Goal: Use online tool/utility: Utilize a website feature to perform a specific function

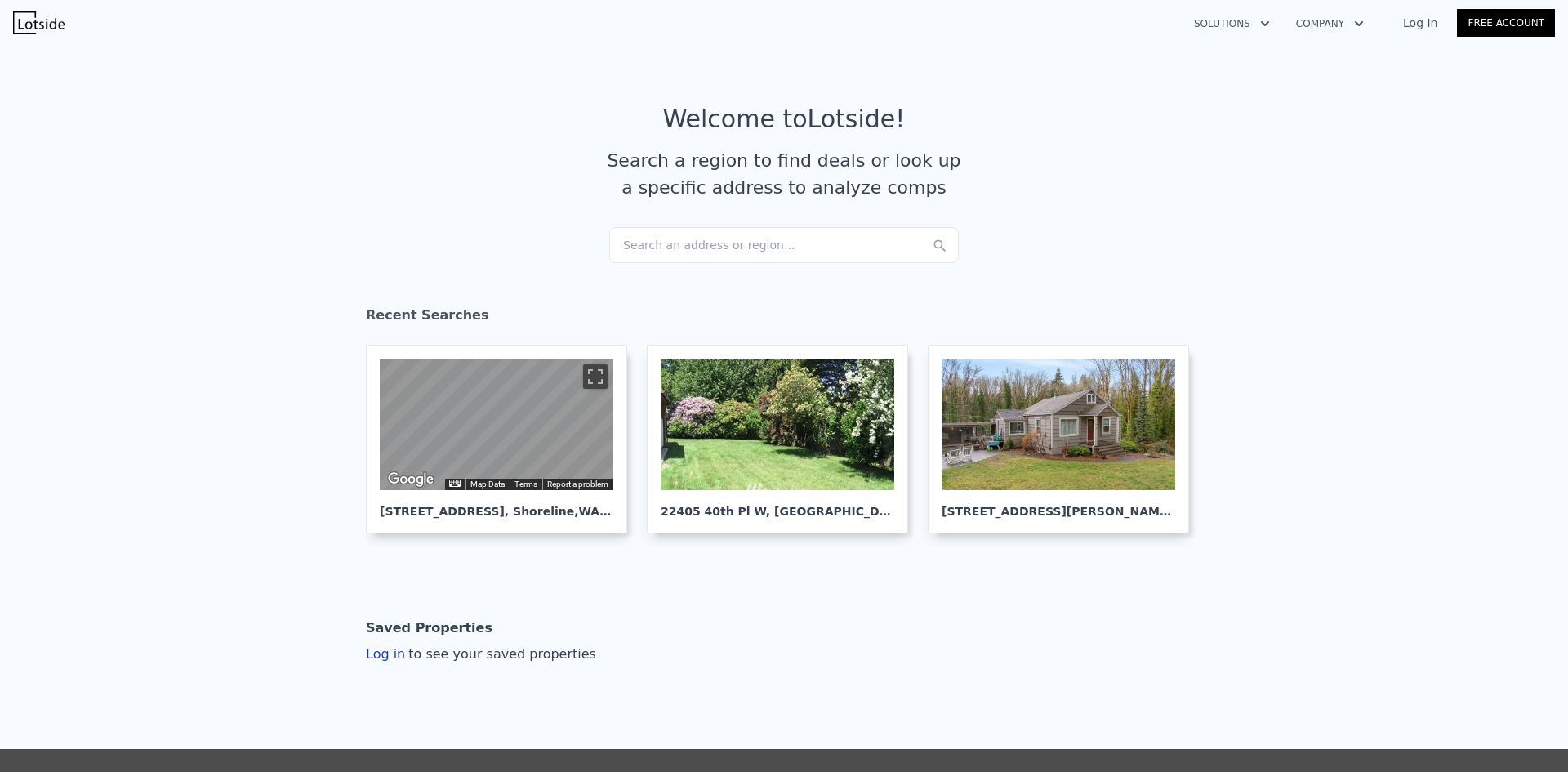
click at [722, 238] on div "Search an address or region..." at bounding box center [784, 245] width 349 height 36
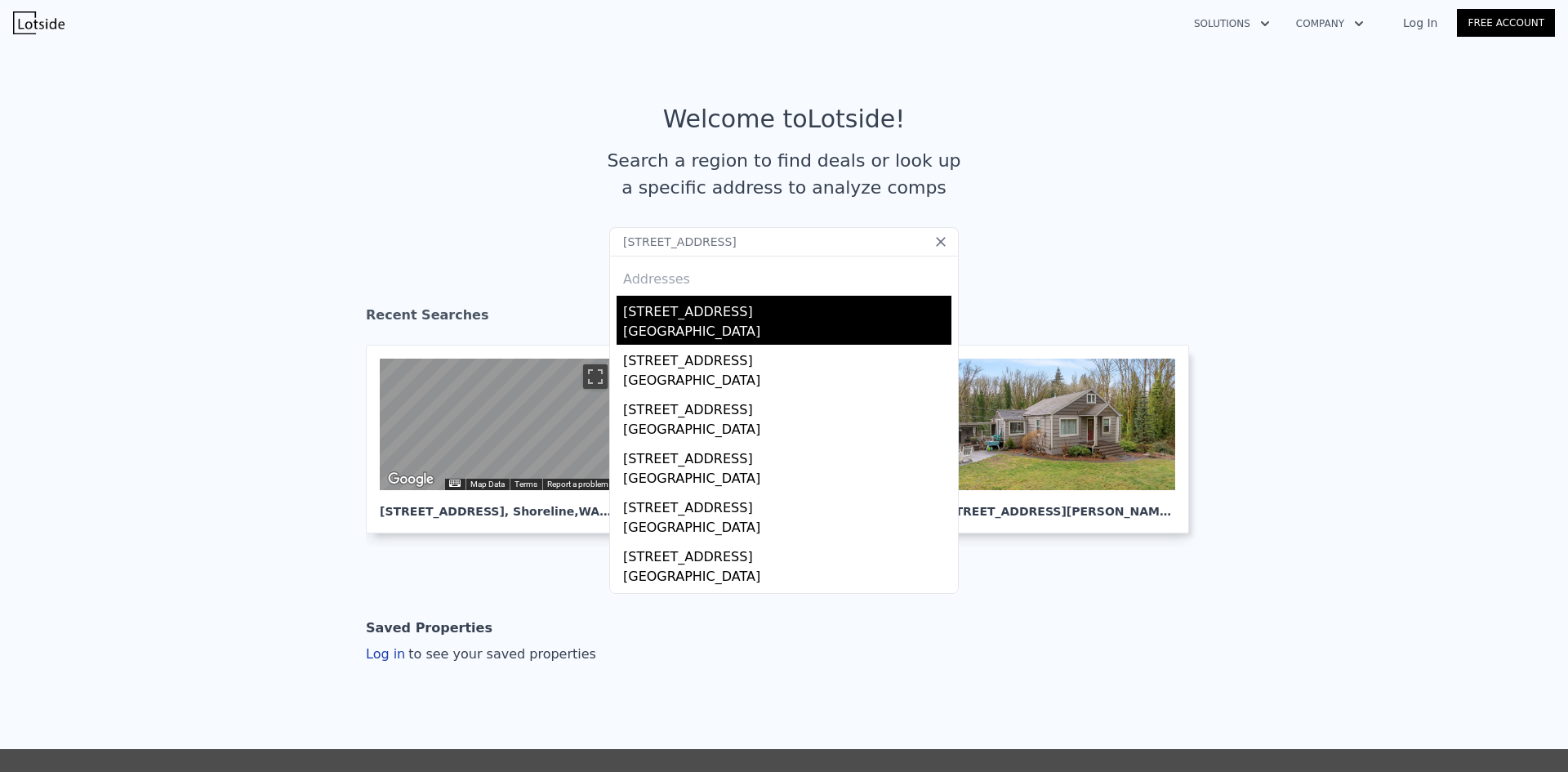
type input "[STREET_ADDRESS]"
click at [720, 308] on div "[STREET_ADDRESS]" at bounding box center [787, 309] width 329 height 27
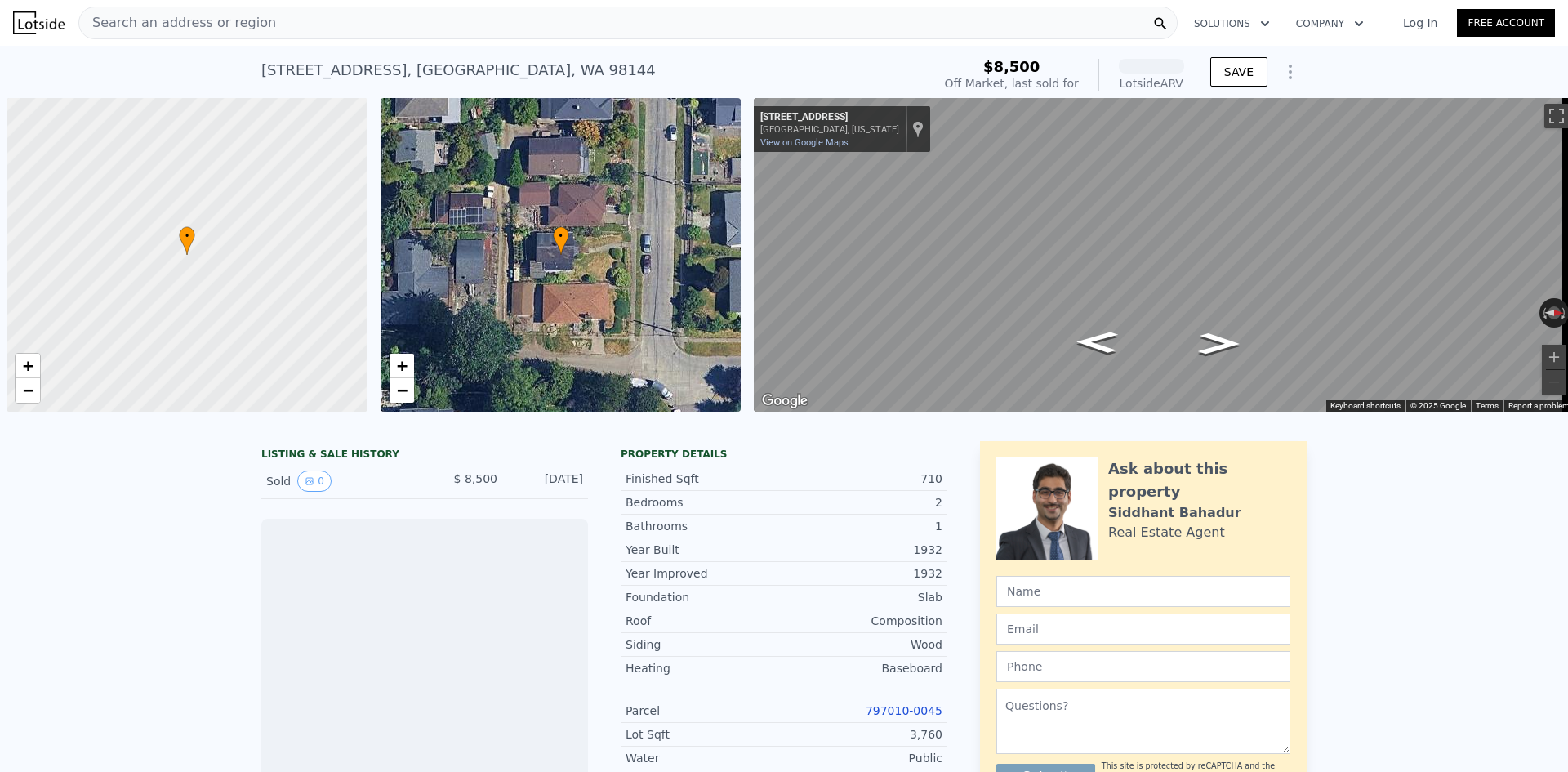
scroll to position [0, 7]
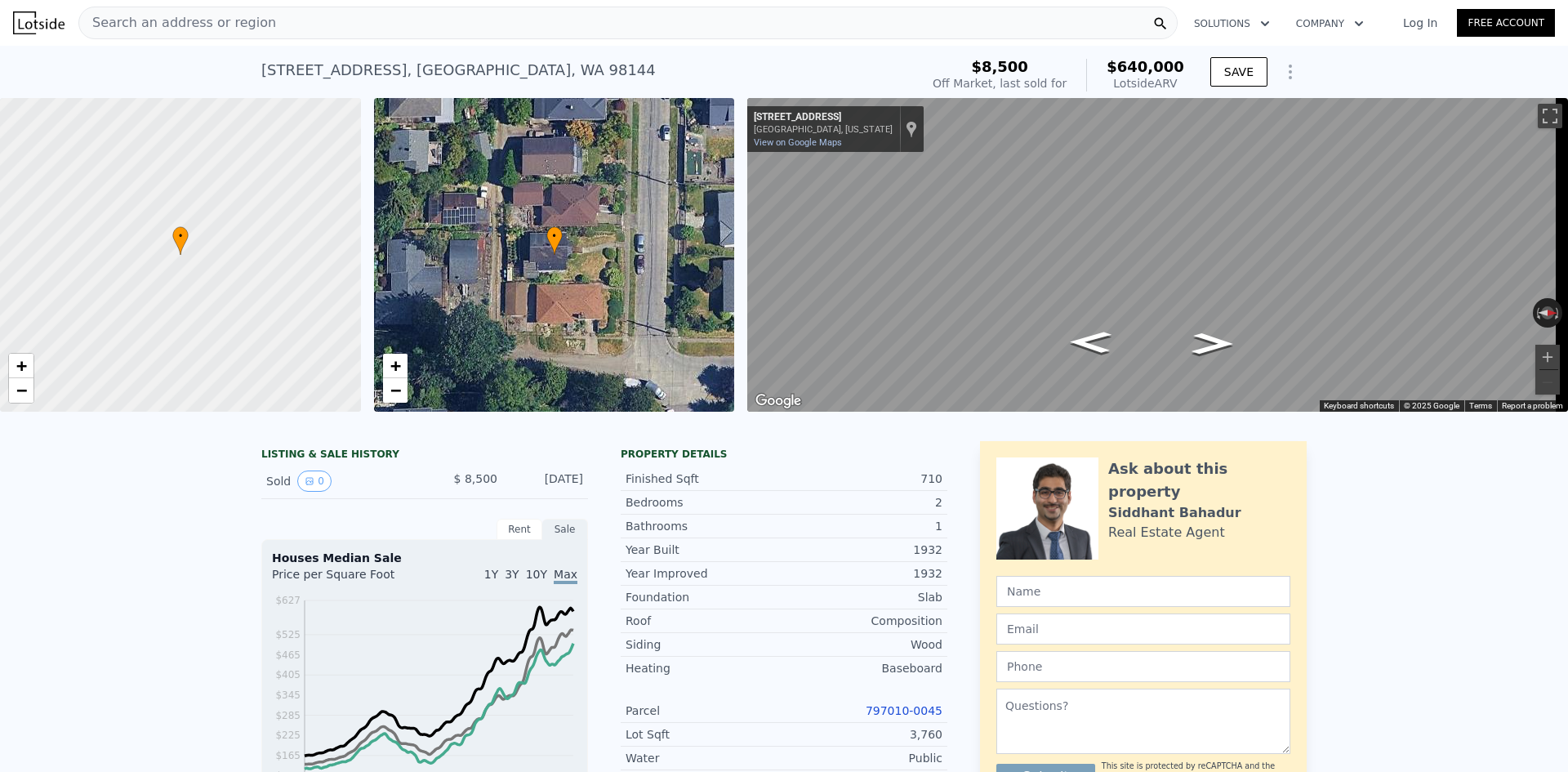
click at [274, 22] on div "Search an address or region" at bounding box center [628, 22] width 1099 height 32
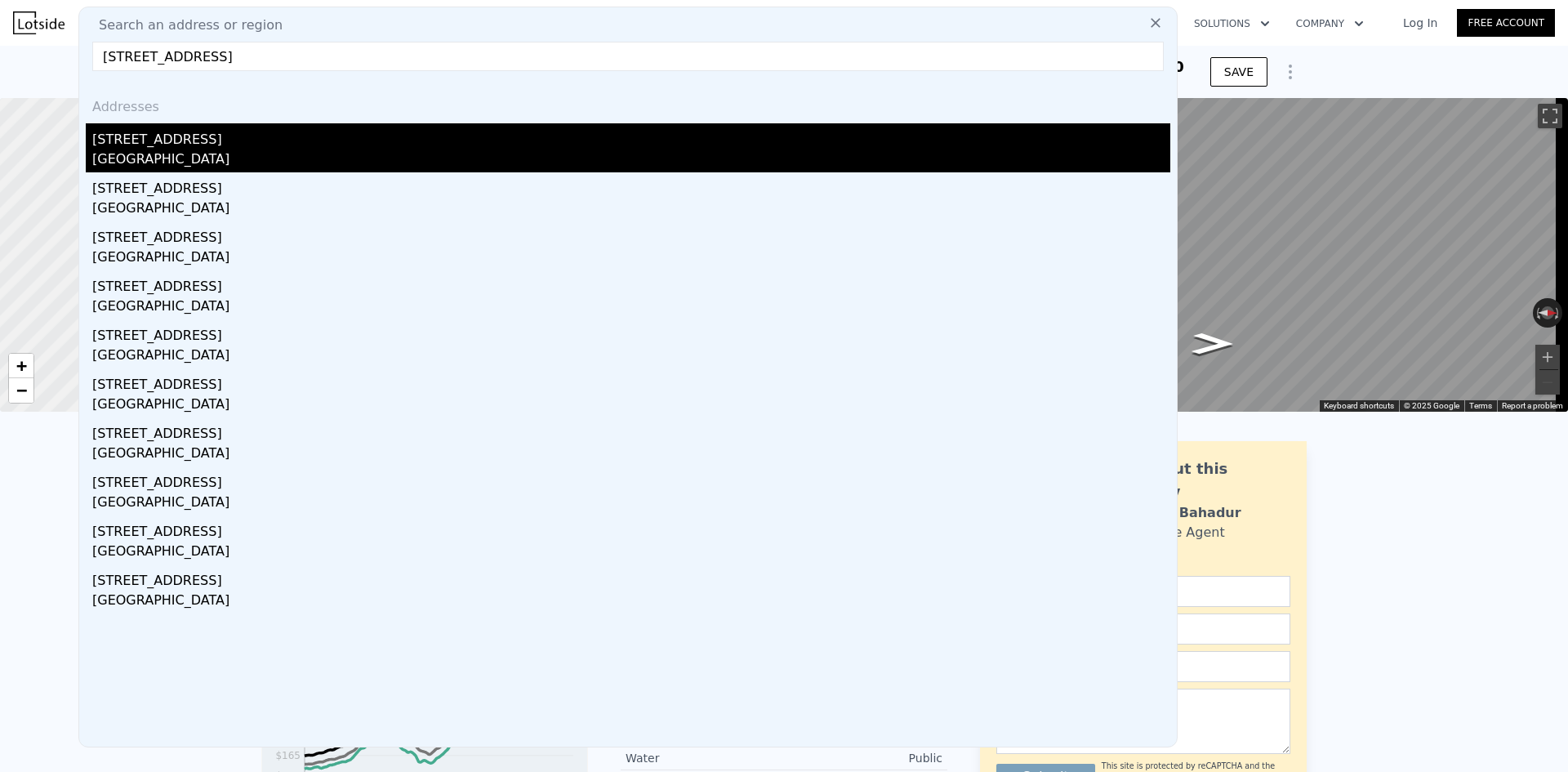
type input "[STREET_ADDRESS]"
click at [243, 156] on div "[GEOGRAPHIC_DATA]" at bounding box center [631, 161] width 1079 height 23
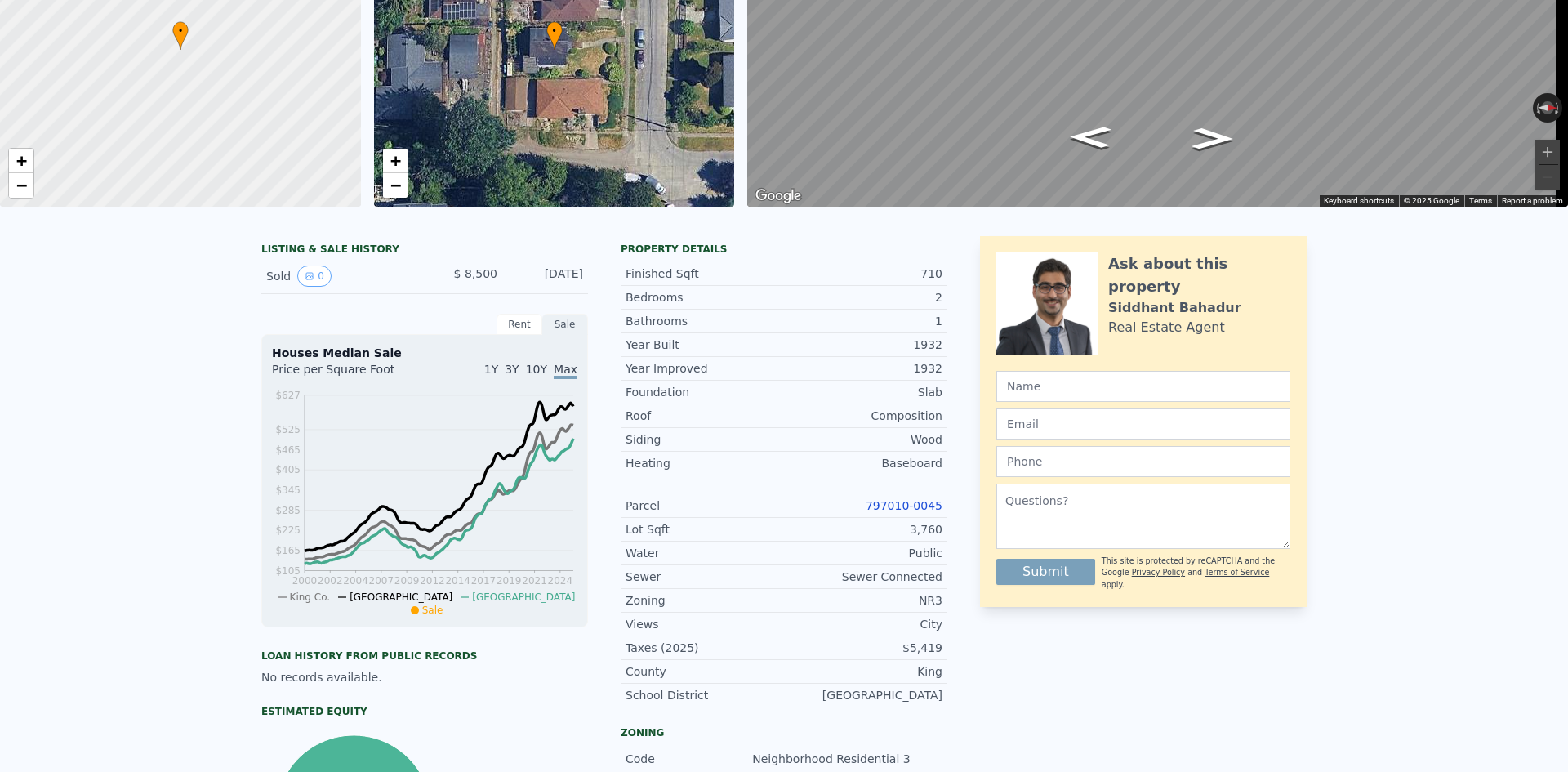
scroll to position [0, 0]
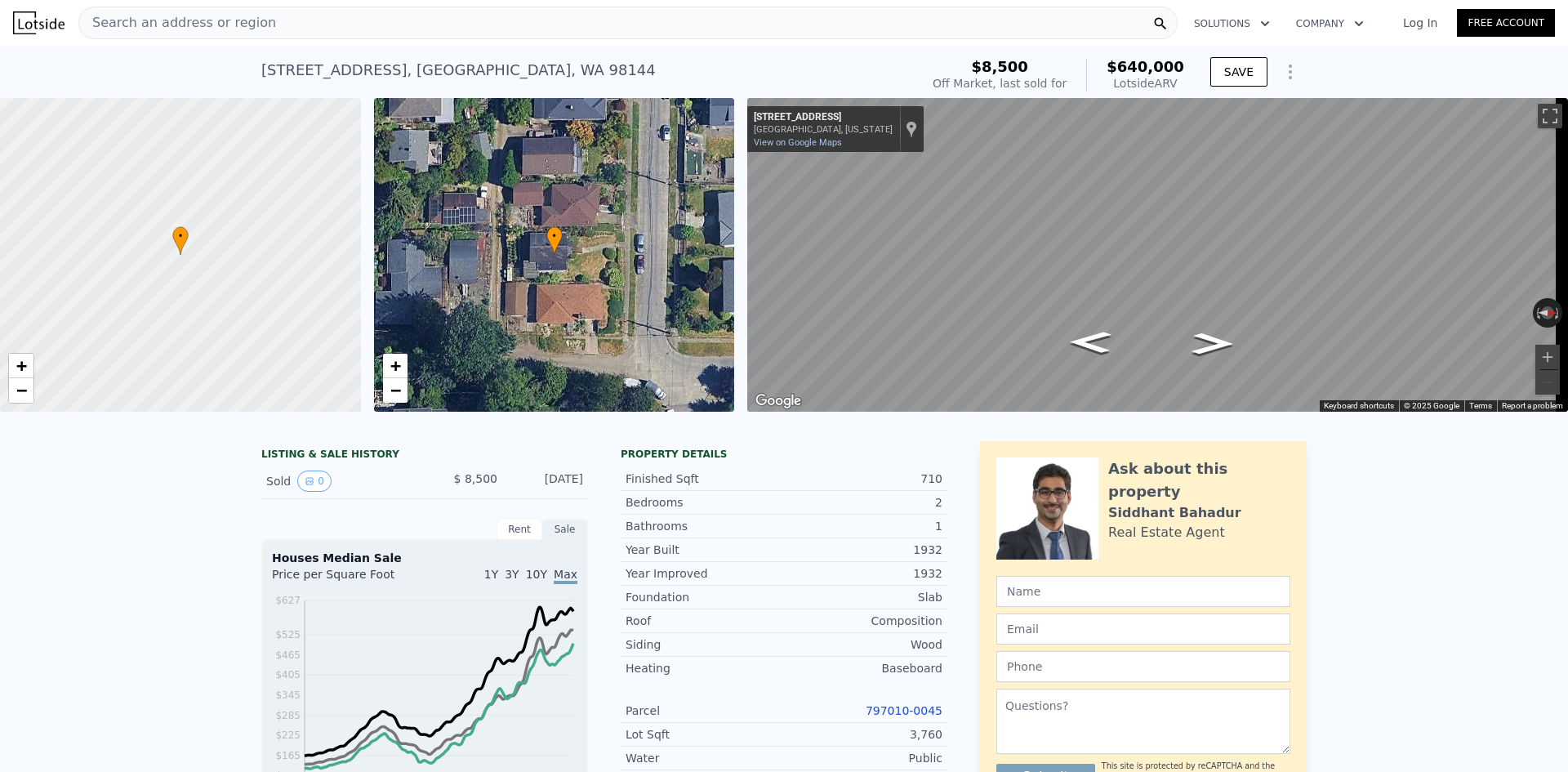
click at [198, 24] on span "Search an address or region" at bounding box center [178, 23] width 197 height 20
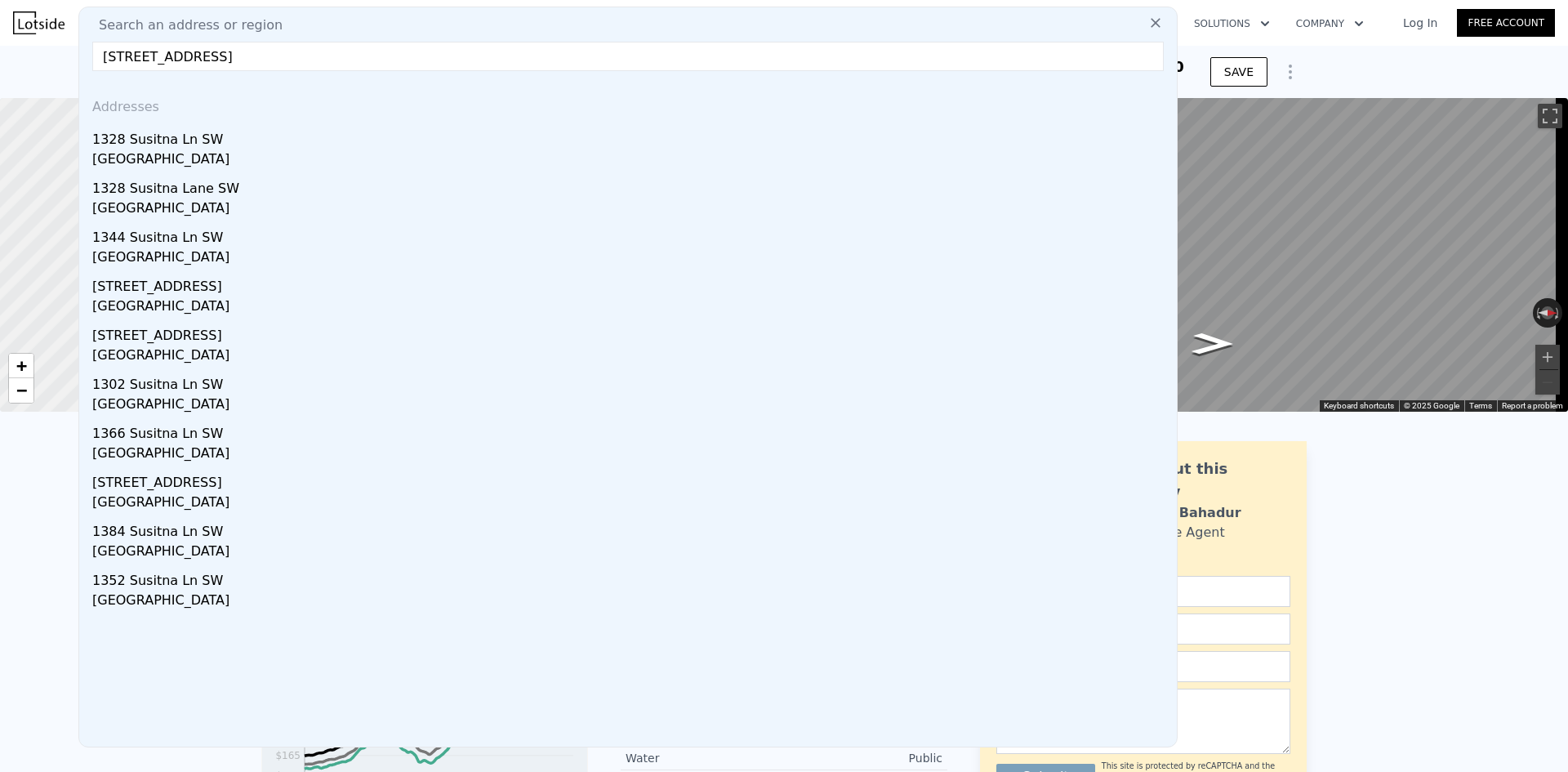
drag, startPoint x: 358, startPoint y: 56, endPoint x: 225, endPoint y: 57, distance: 133.0
click at [225, 57] on input "[STREET_ADDRESS]" at bounding box center [628, 56] width 1072 height 29
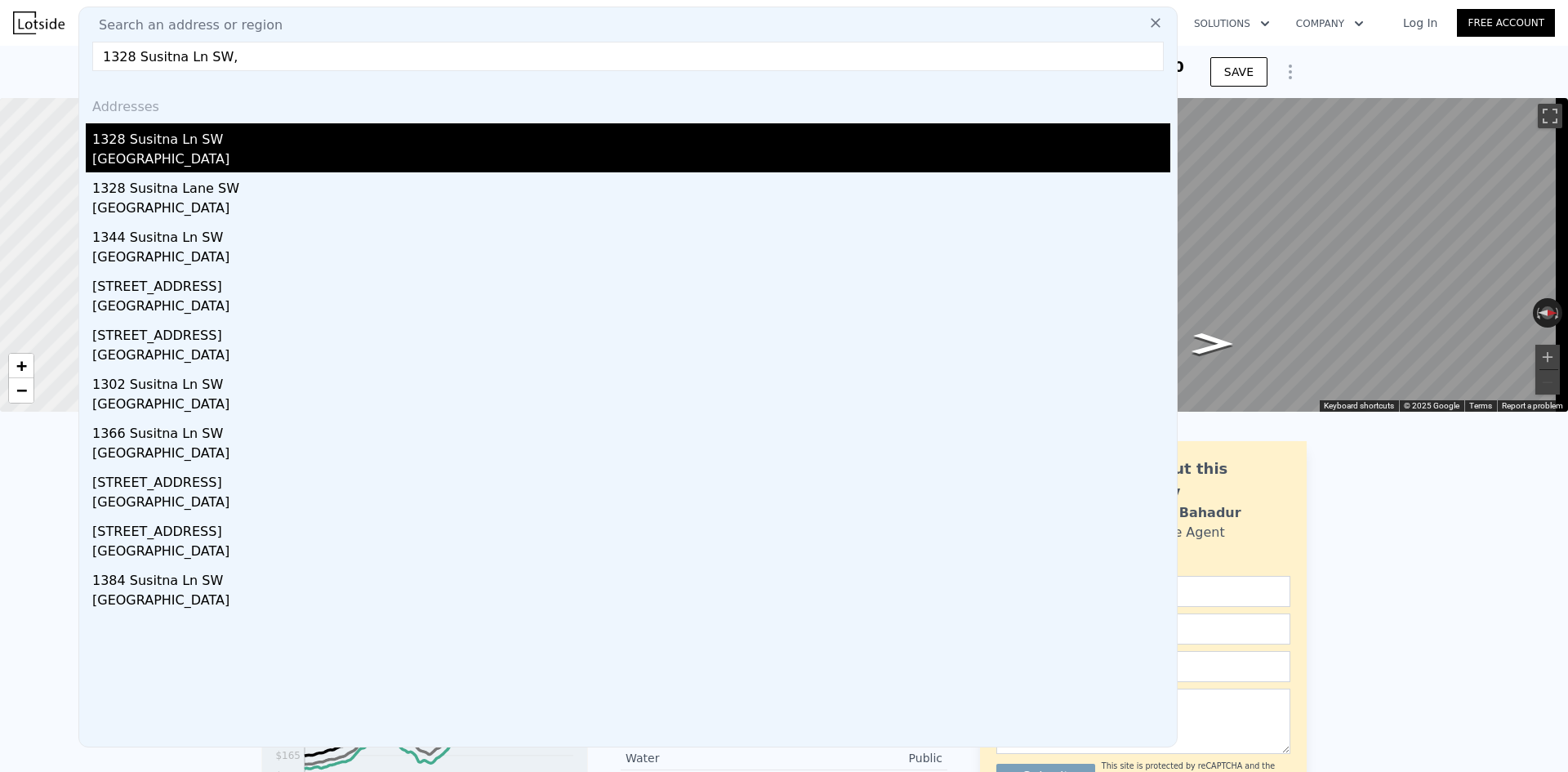
type input "1328 Susitna Ln SW,"
click at [180, 144] on div "1328 Susitna Ln SW" at bounding box center [631, 137] width 1079 height 27
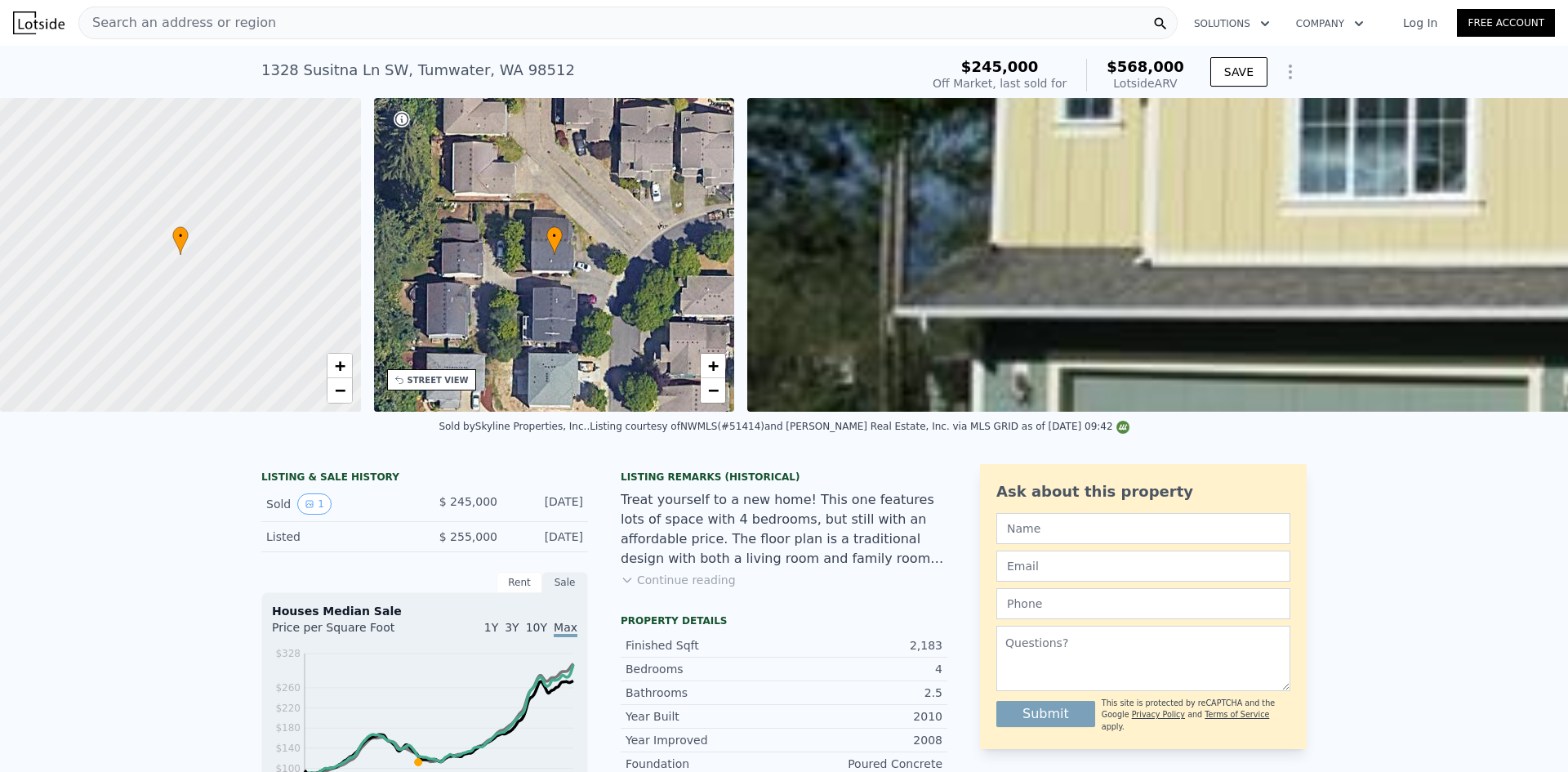
click at [119, 19] on span "Search an address or region" at bounding box center [178, 23] width 197 height 20
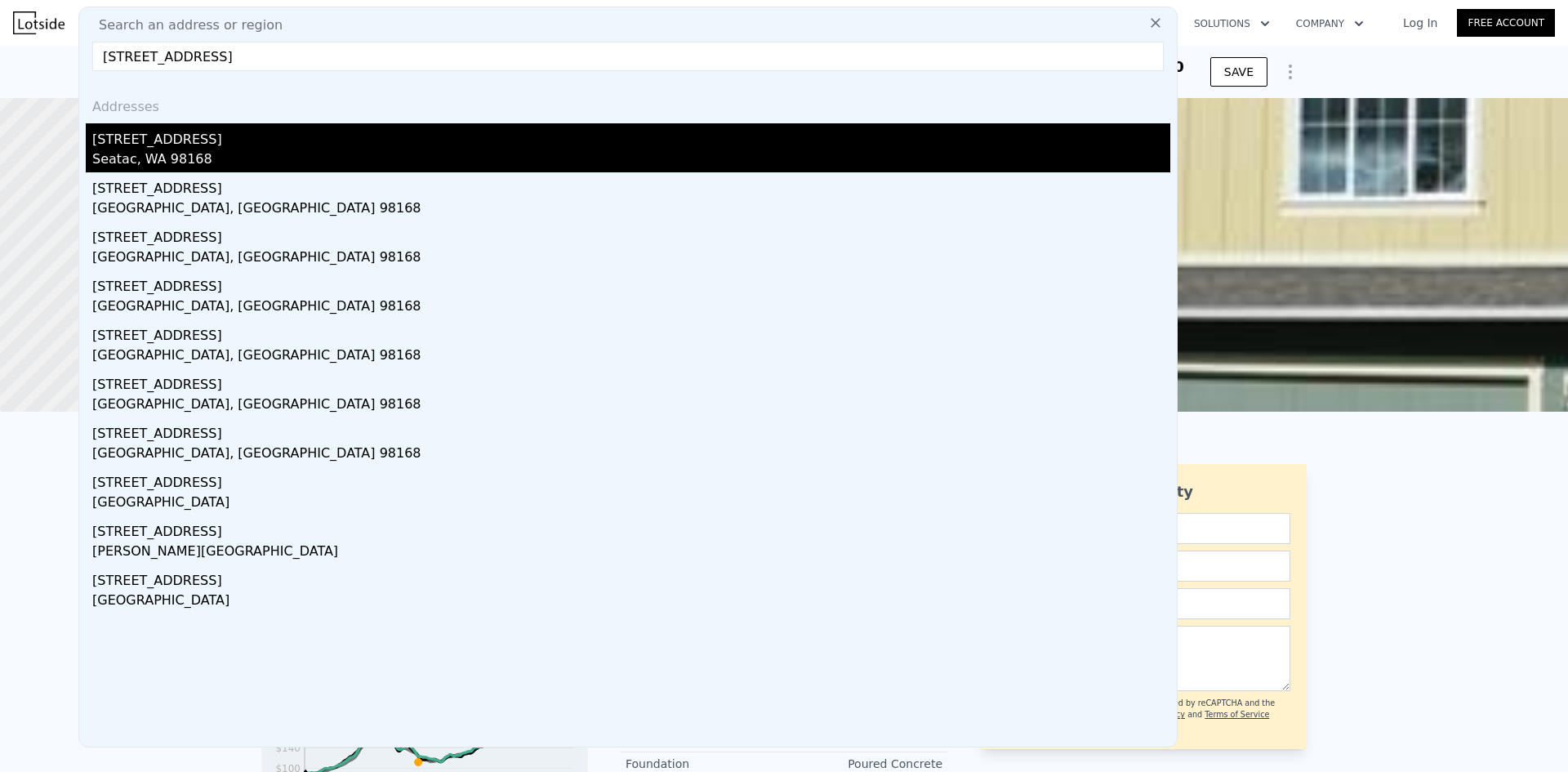
type input "[STREET_ADDRESS]"
click at [177, 155] on div "Seatac, WA 98168" at bounding box center [631, 161] width 1079 height 23
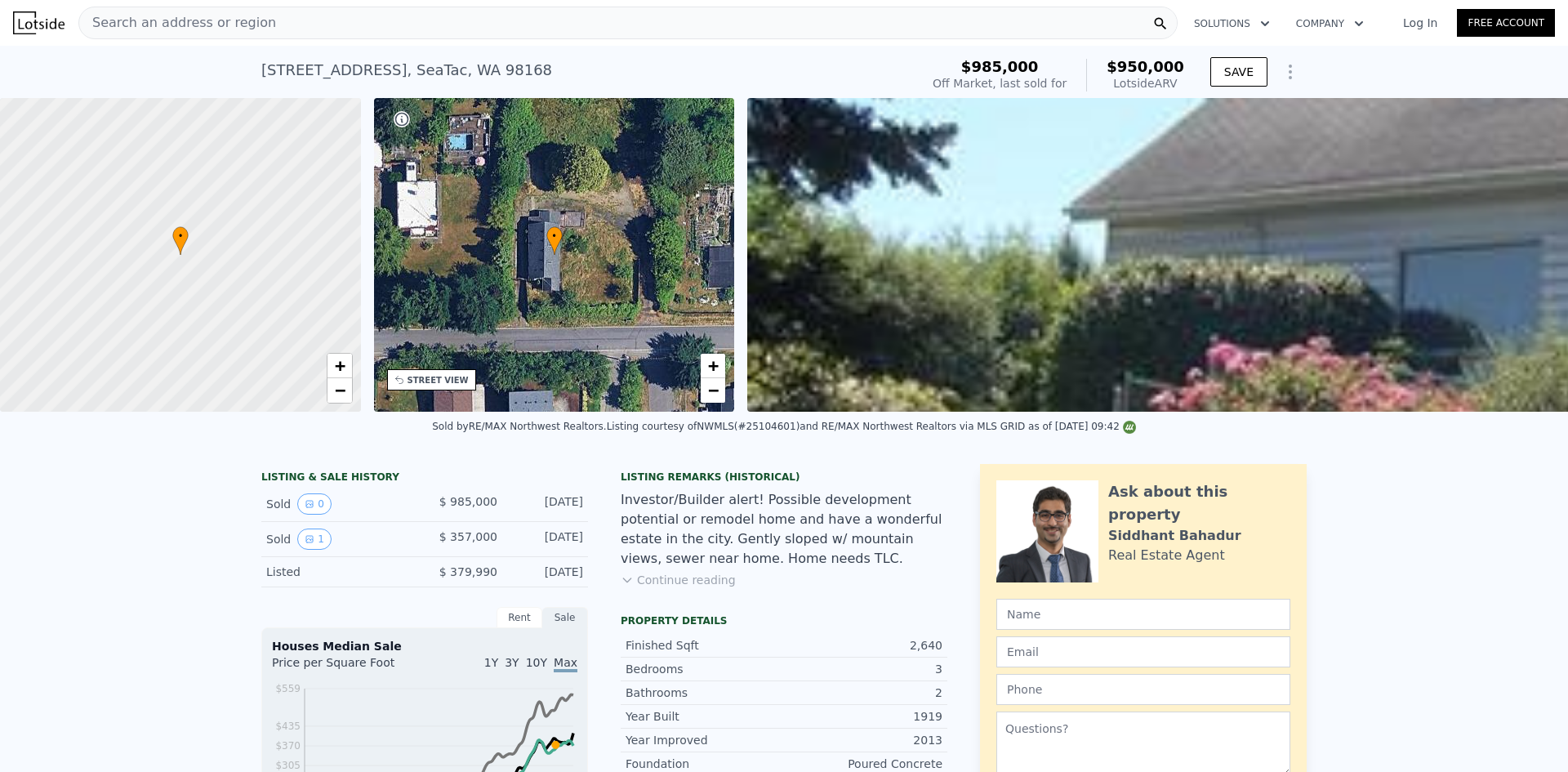
click at [191, 25] on span "Search an address or region" at bounding box center [178, 23] width 197 height 20
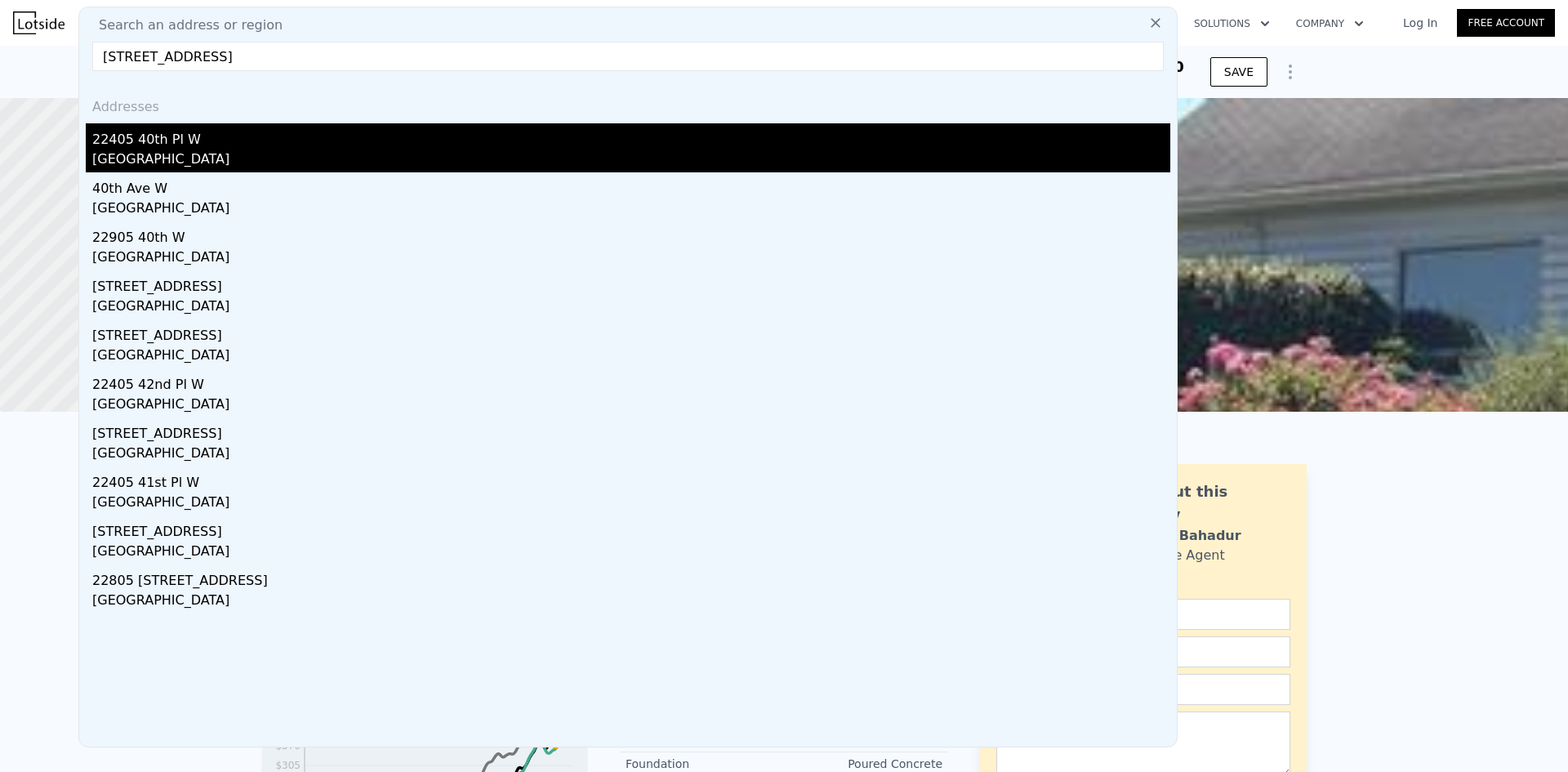
type input "[STREET_ADDRESS]"
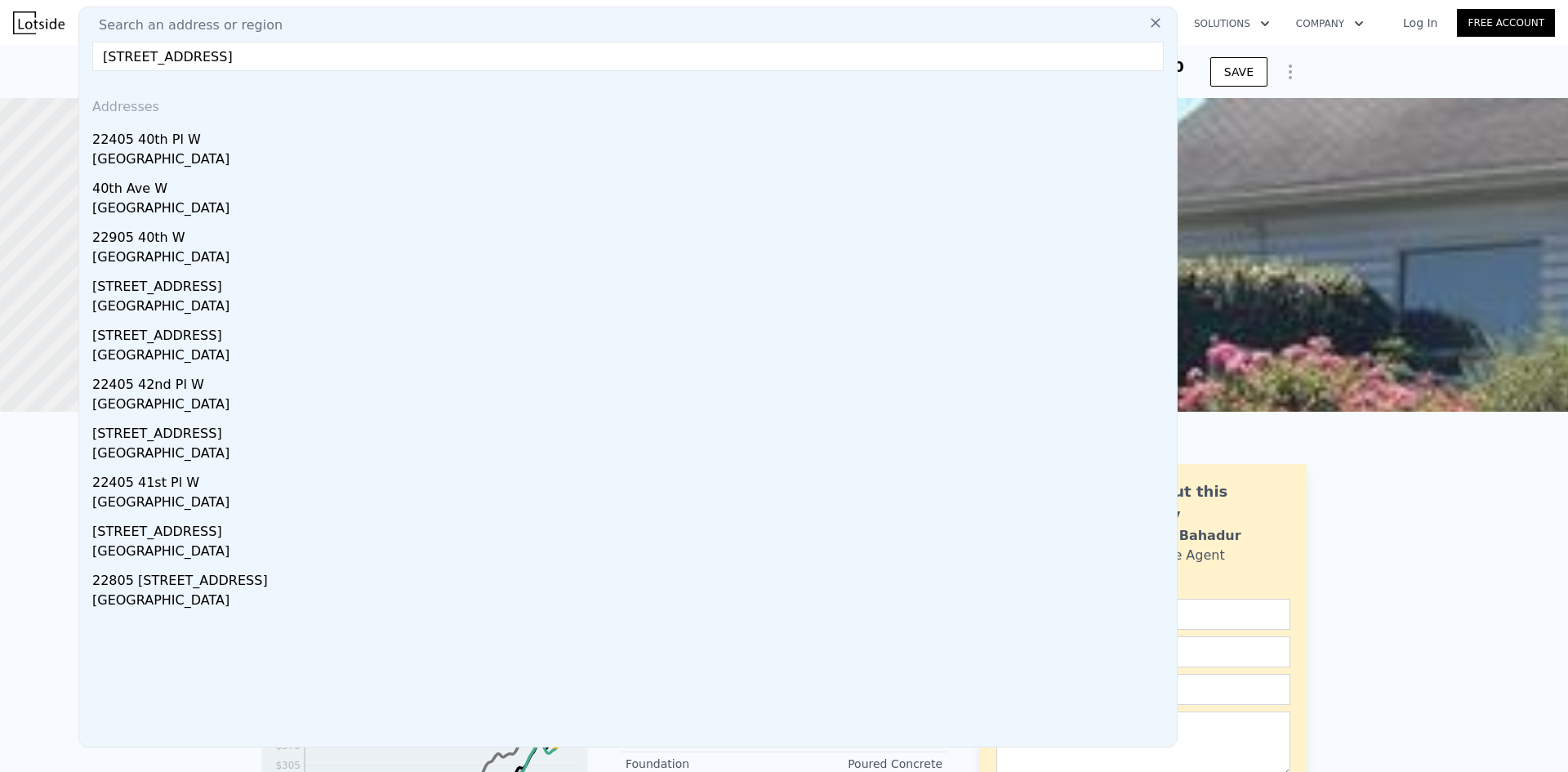
drag, startPoint x: 205, startPoint y: 139, endPoint x: 192, endPoint y: 117, distance: 25.6
click at [205, 139] on div "22405 40th Pl W" at bounding box center [631, 137] width 1079 height 27
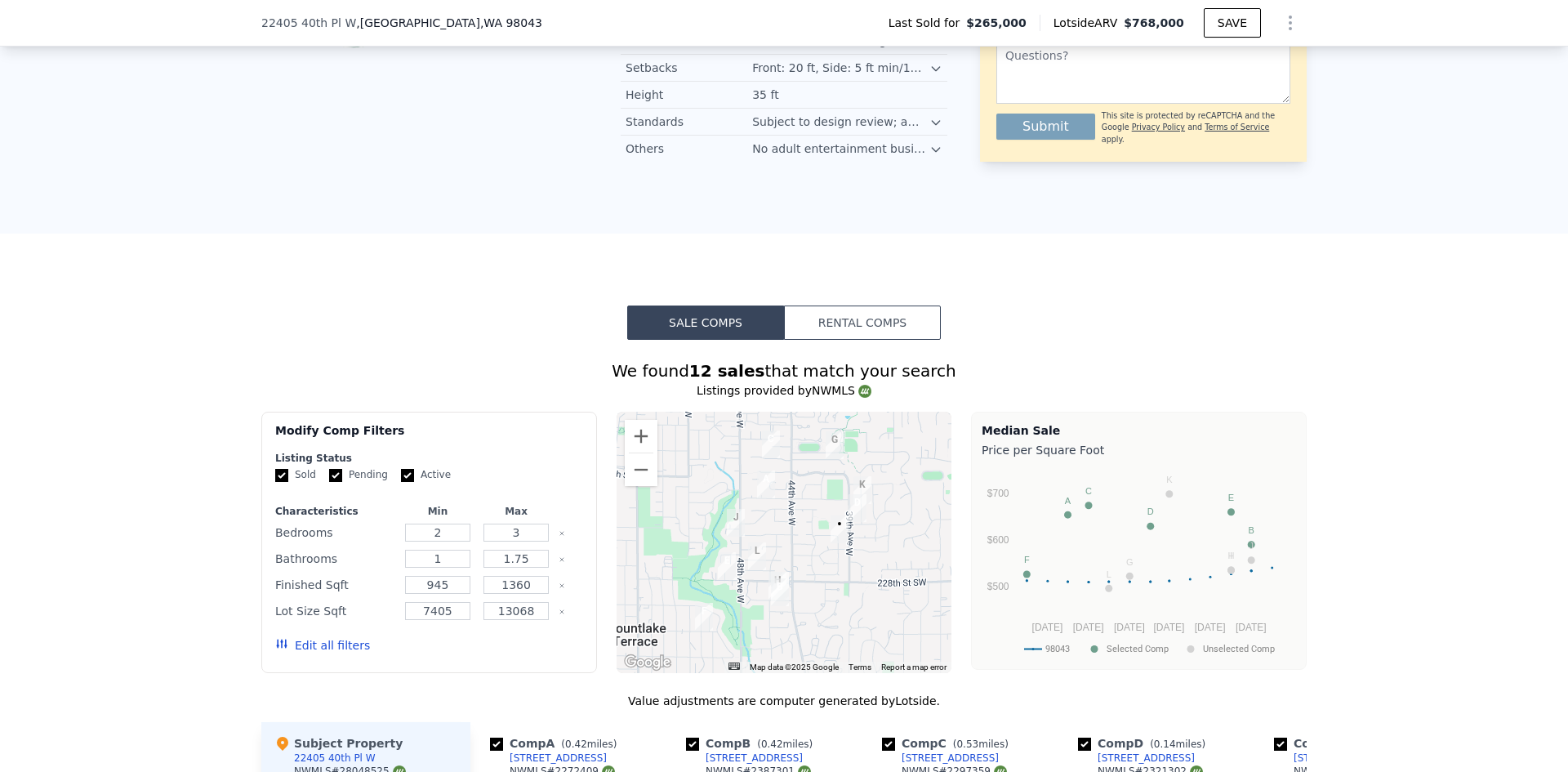
scroll to position [1717, 0]
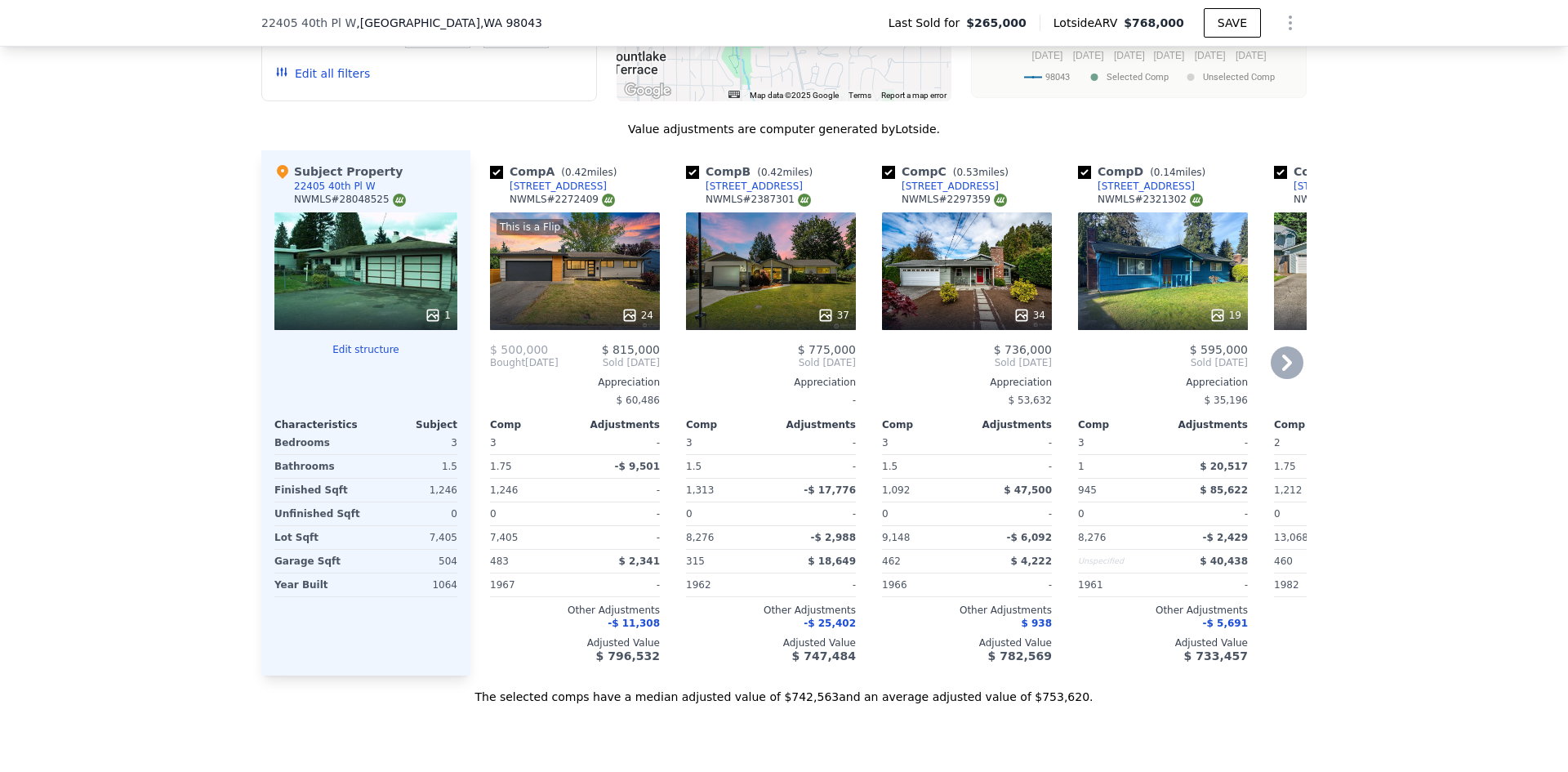
click at [624, 310] on icon at bounding box center [629, 315] width 11 height 11
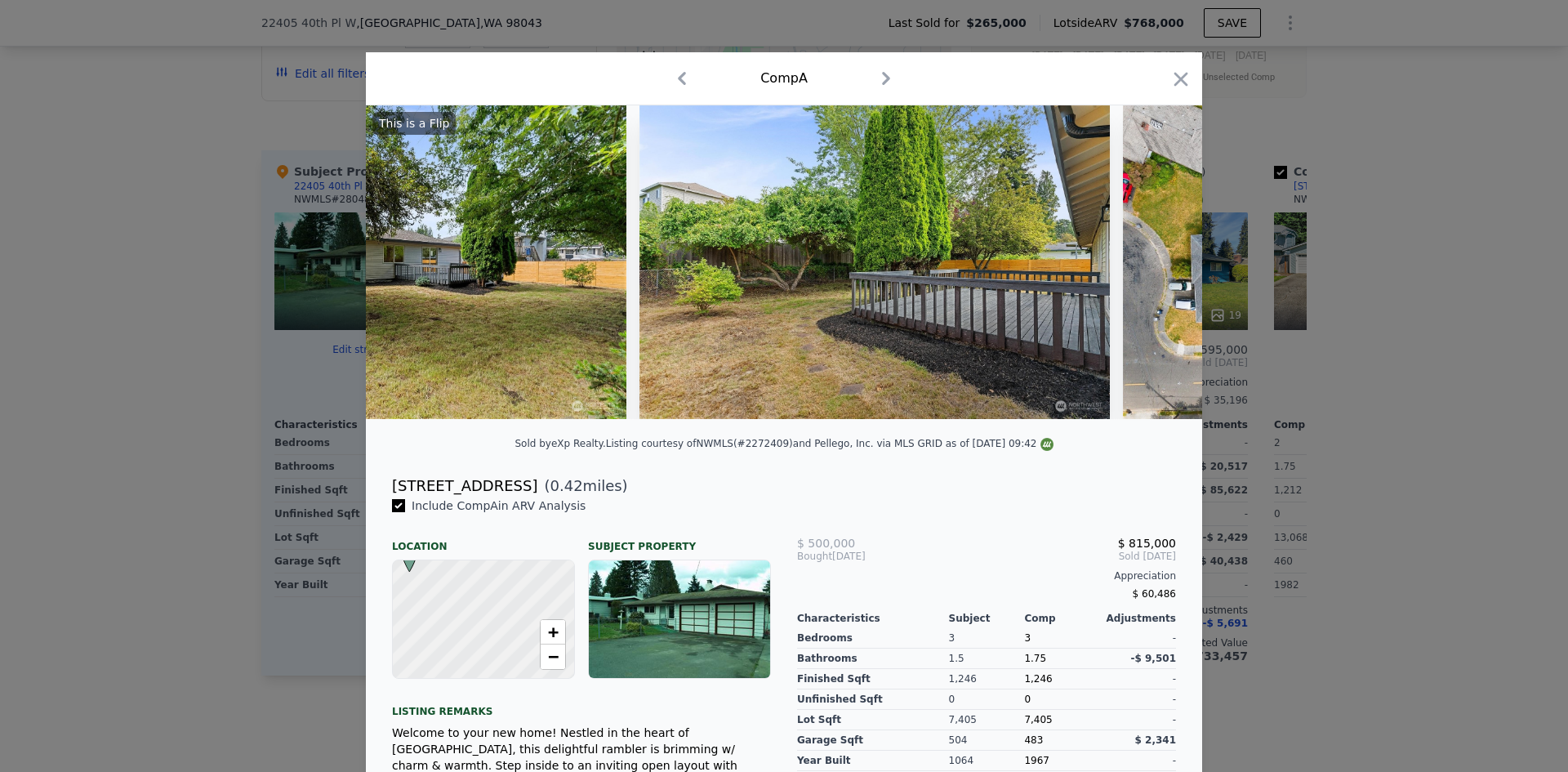
scroll to position [0, 9070]
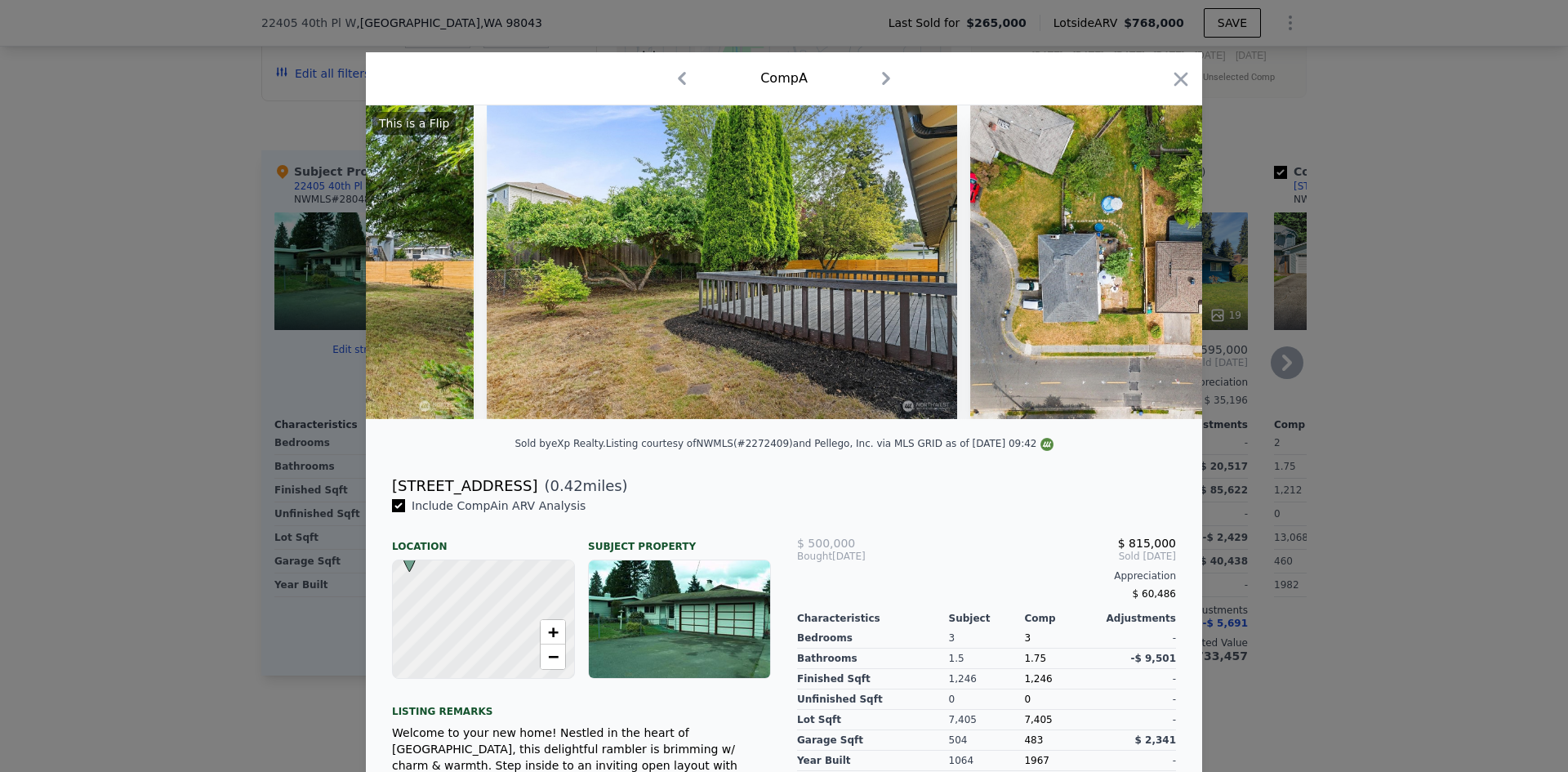
drag, startPoint x: 1168, startPoint y: 74, endPoint x: 1122, endPoint y: 186, distance: 121.1
click at [1170, 74] on icon "button" at bounding box center [1181, 80] width 23 height 23
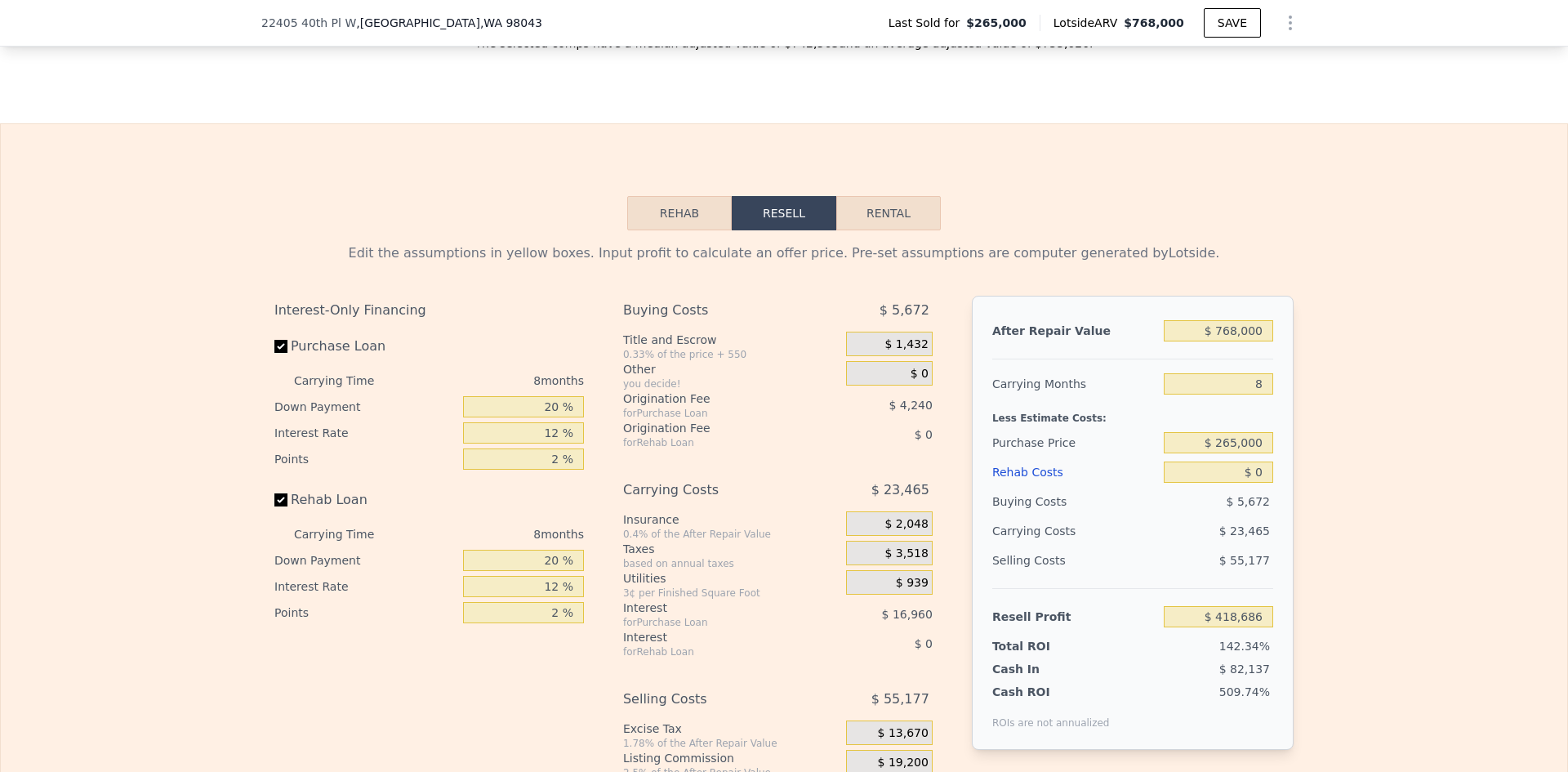
scroll to position [2452, 0]
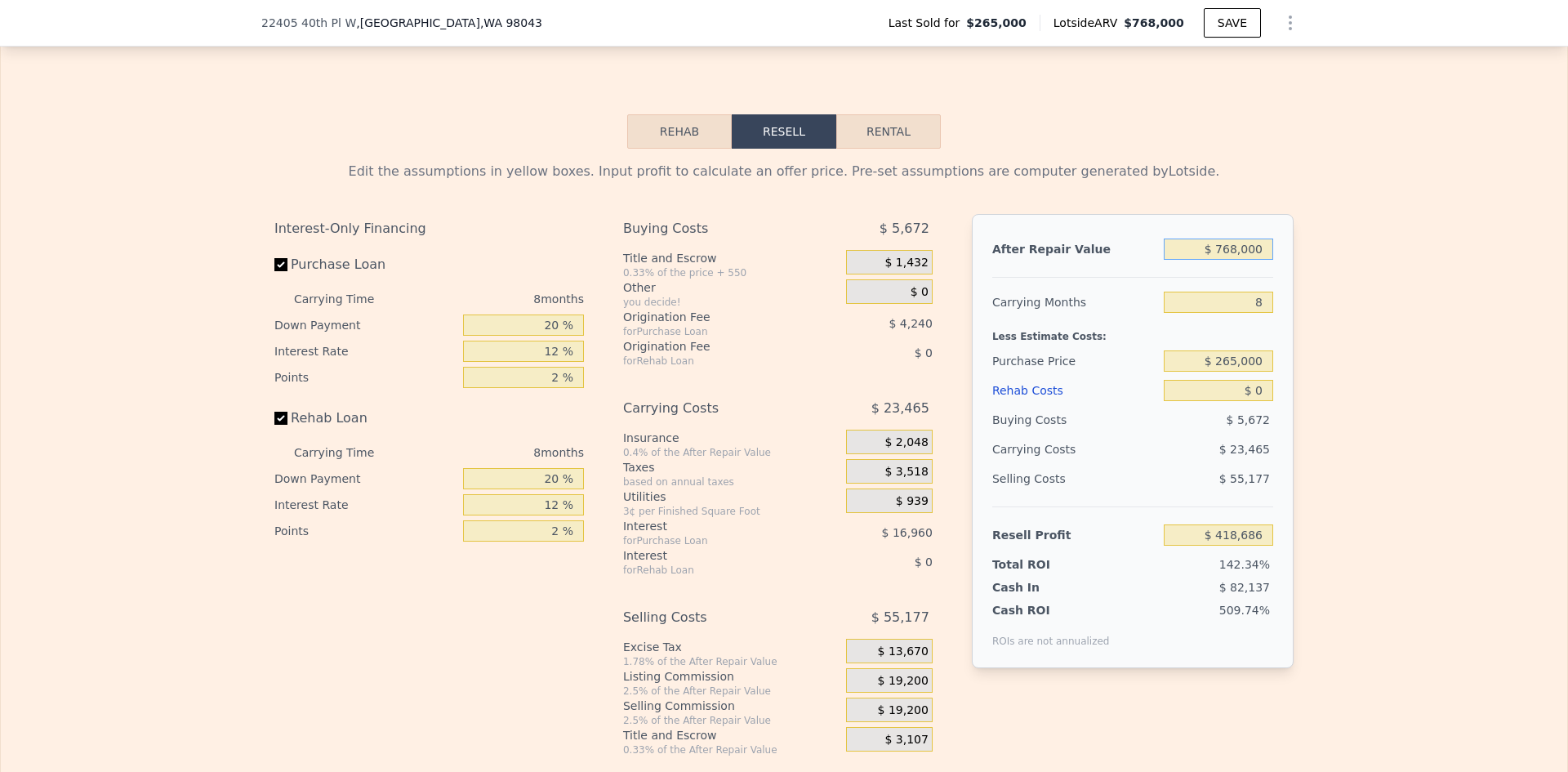
click at [1234, 253] on input "$ 768,000" at bounding box center [1219, 250] width 110 height 22
type input "$ 8"
type input "-$ 292,631"
type input "$ 820"
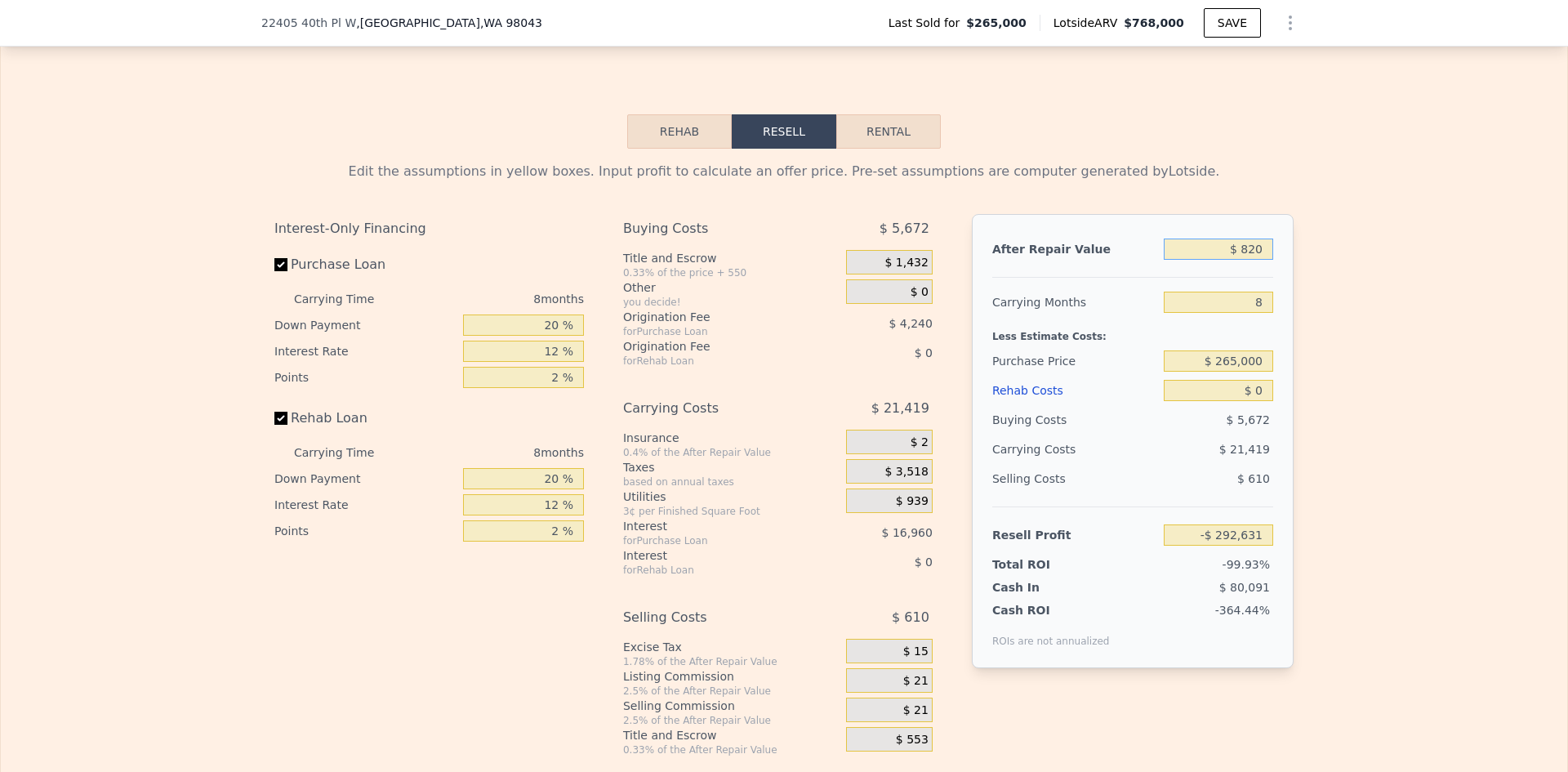
type input "-$ 291,881"
type input "$ 820,000"
type input "$ 466,847"
drag, startPoint x: 1225, startPoint y: 258, endPoint x: 1236, endPoint y: 256, distance: 11.2
click at [1236, 256] on input "$ 820,000" at bounding box center [1219, 250] width 110 height 22
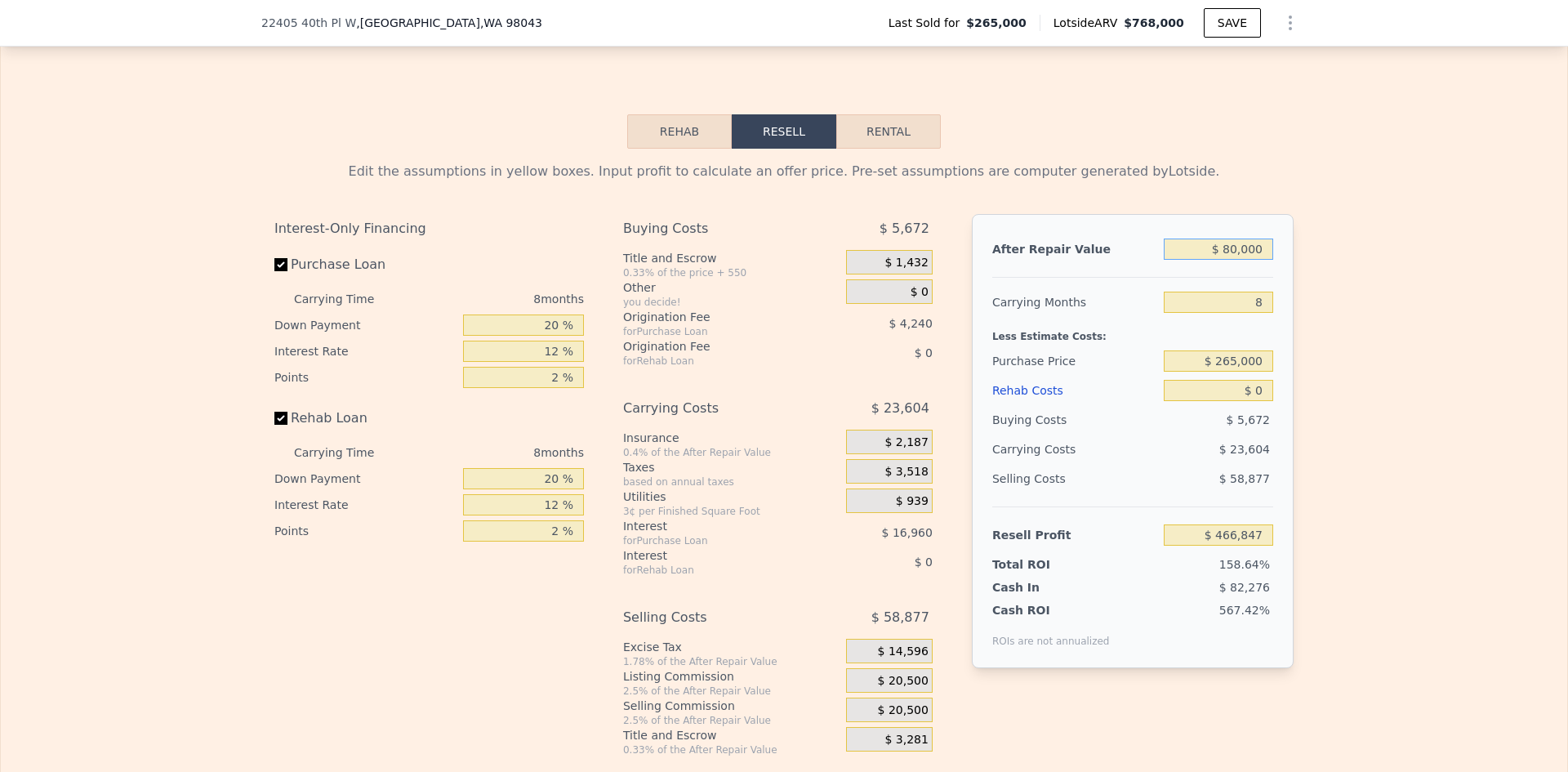
type input "$ 800,000"
type input "$ 448,324"
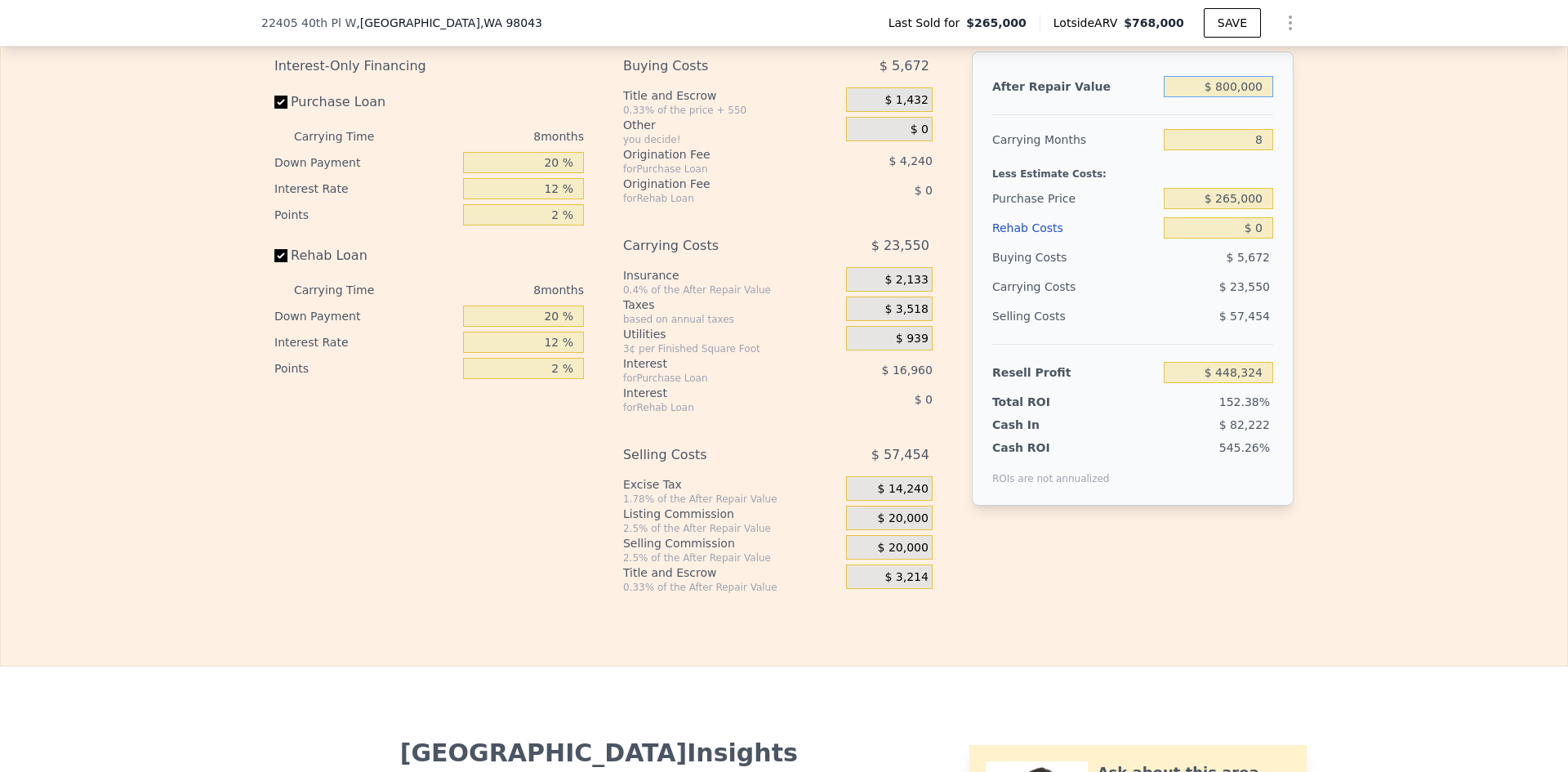
scroll to position [2616, 0]
type input "$ 800,000"
drag, startPoint x: 1262, startPoint y: 146, endPoint x: 1245, endPoint y: 147, distance: 17.0
click at [1246, 147] on input "8" at bounding box center [1219, 139] width 110 height 22
type input "4"
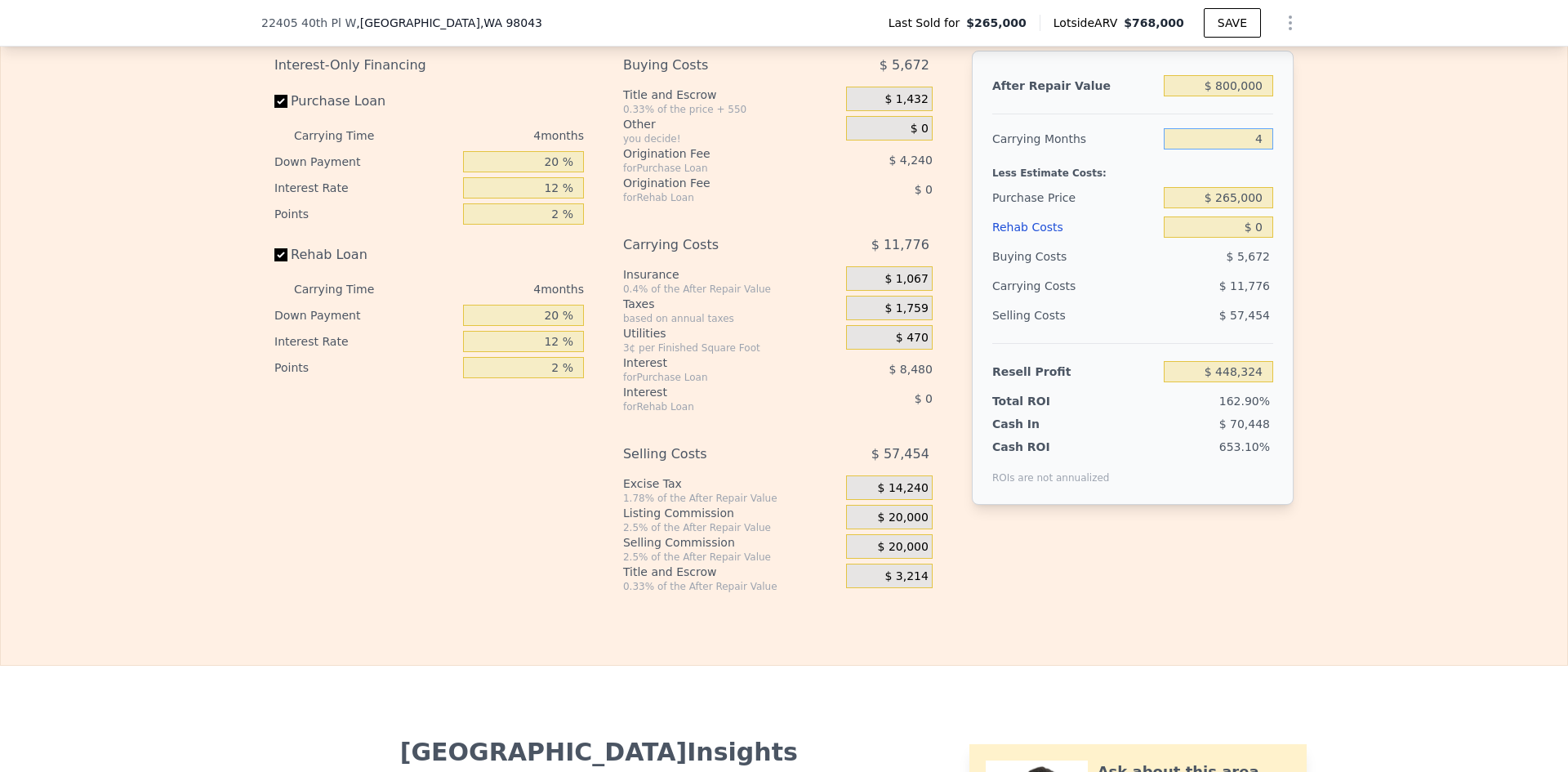
type input "$ 460,098"
type input "4"
click at [1247, 203] on input "$ 265,000" at bounding box center [1219, 198] width 110 height 22
type input "$ 600,000"
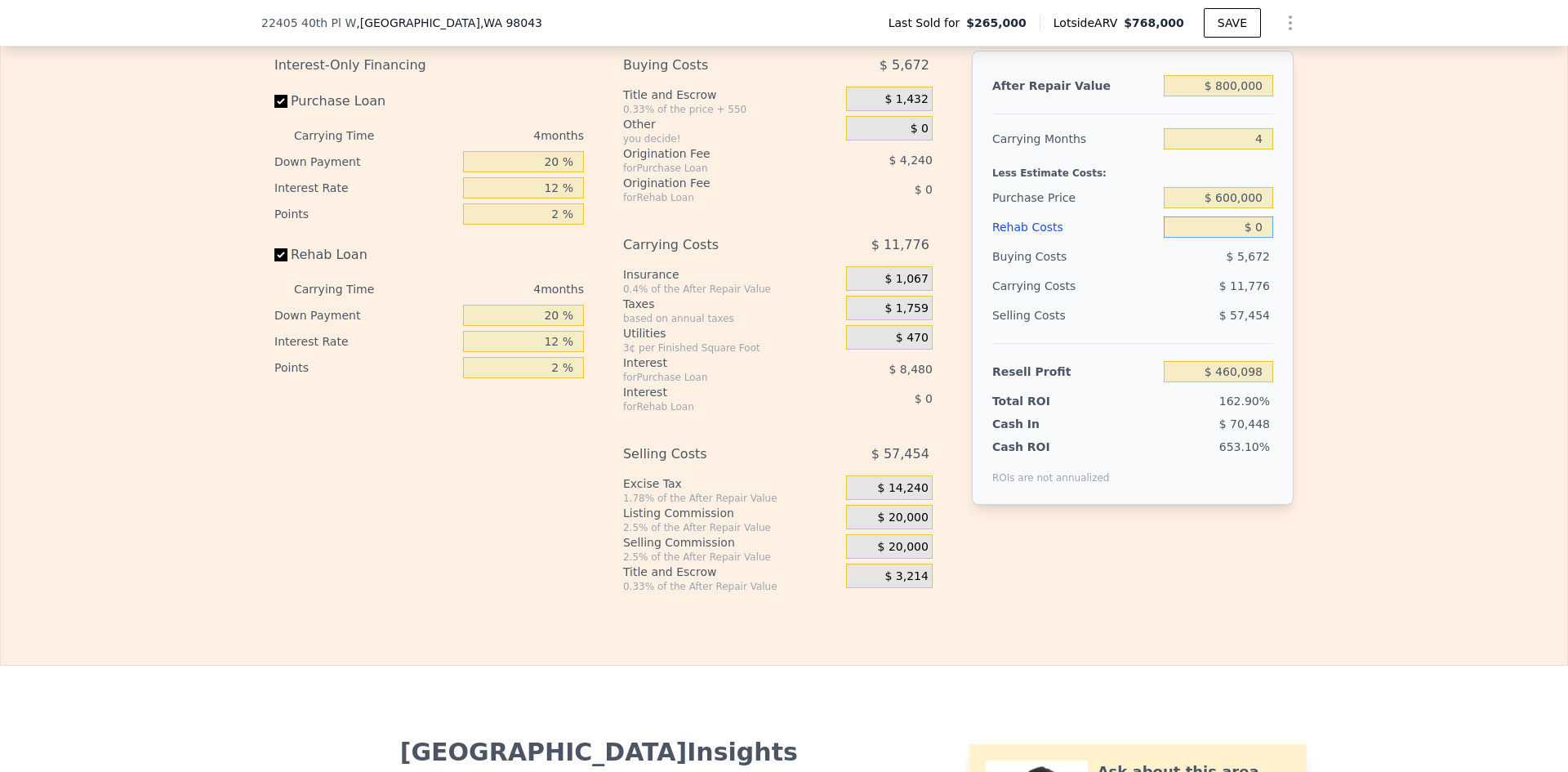
click at [1257, 233] on input "$ 0" at bounding box center [1219, 227] width 110 height 22
type input "$ 107,902"
drag, startPoint x: 1260, startPoint y: 237, endPoint x: 1249, endPoint y: 237, distance: 11.0
click at [1250, 237] on input "$ 0" at bounding box center [1219, 227] width 110 height 22
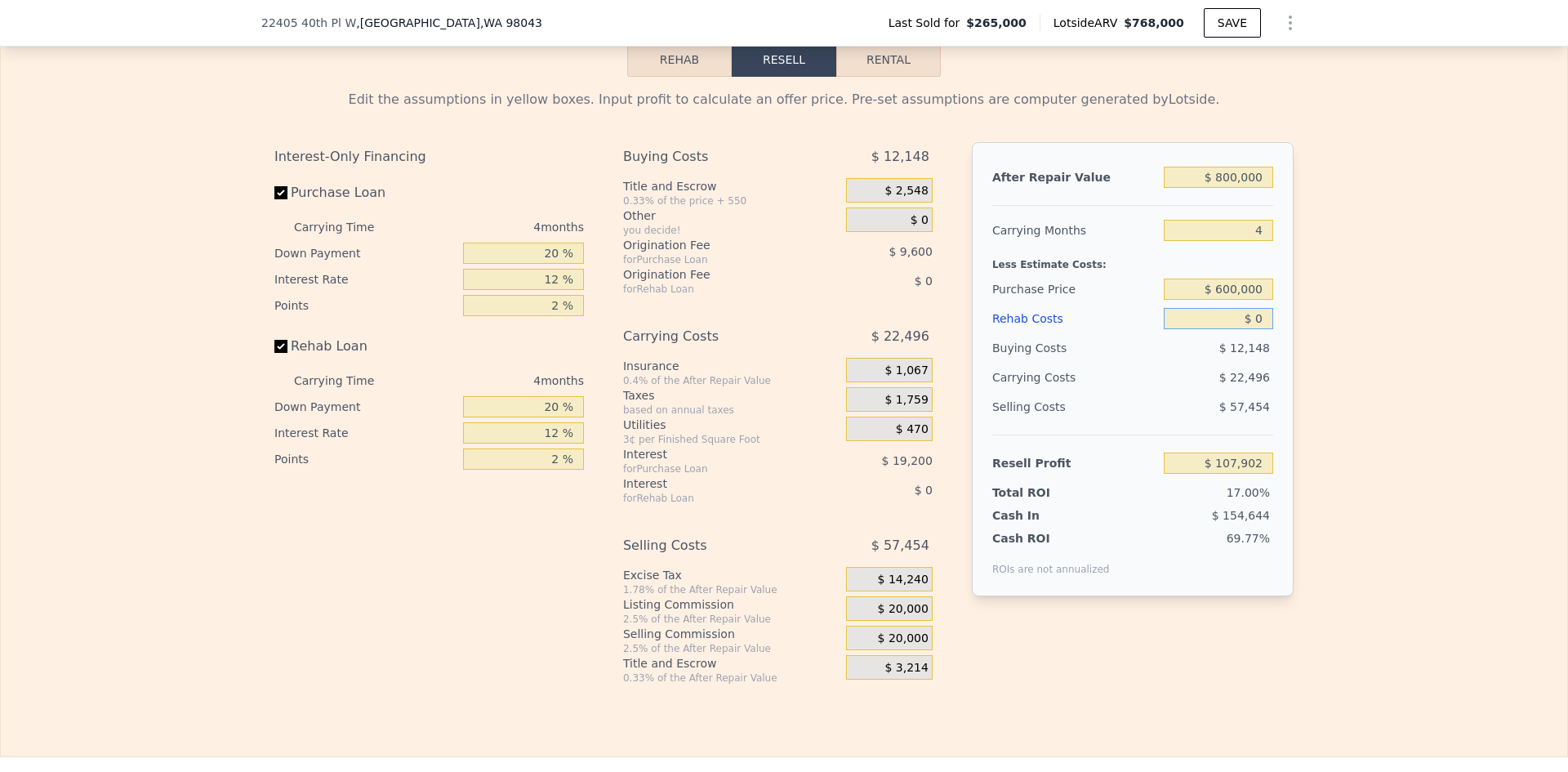
scroll to position [2533, 0]
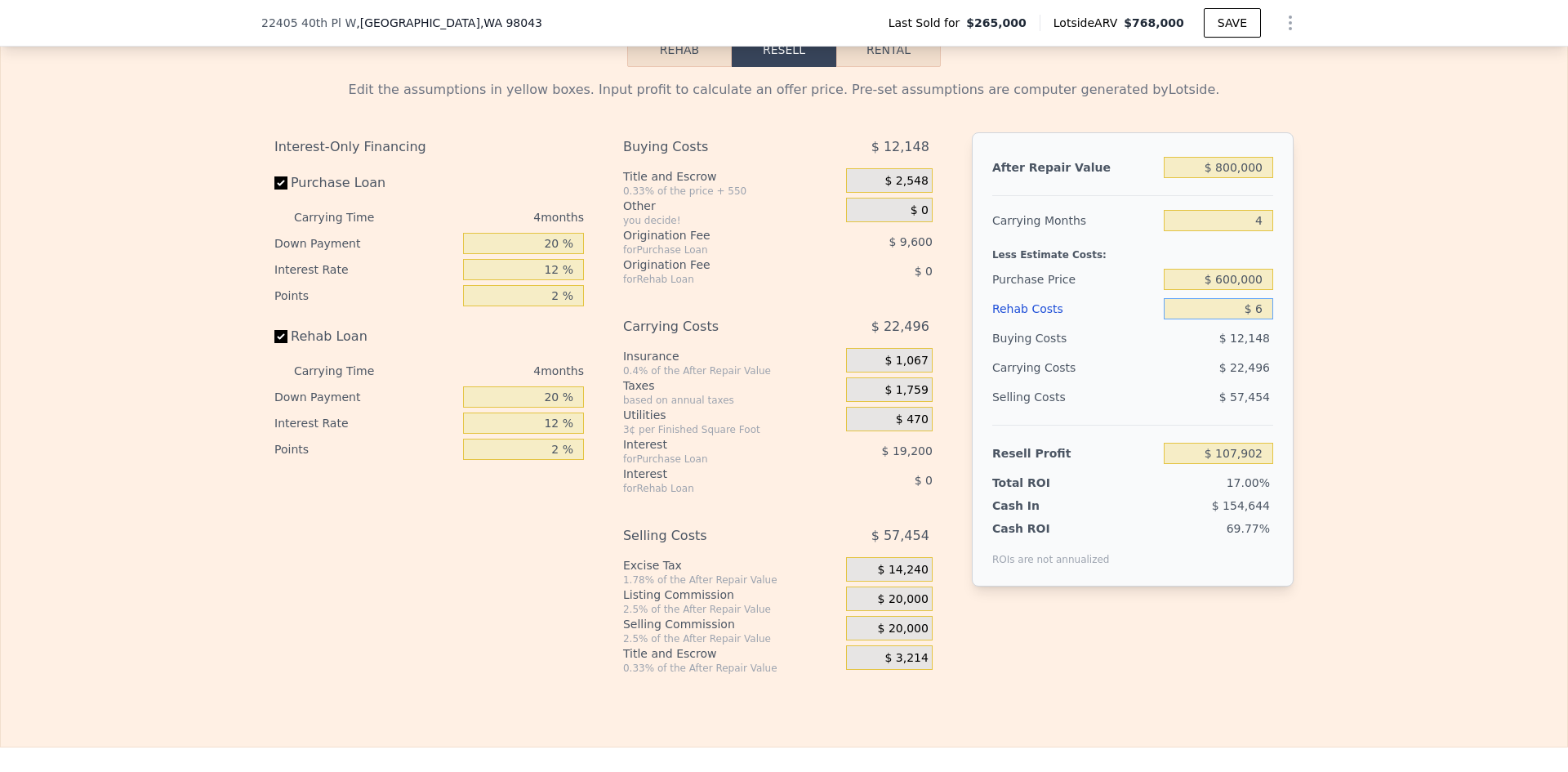
type input "$ 60"
type input "$ 107,841"
type input "$ 60,000"
type input "$ 45,022"
type input "$ 60,000"
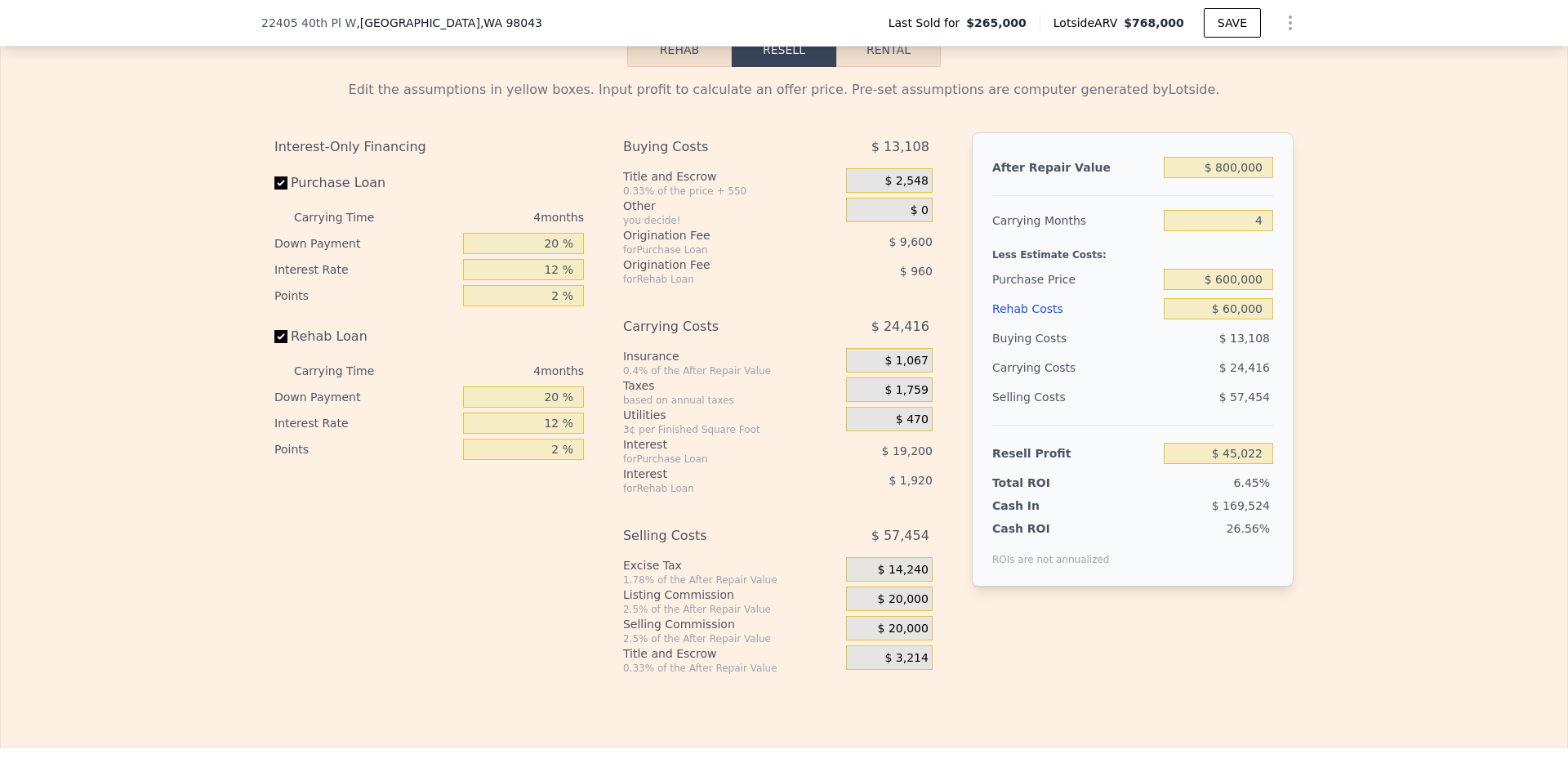
click at [1307, 344] on div "Edit the assumptions in yellow boxes. Input profit to calculate an offer price.…" at bounding box center [784, 371] width 1567 height 608
click at [906, 602] on span "$ 20,000" at bounding box center [903, 600] width 51 height 15
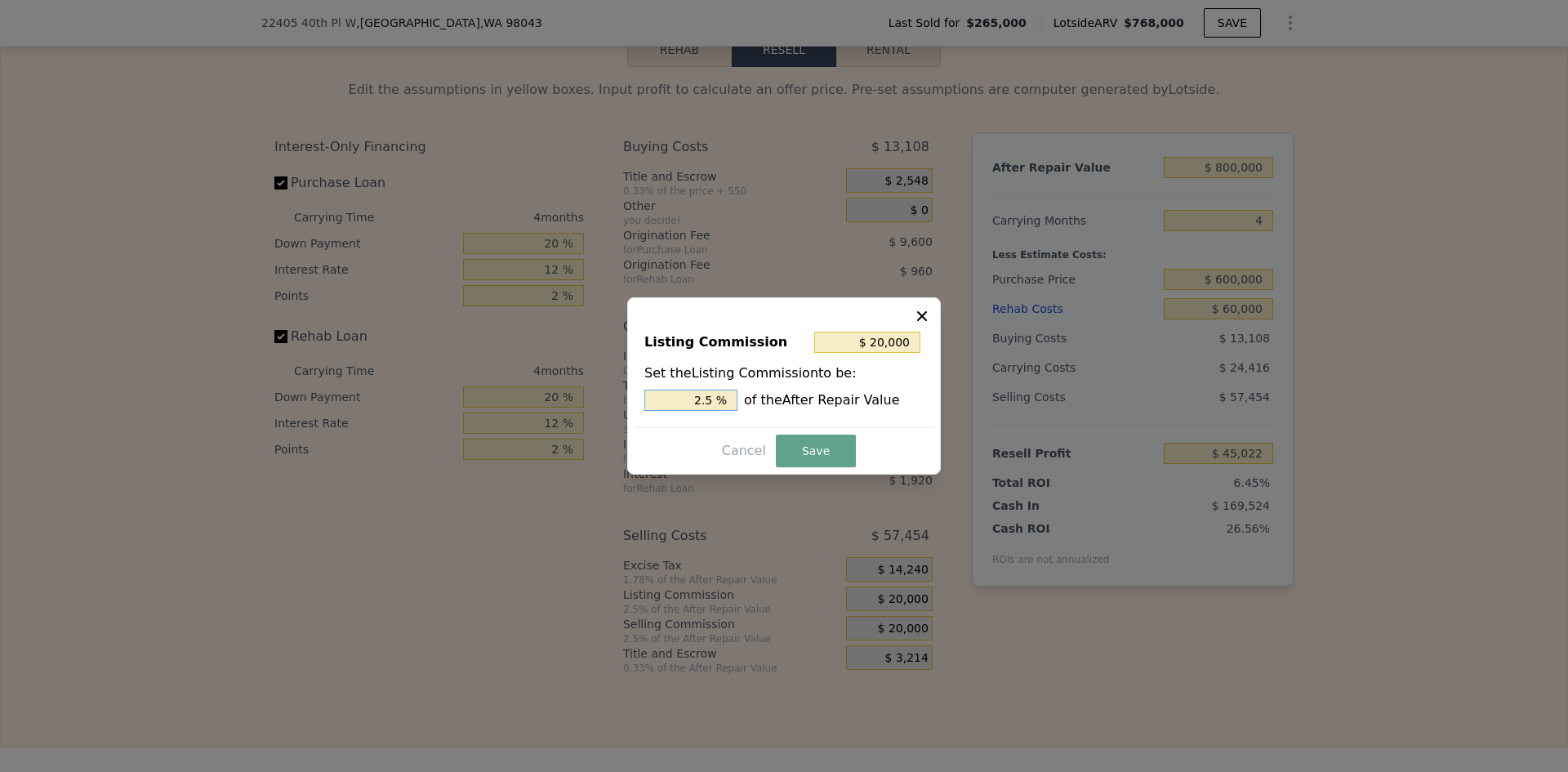
drag, startPoint x: 704, startPoint y: 398, endPoint x: 718, endPoint y: 399, distance: 14.0
click at [718, 399] on input "2.5 %" at bounding box center [691, 401] width 93 height 22
type input "$ 16,000"
type input "2 %"
click at [791, 446] on button "Save" at bounding box center [816, 451] width 80 height 32
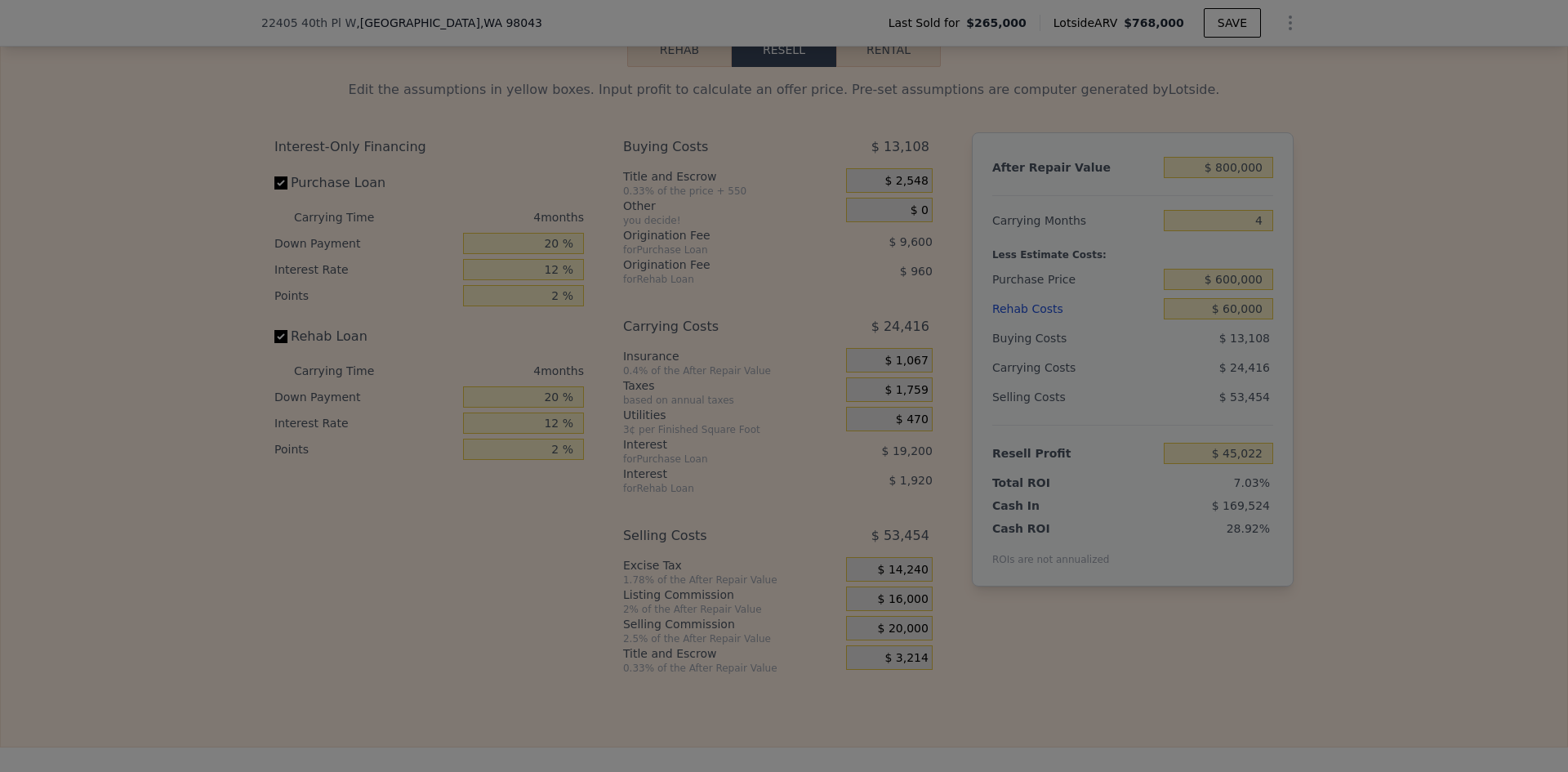
type input "$ 49,022"
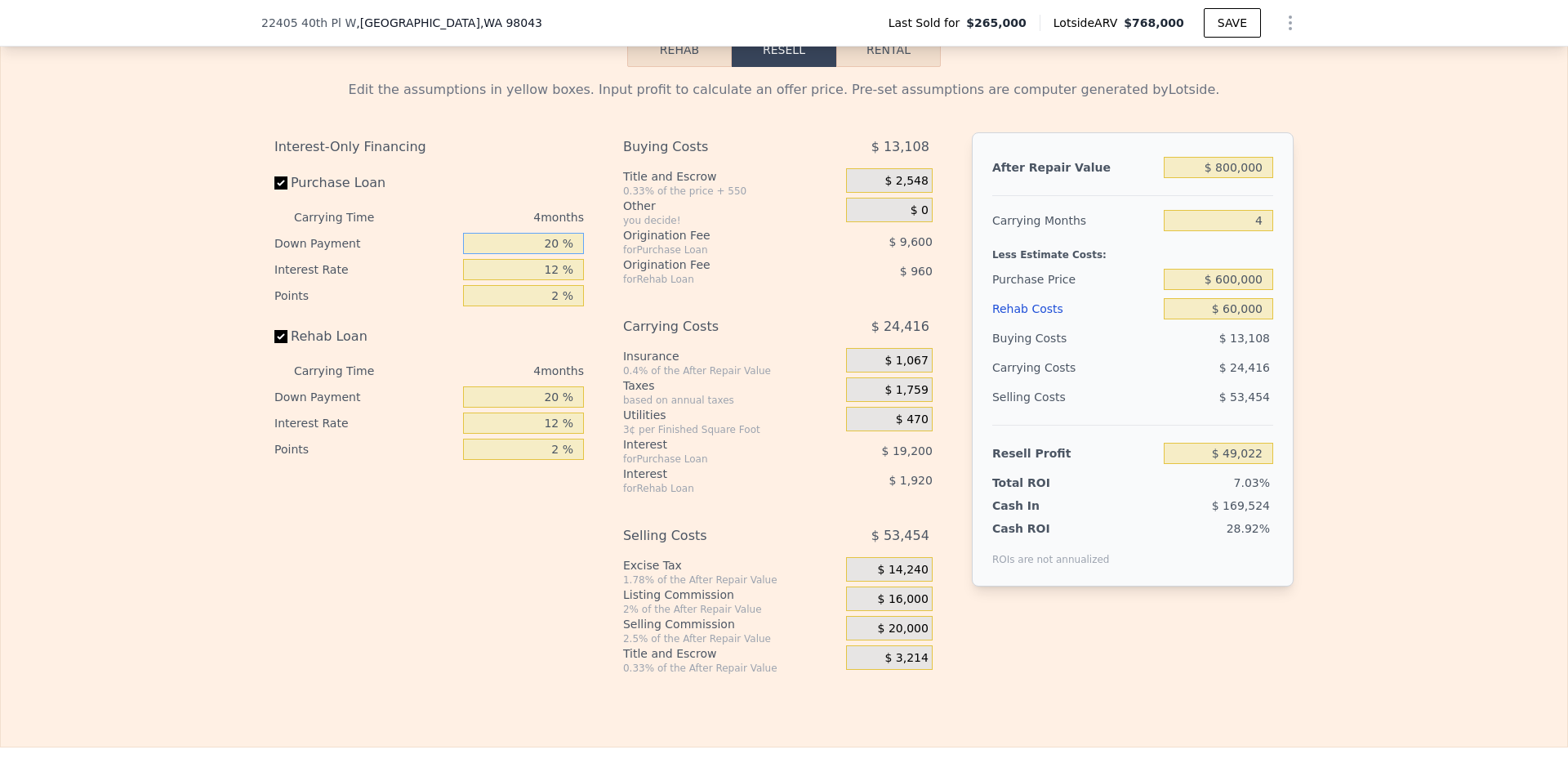
click at [549, 248] on input "20 %" at bounding box center [523, 244] width 121 height 22
type input "10 %"
type input "1 %"
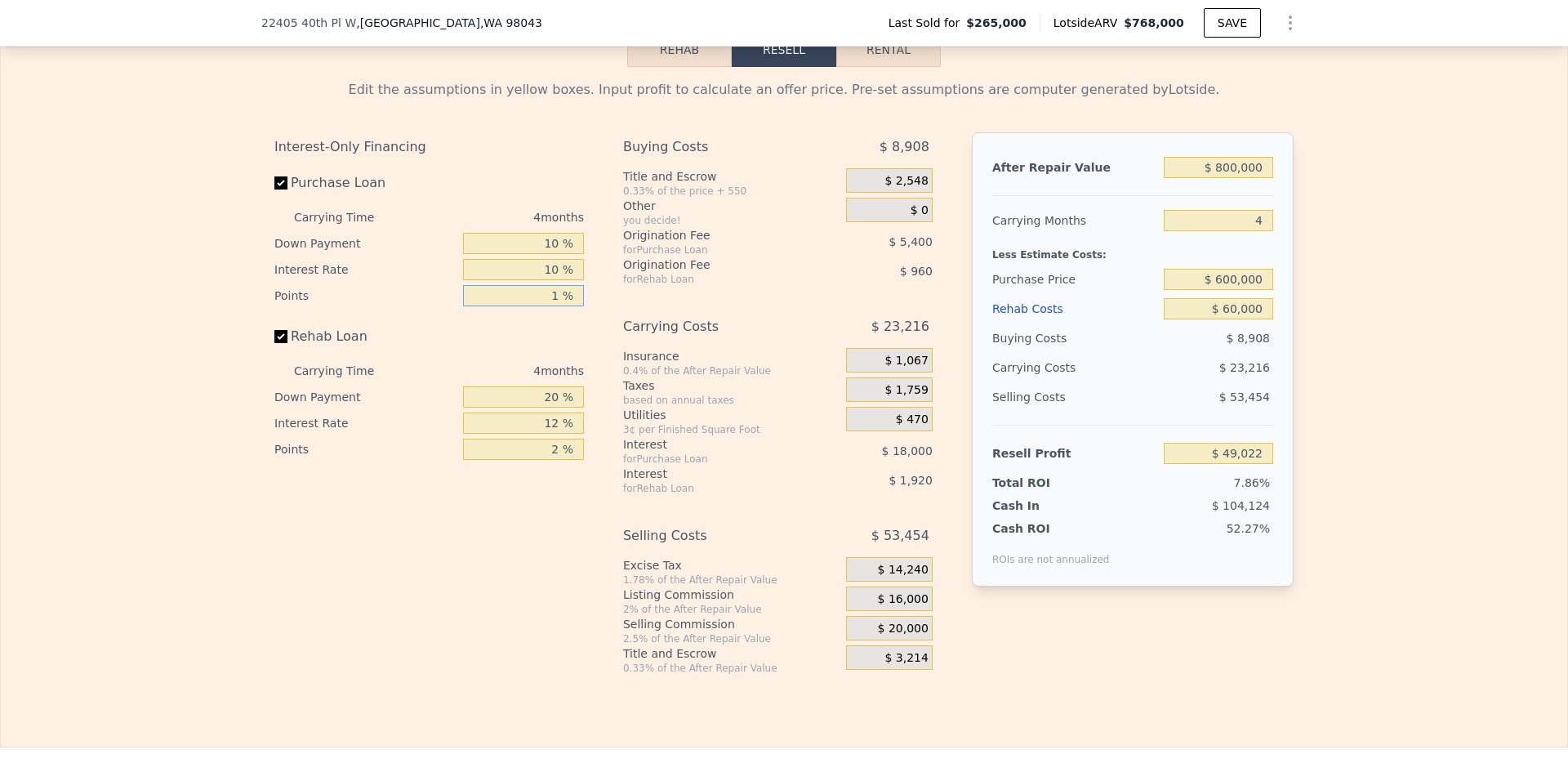
type input "$ 54,422"
type input "1 %"
type input "10 %"
type input "$ 54,062"
type input "10 %"
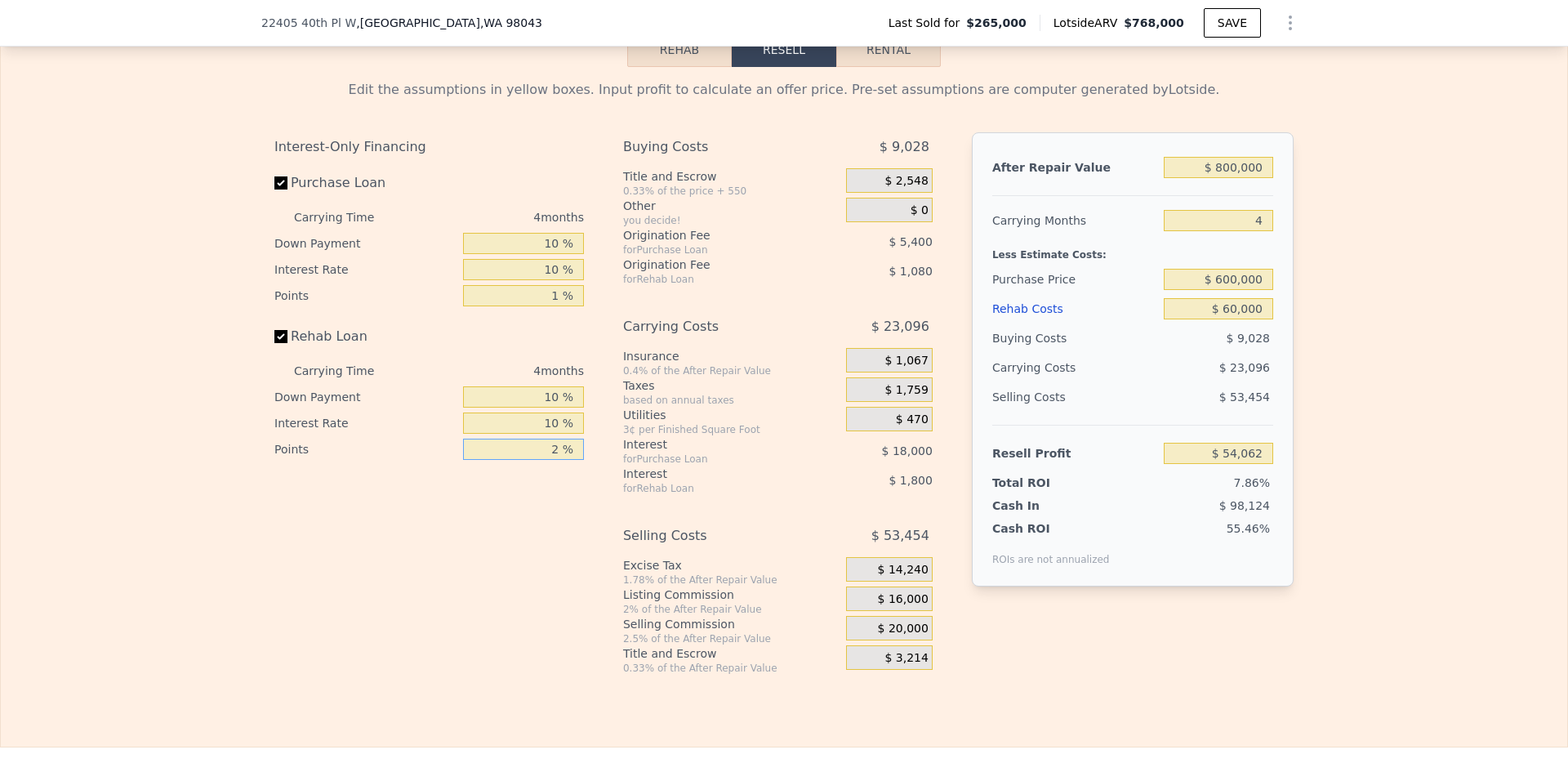
type input "$ 54,422"
type input "1 %"
type input "$ 54,962"
type input "1 %"
click at [1345, 315] on div "Edit the assumptions in yellow boxes. Input profit to calculate an offer price.…" at bounding box center [784, 371] width 1567 height 608
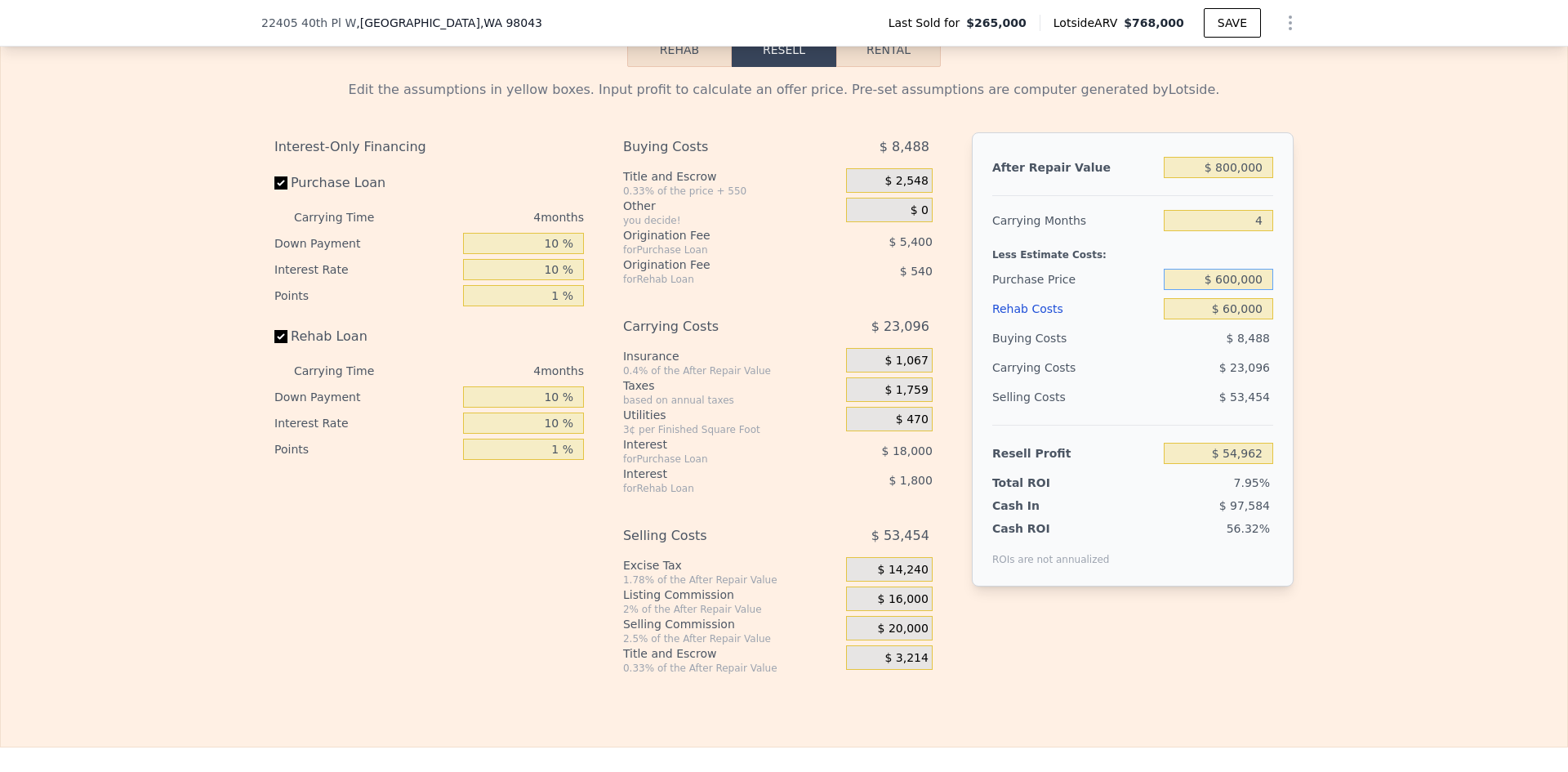
drag, startPoint x: 1216, startPoint y: 286, endPoint x: 1228, endPoint y: 284, distance: 12.2
click at [1228, 284] on input "$ 600,000" at bounding box center [1219, 280] width 110 height 22
type input "$ 550,000"
click at [1352, 283] on div "Edit the assumptions in yellow boxes. Input profit to calculate an offer price.…" at bounding box center [784, 371] width 1567 height 608
type input "$ 107,078"
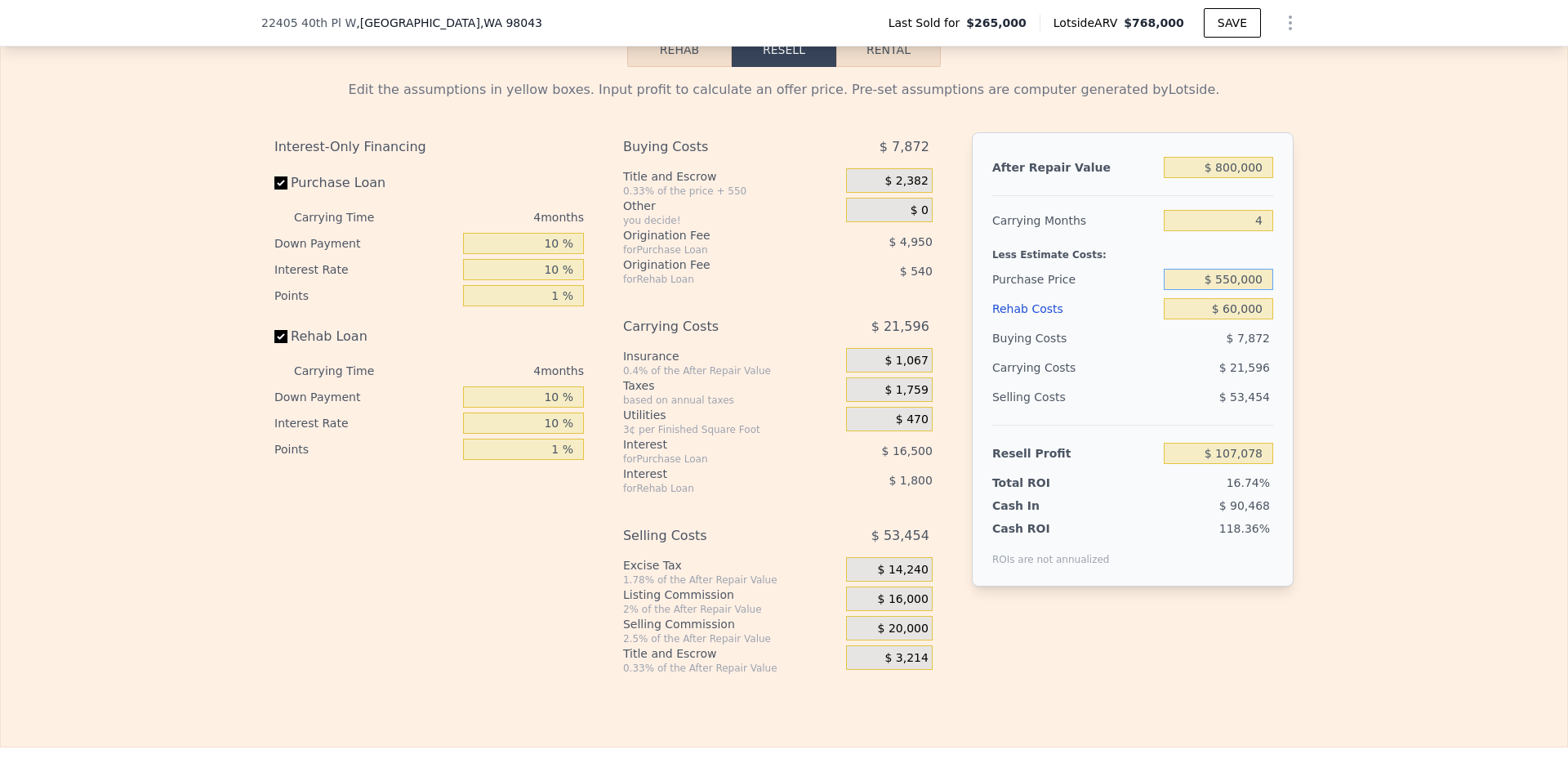
click at [1230, 287] on input "$ 550,000" at bounding box center [1219, 280] width 110 height 22
type input "$ 580,000"
click at [1356, 325] on div "Edit the assumptions in yellow boxes. Input profit to calculate an offer price.…" at bounding box center [784, 371] width 1567 height 608
type input "$ 75,809"
click at [1230, 288] on input "$ 580,000" at bounding box center [1219, 280] width 110 height 22
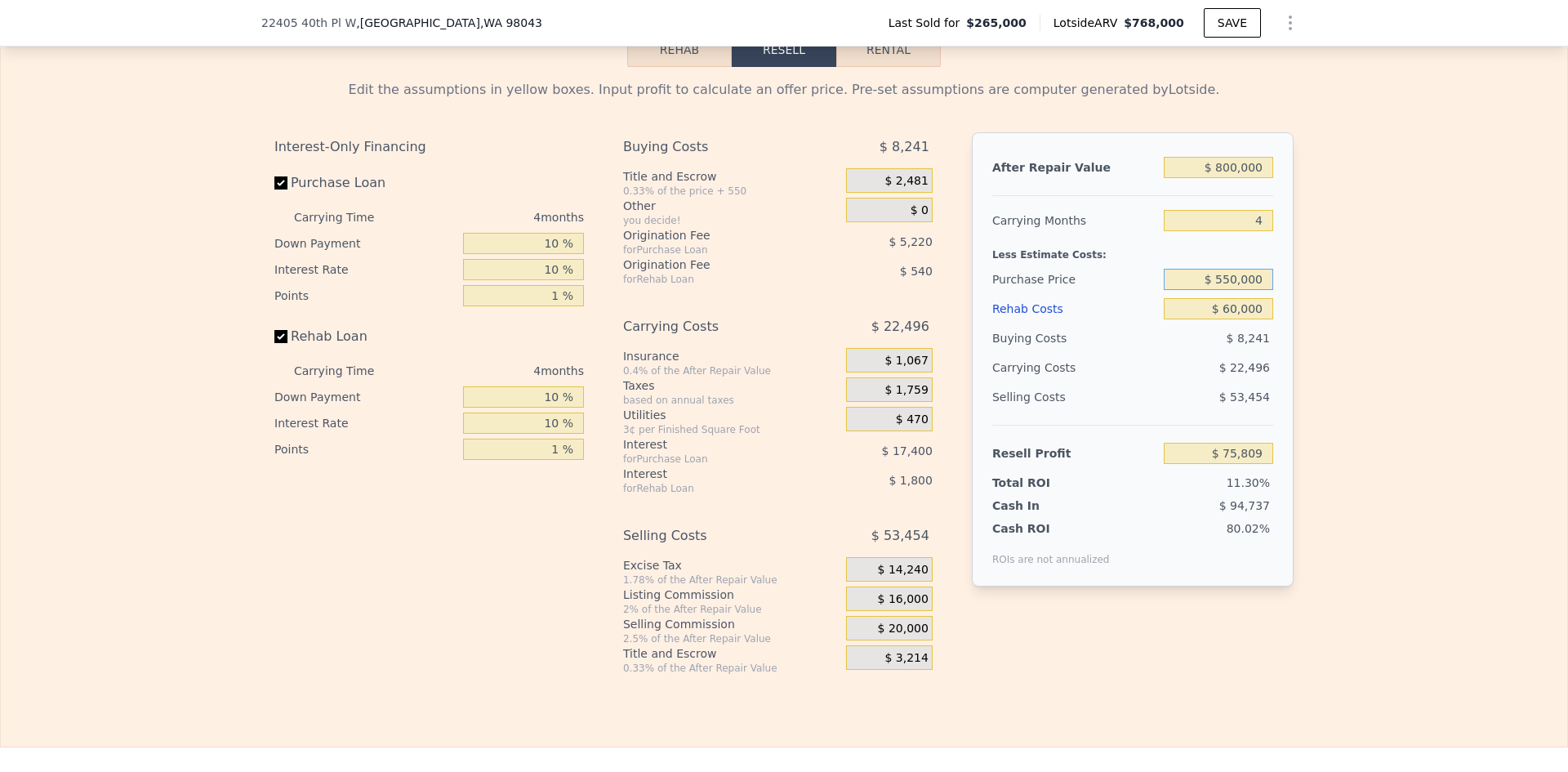
type input "$ 550,000"
click at [1303, 317] on div "Edit the assumptions in yellow boxes. Input profit to calculate an offer price.…" at bounding box center [784, 371] width 1567 height 608
type input "$ 107,078"
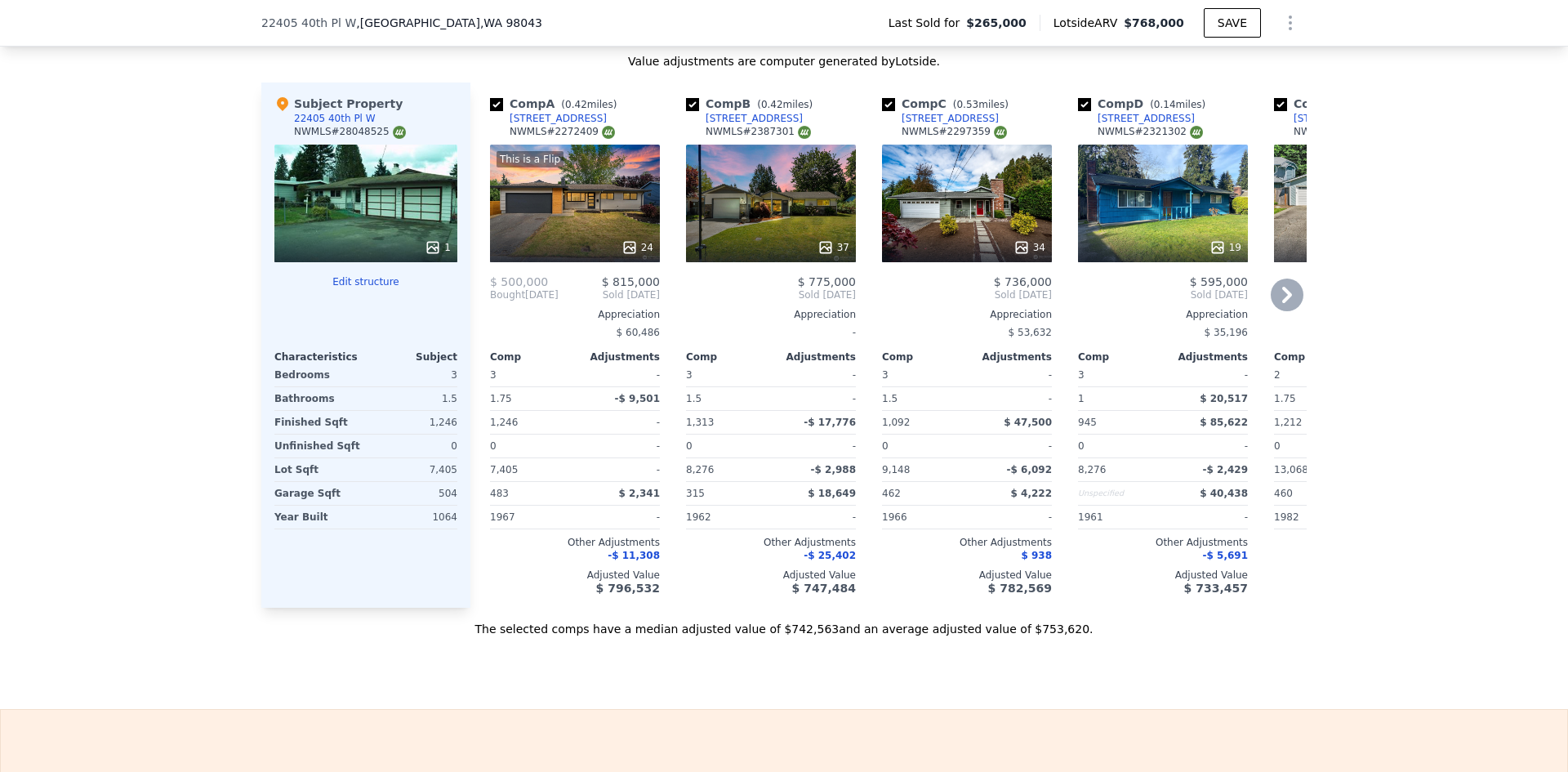
scroll to position [1798, 0]
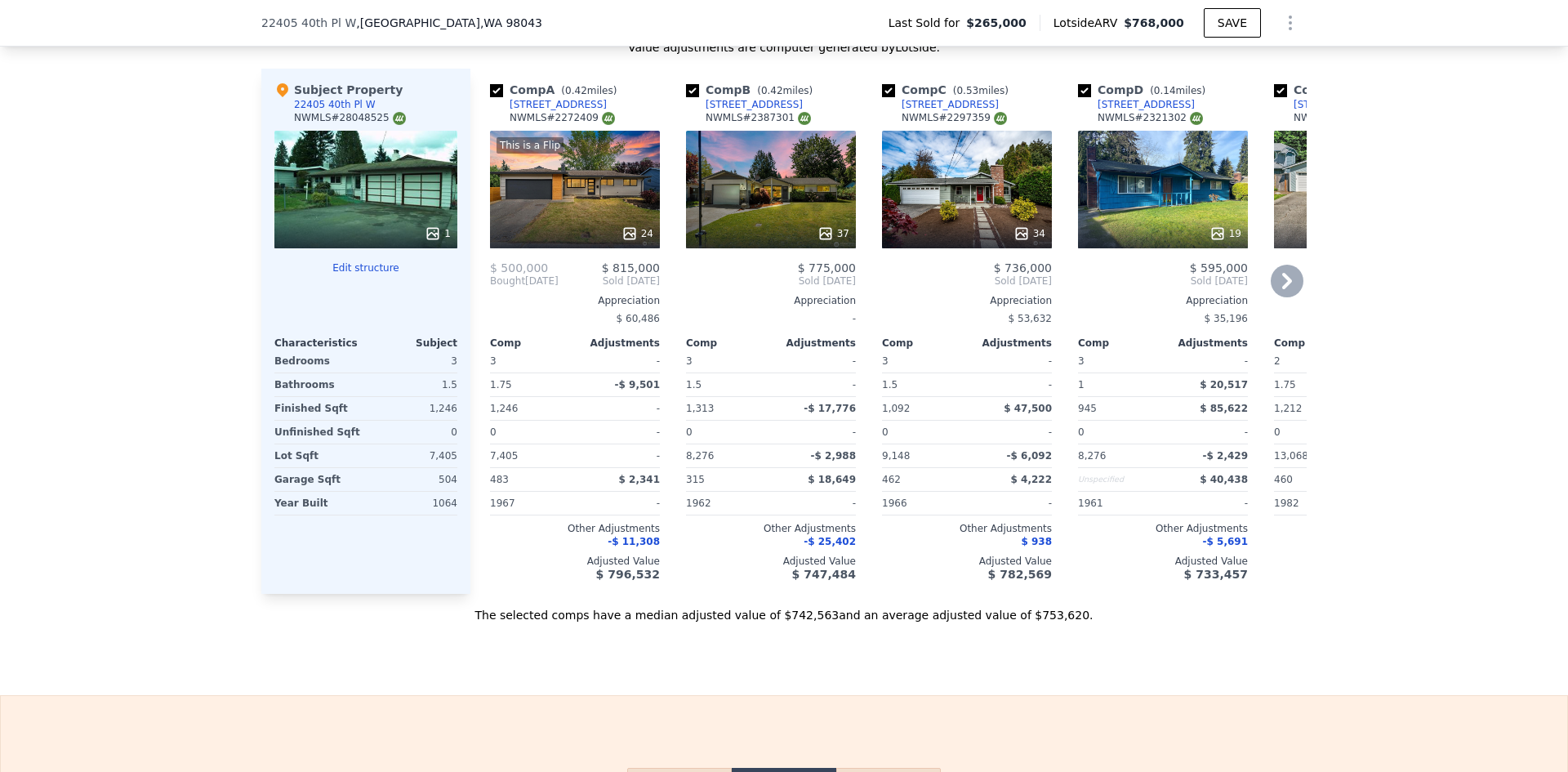
click at [625, 228] on icon at bounding box center [630, 234] width 17 height 17
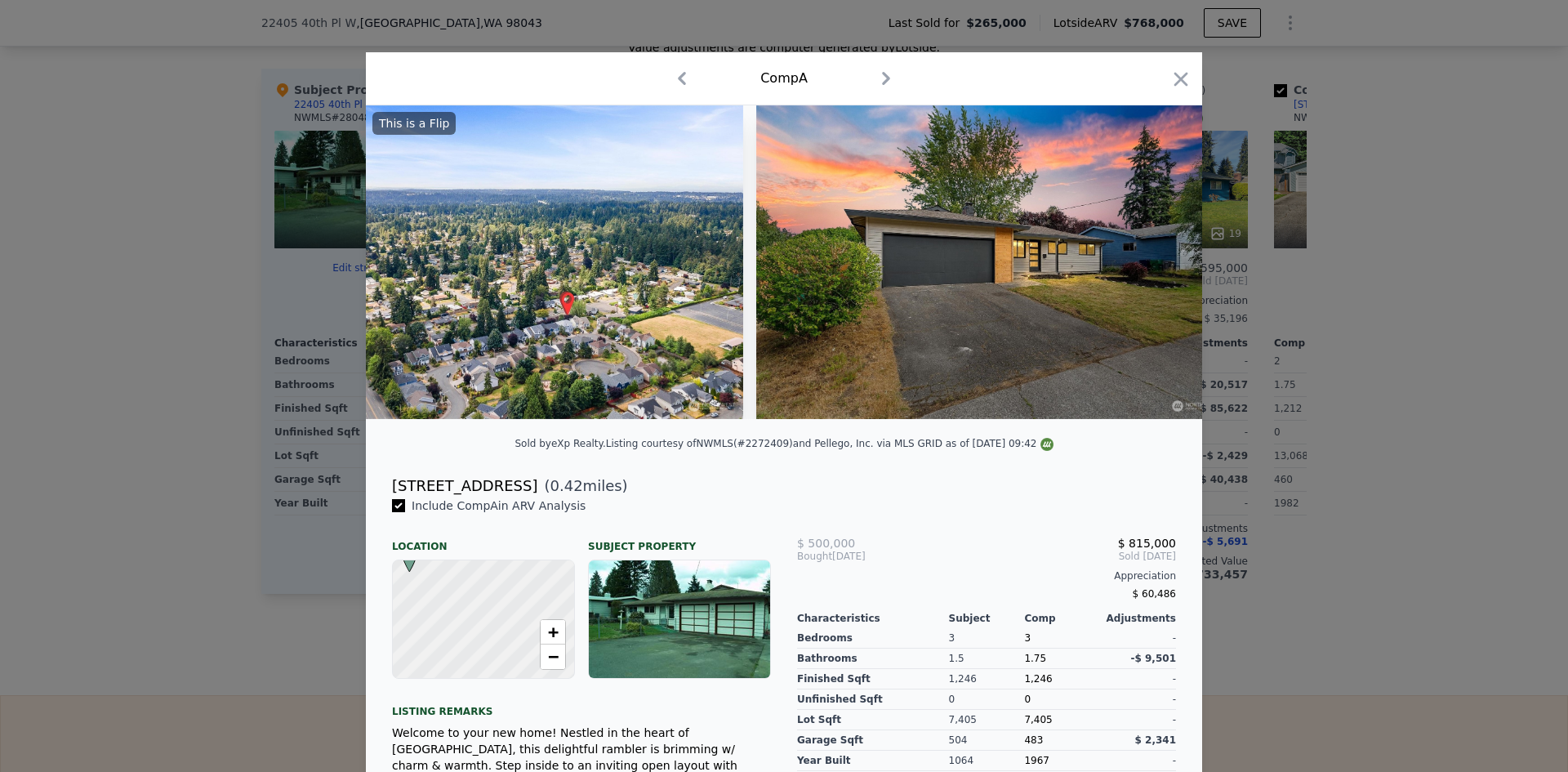
scroll to position [0, 10759]
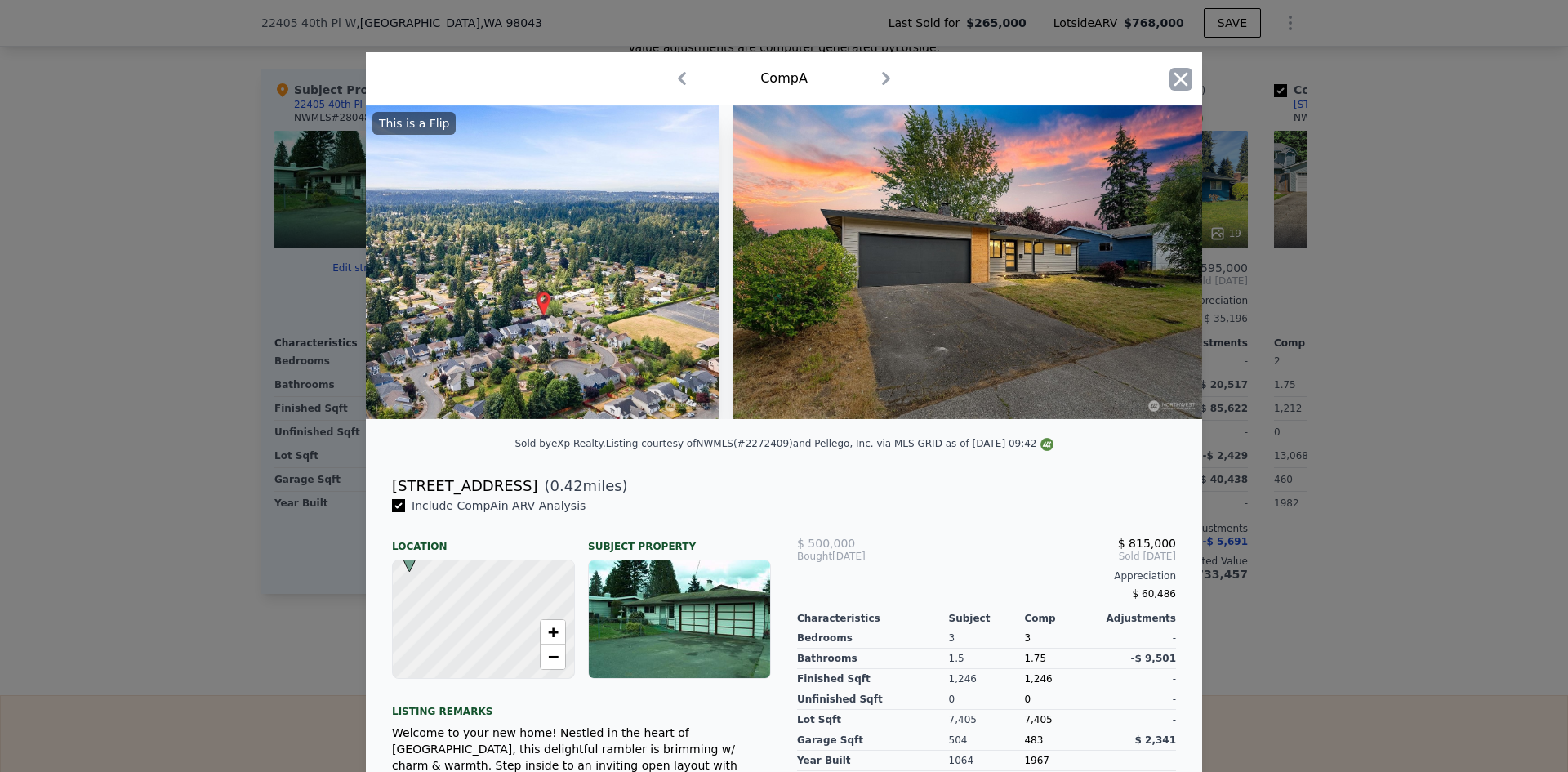
click at [1175, 77] on icon "button" at bounding box center [1181, 79] width 14 height 14
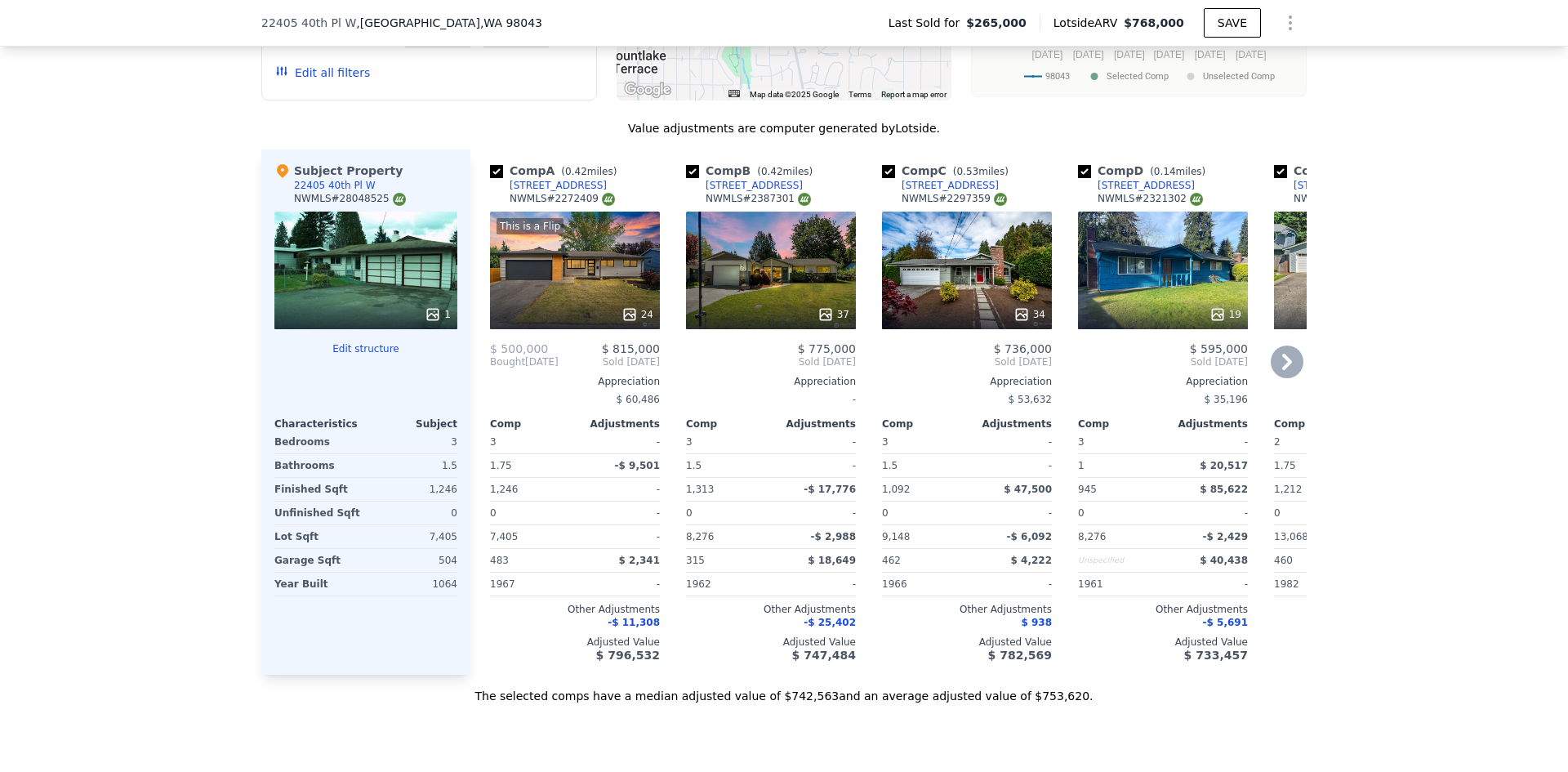
scroll to position [1717, 0]
click at [824, 308] on icon at bounding box center [826, 315] width 17 height 17
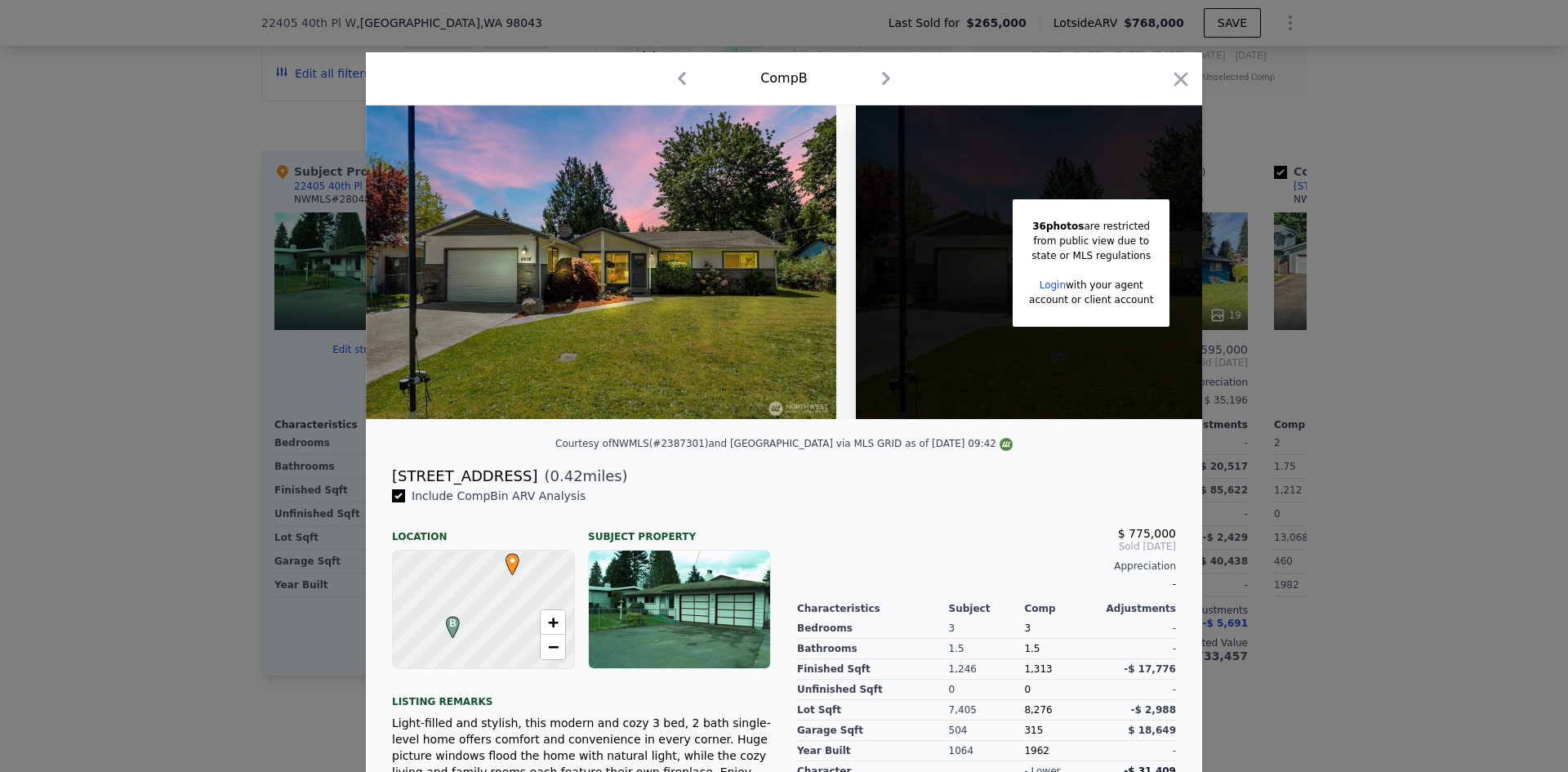
scroll to position [0, 131]
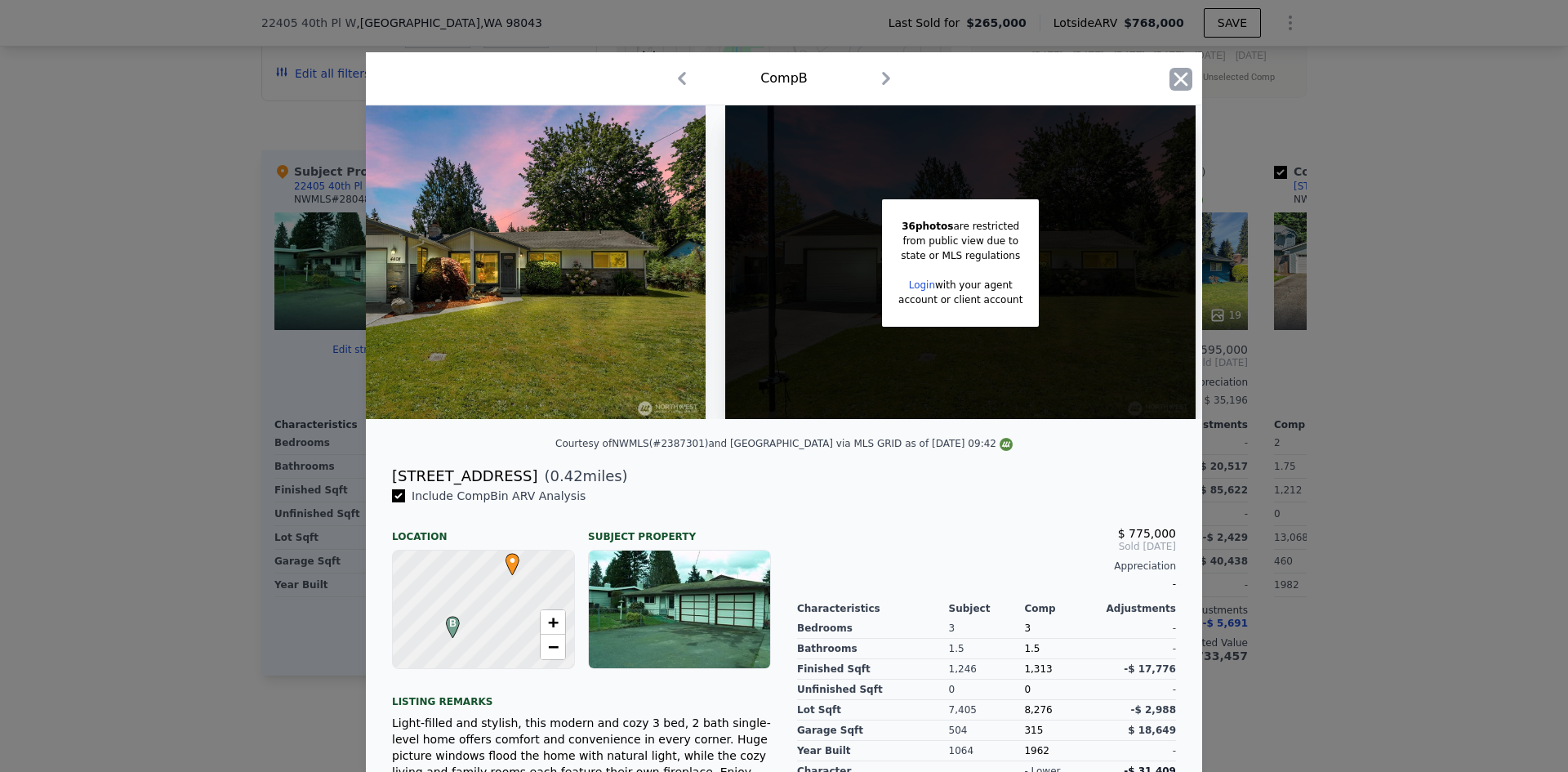
click at [1175, 82] on icon "button" at bounding box center [1181, 79] width 14 height 14
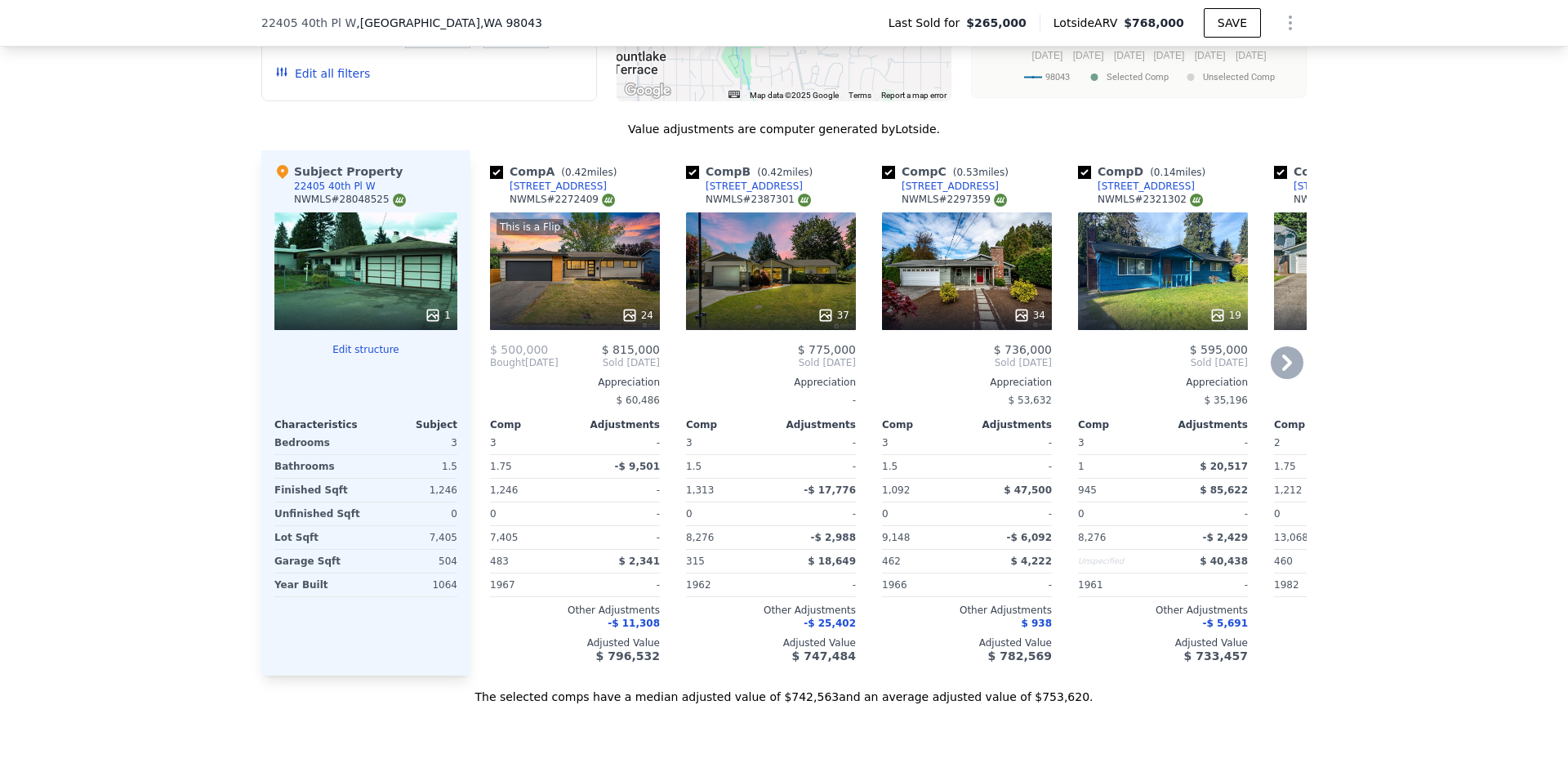
click at [1019, 310] on icon at bounding box center [1021, 315] width 11 height 11
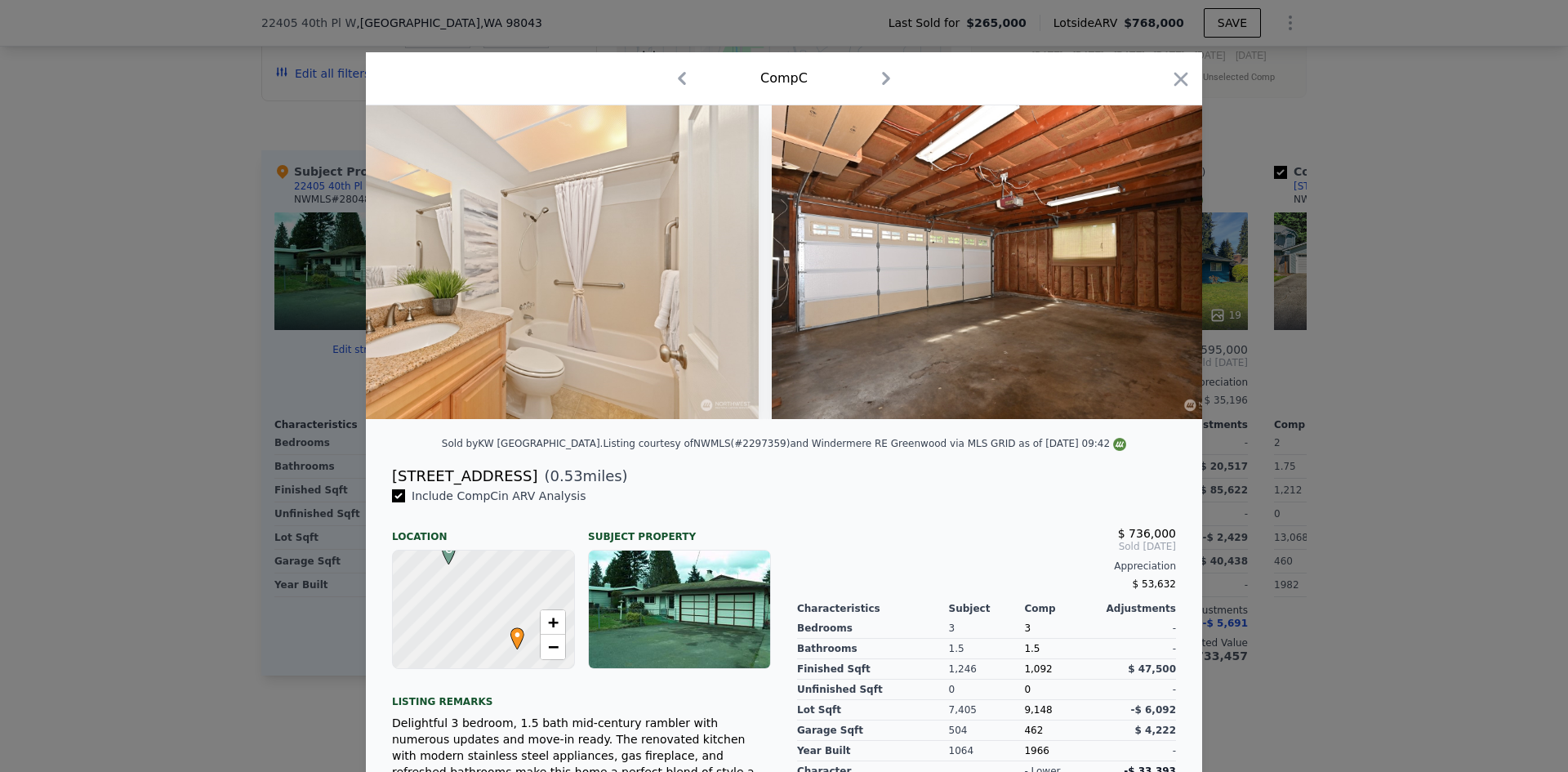
scroll to position [0, 8344]
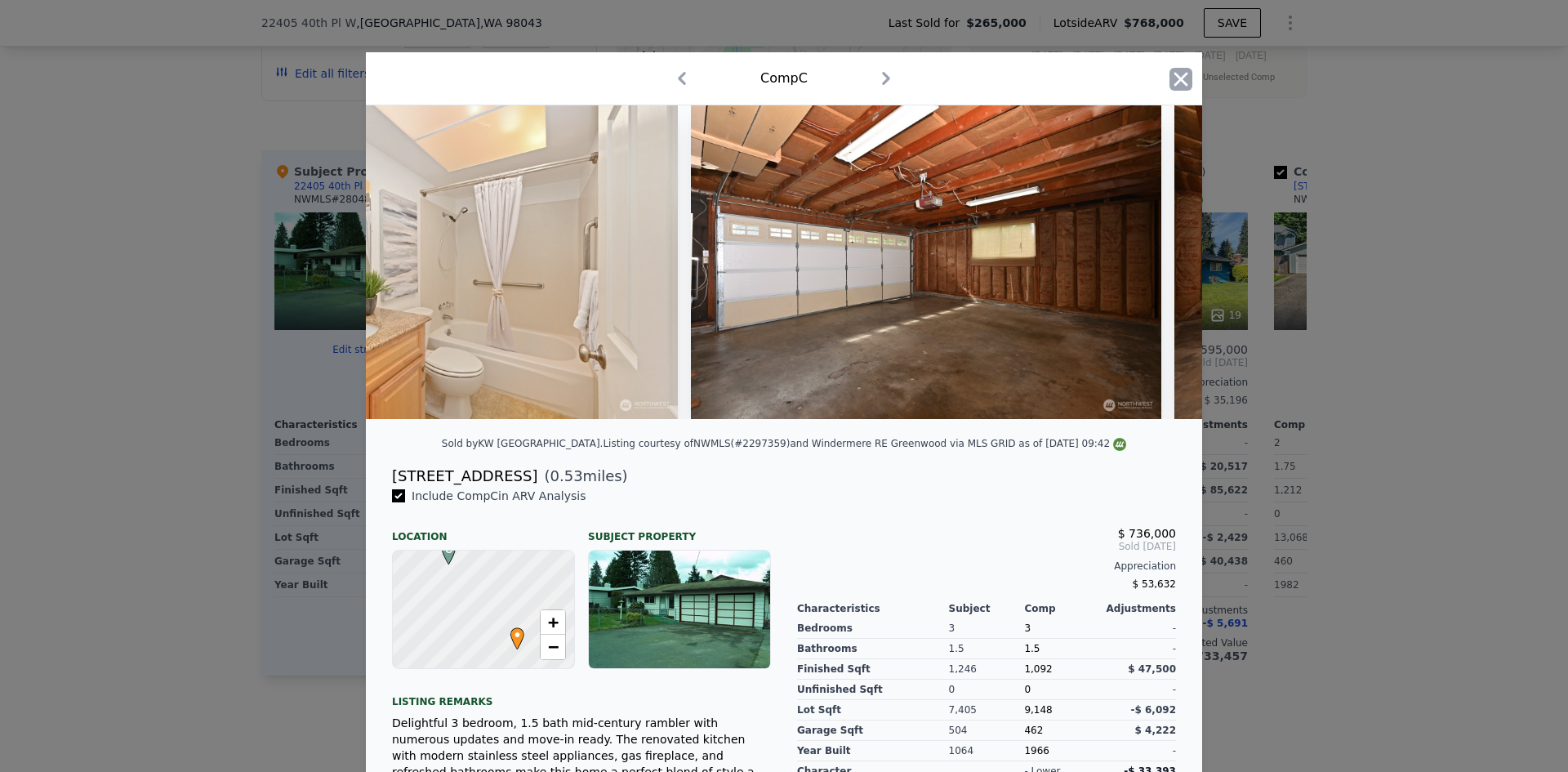
click at [1175, 77] on icon "button" at bounding box center [1181, 79] width 14 height 14
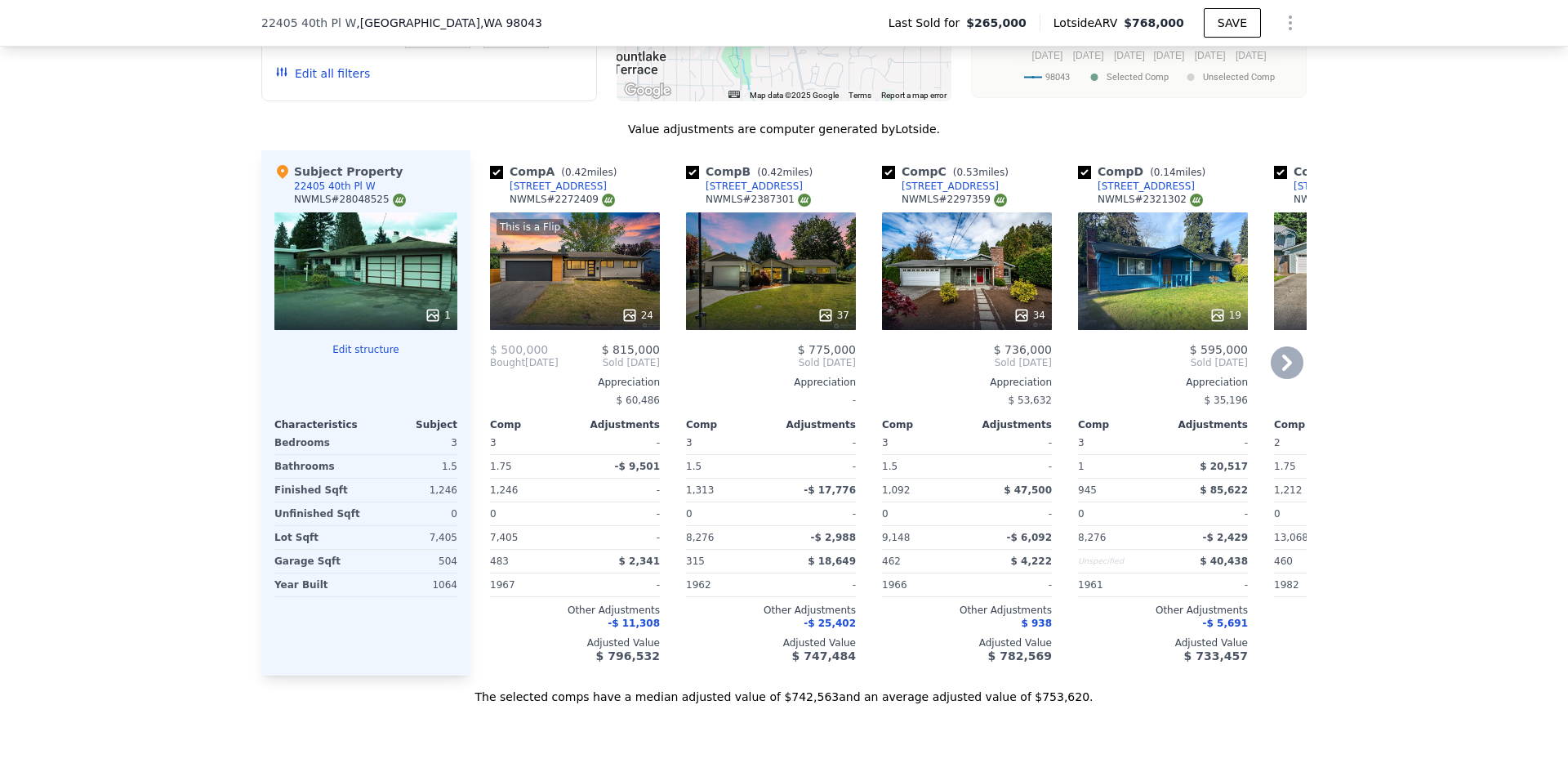
click at [572, 284] on div "This is a Flip 24" at bounding box center [575, 271] width 170 height 118
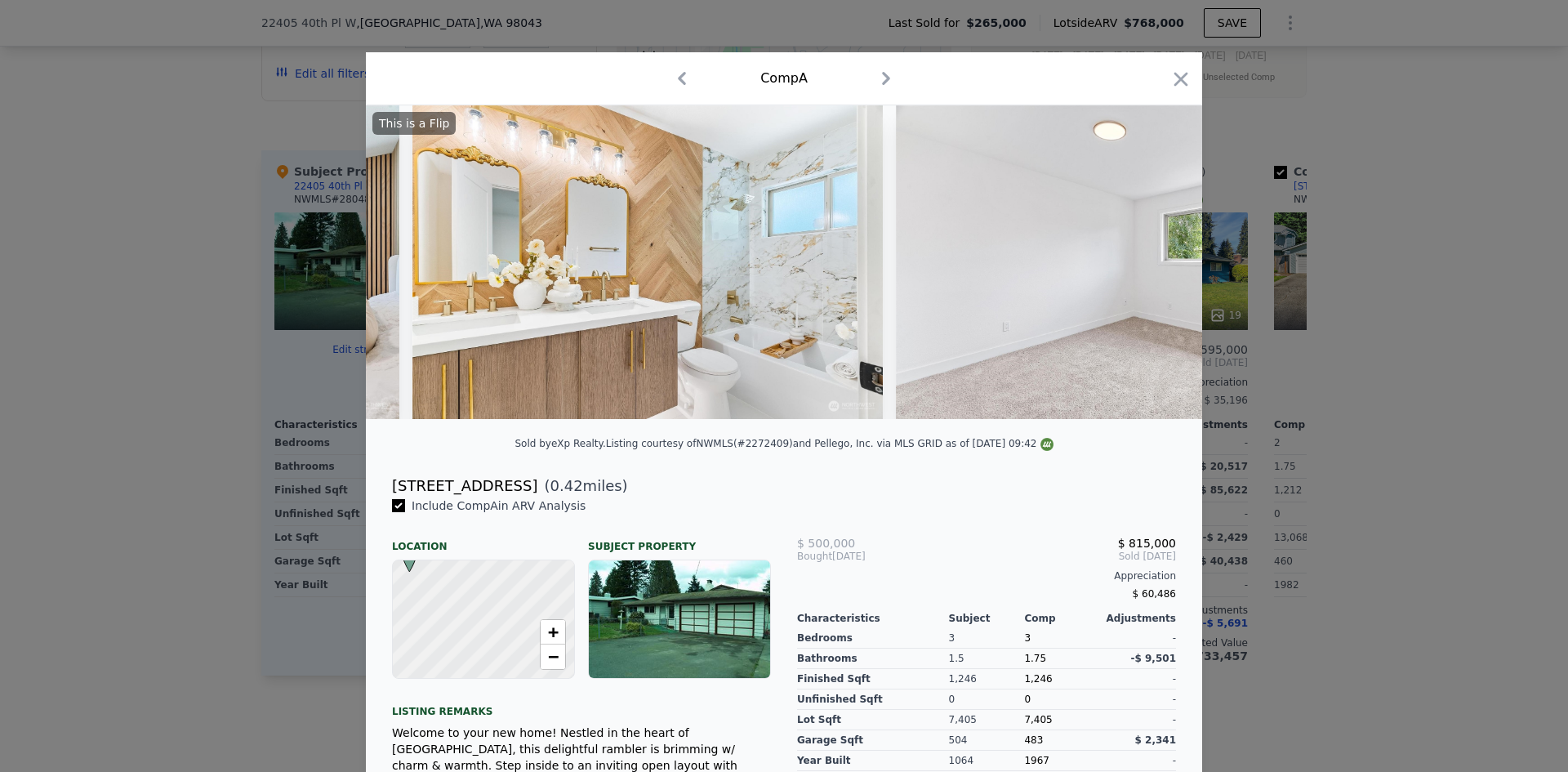
scroll to position [0, 6254]
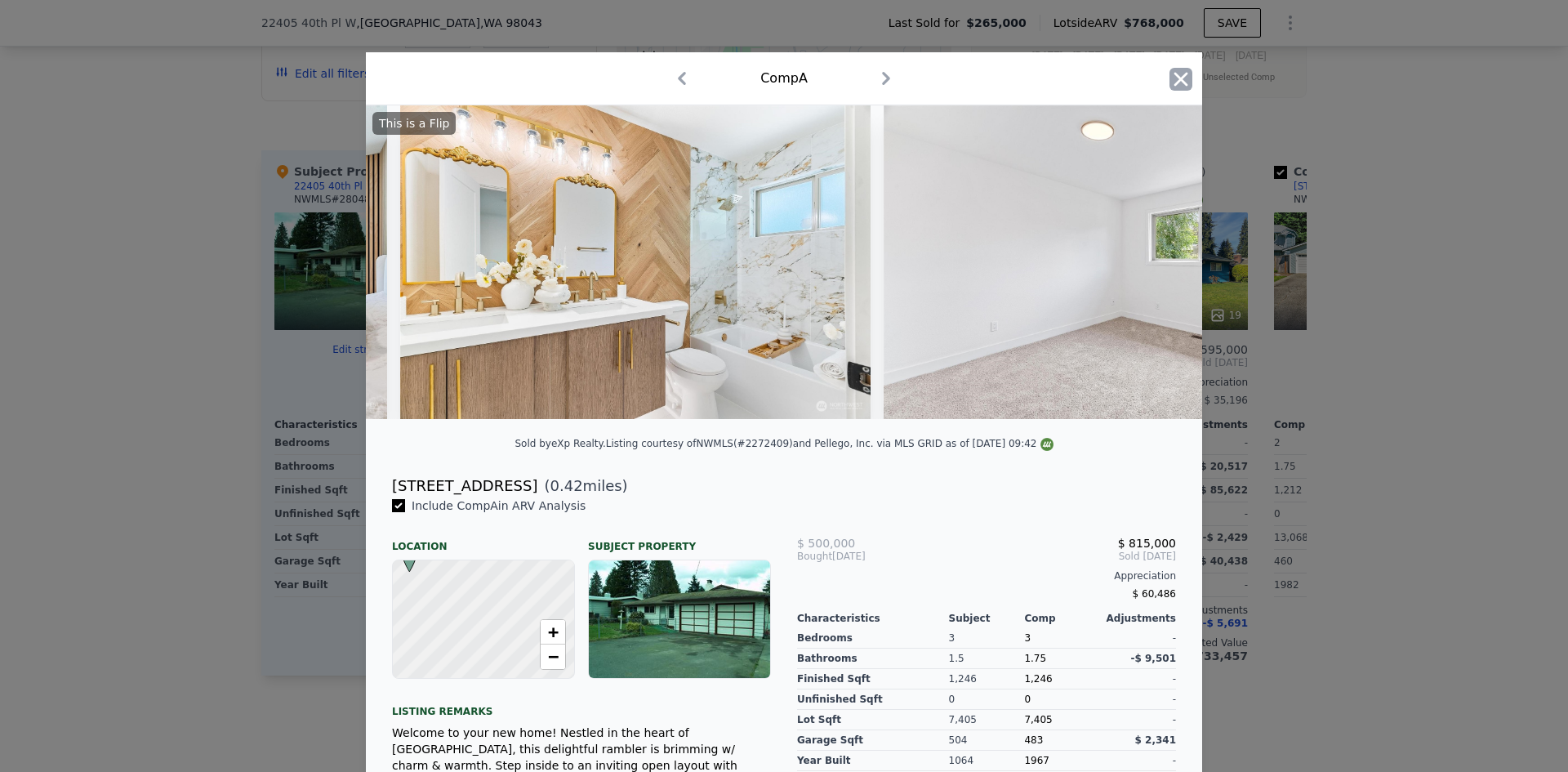
click at [1174, 76] on icon "button" at bounding box center [1181, 80] width 23 height 23
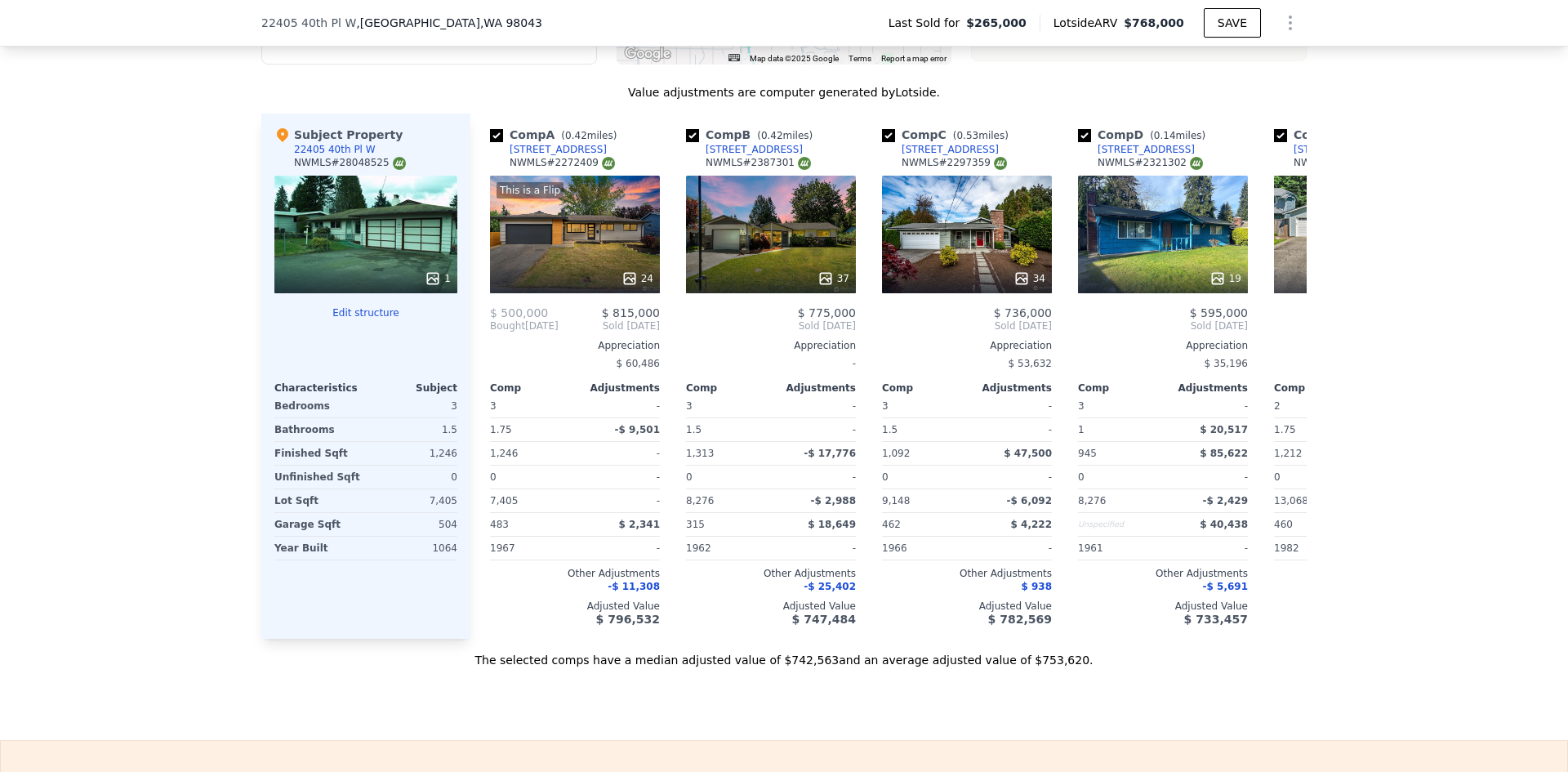
scroll to position [1717, 0]
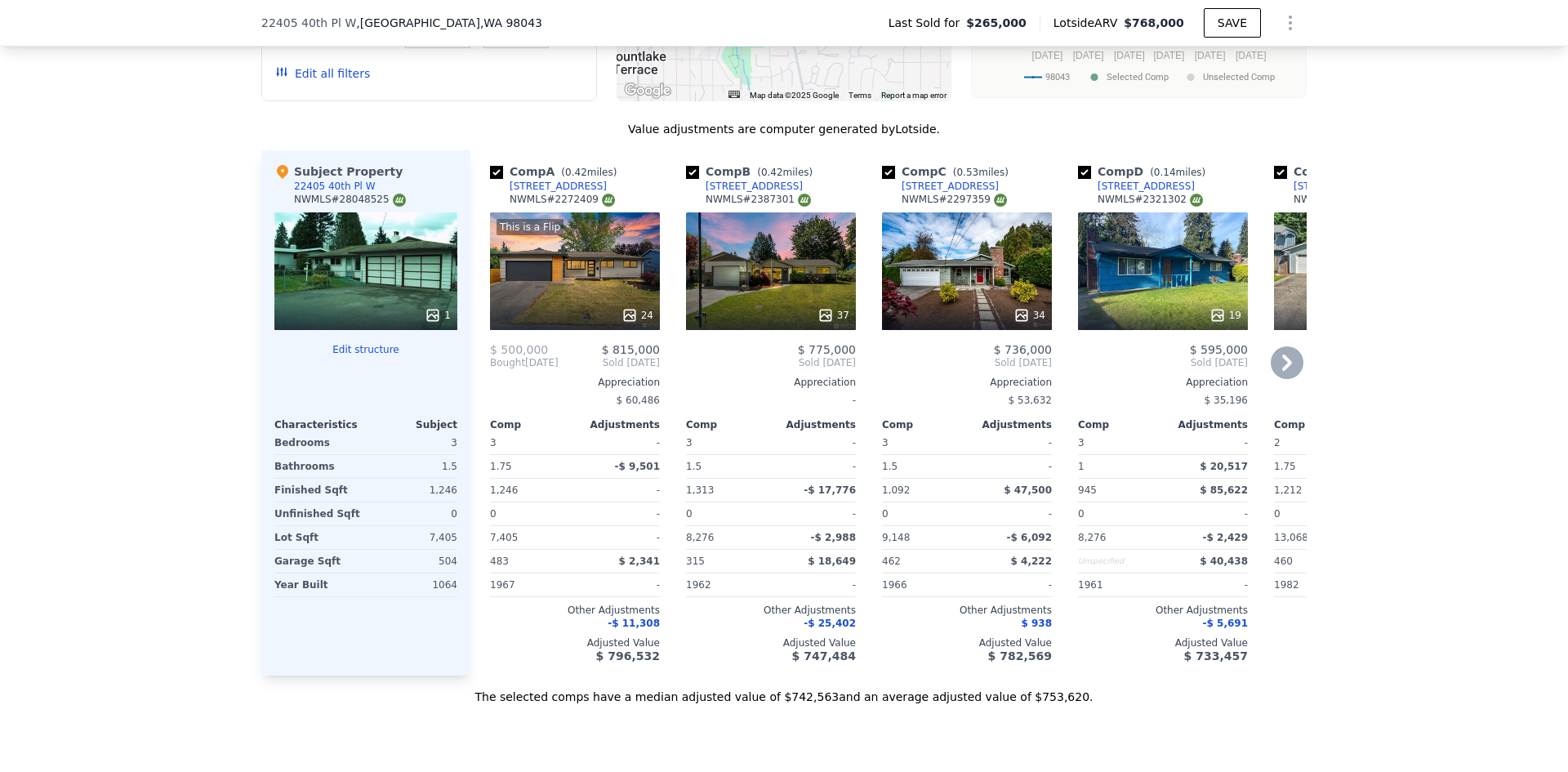
click at [1288, 358] on icon at bounding box center [1287, 362] width 32 height 32
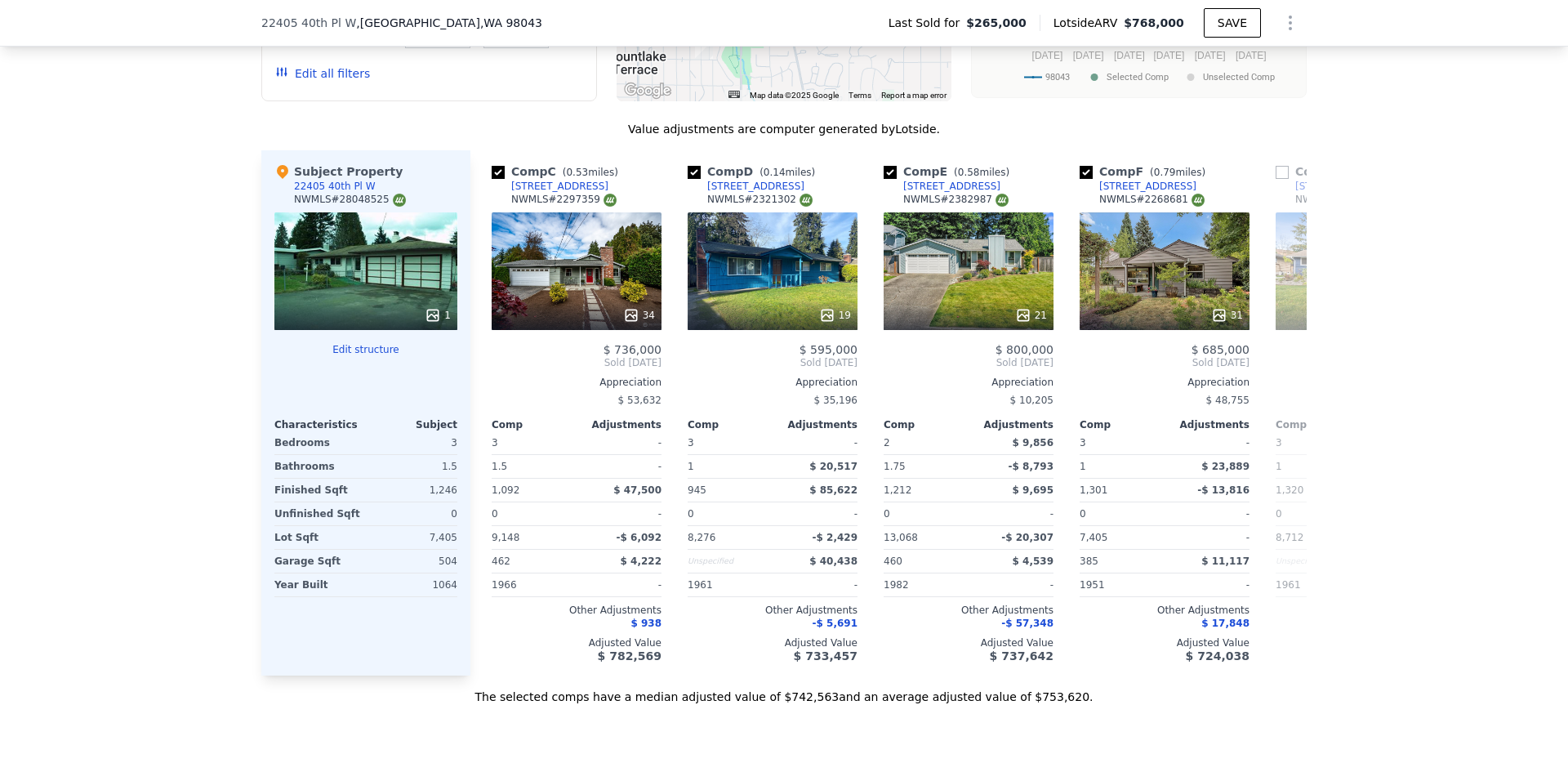
scroll to position [0, 392]
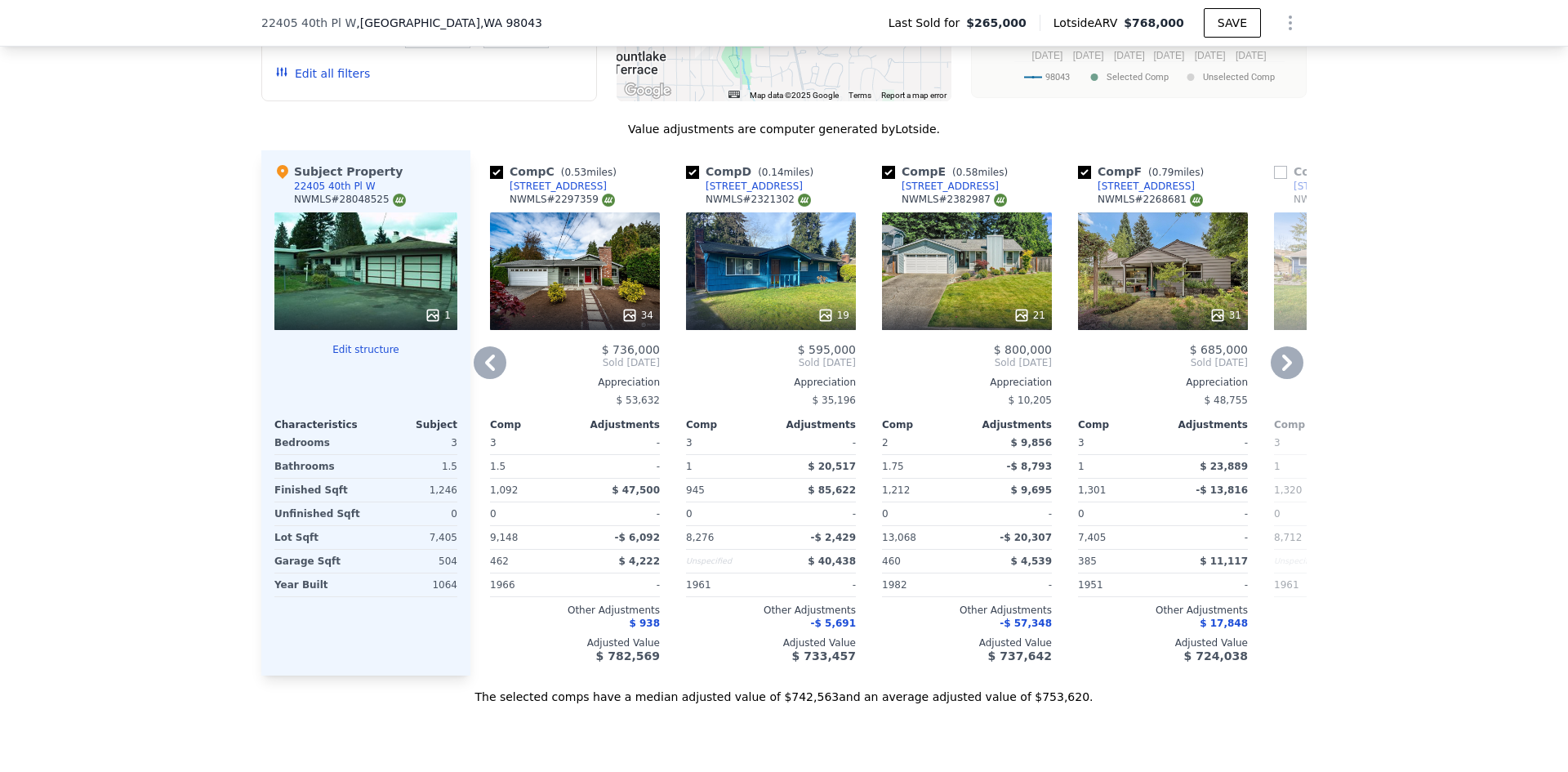
click at [482, 354] on icon at bounding box center [489, 362] width 32 height 32
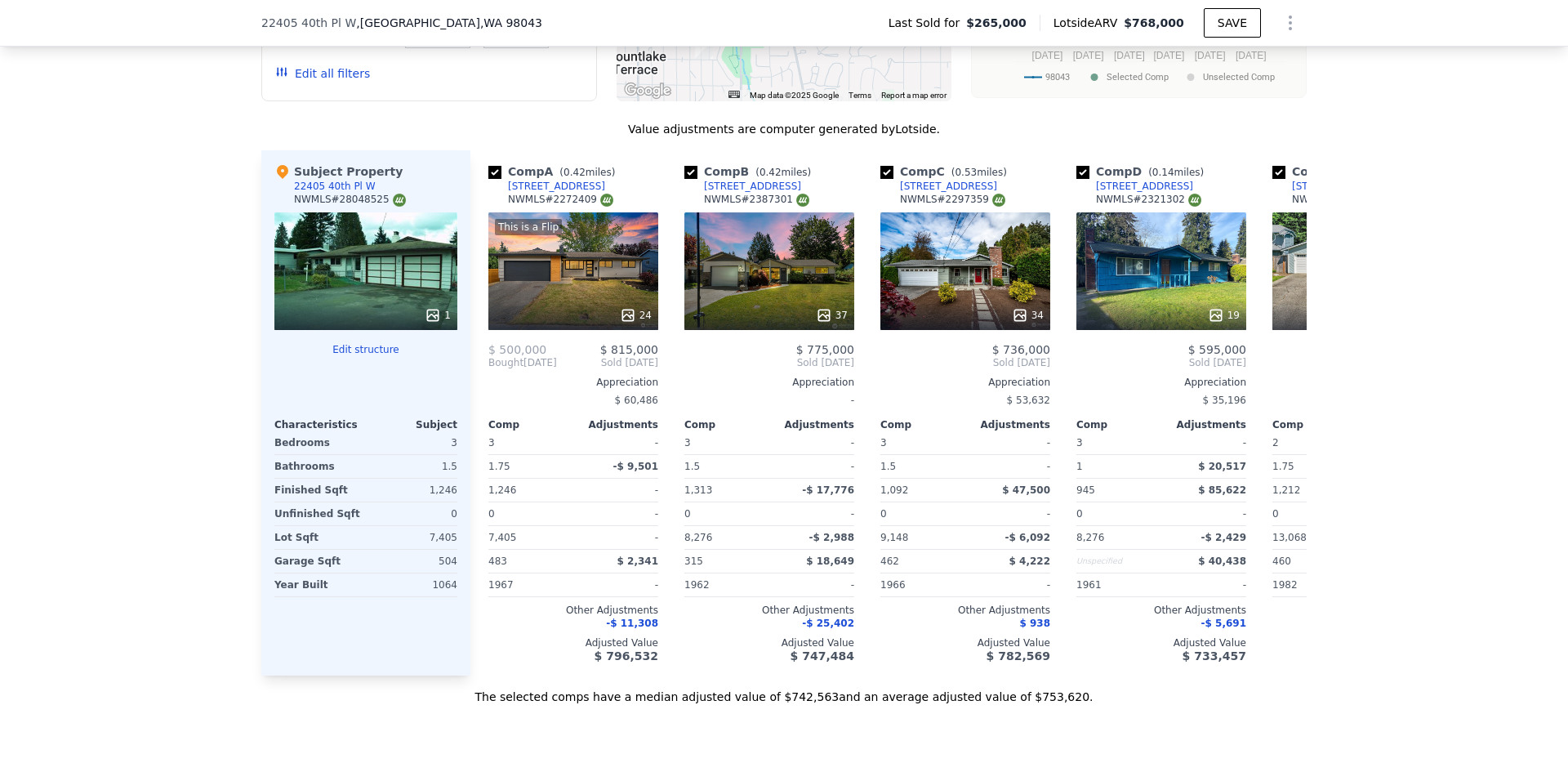
scroll to position [0, 0]
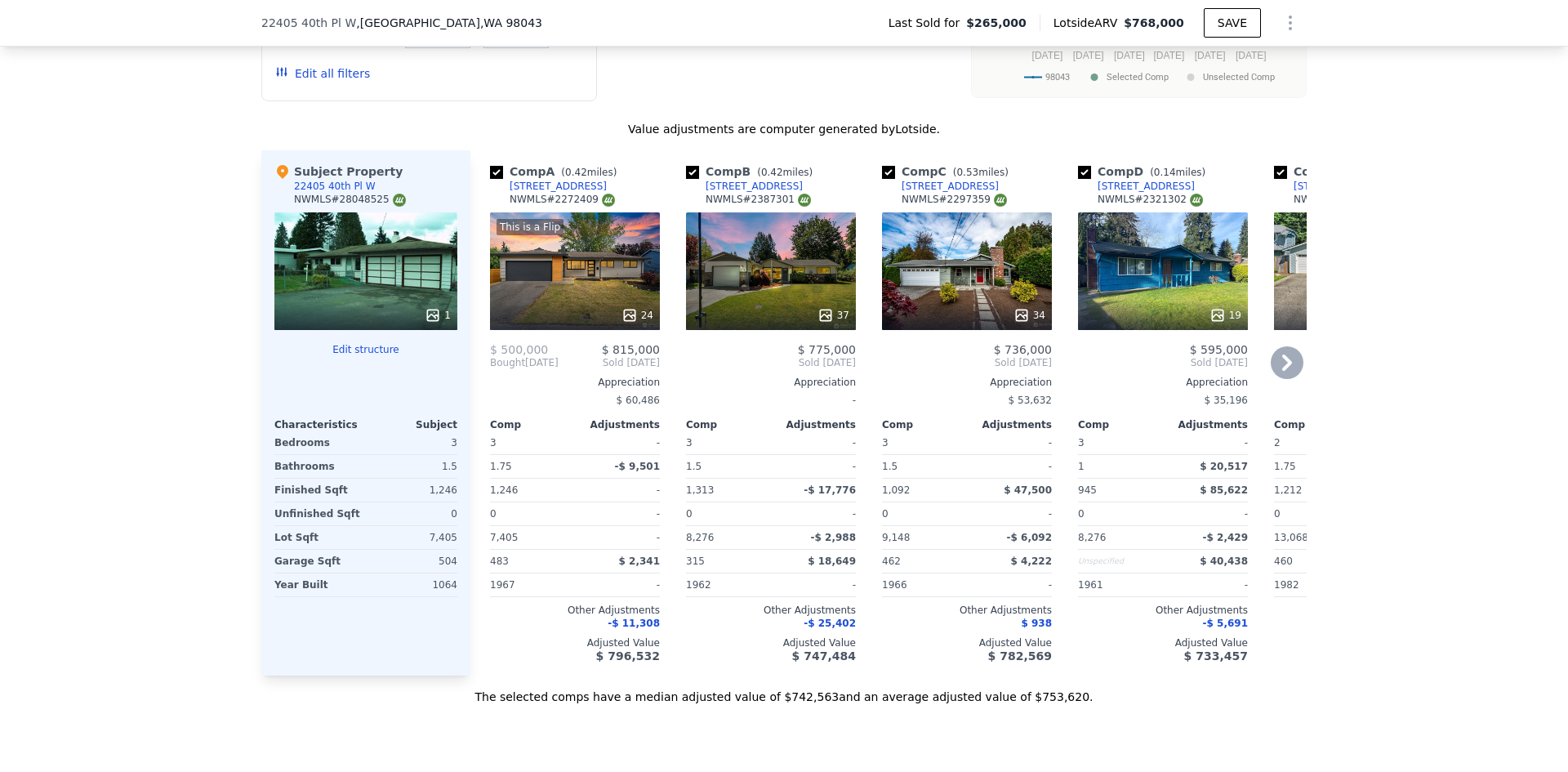
type input "$ 768,000"
type input "8"
type input "$ 0"
type input "$ 418,686"
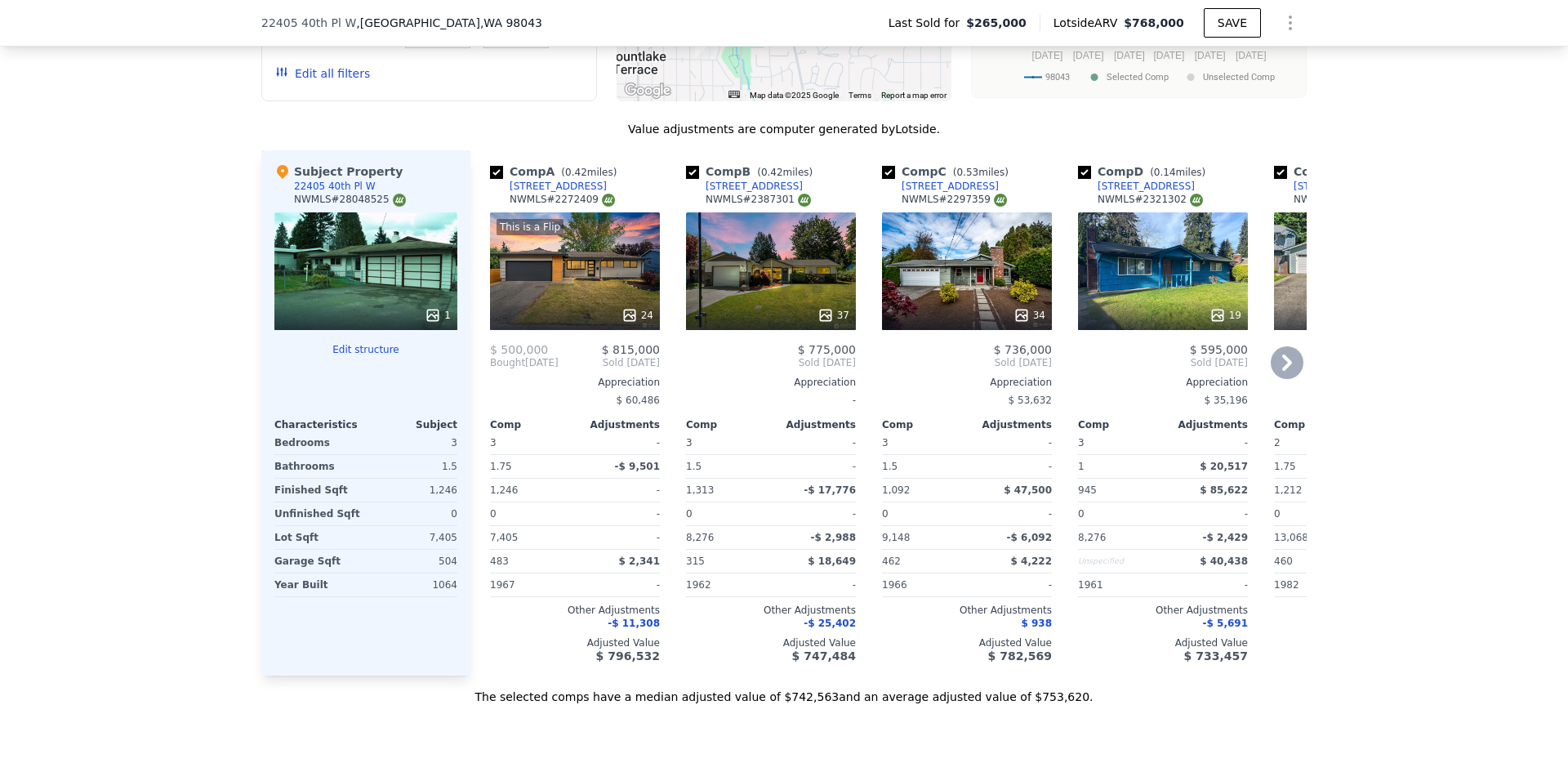
click at [1271, 360] on icon at bounding box center [1287, 362] width 32 height 32
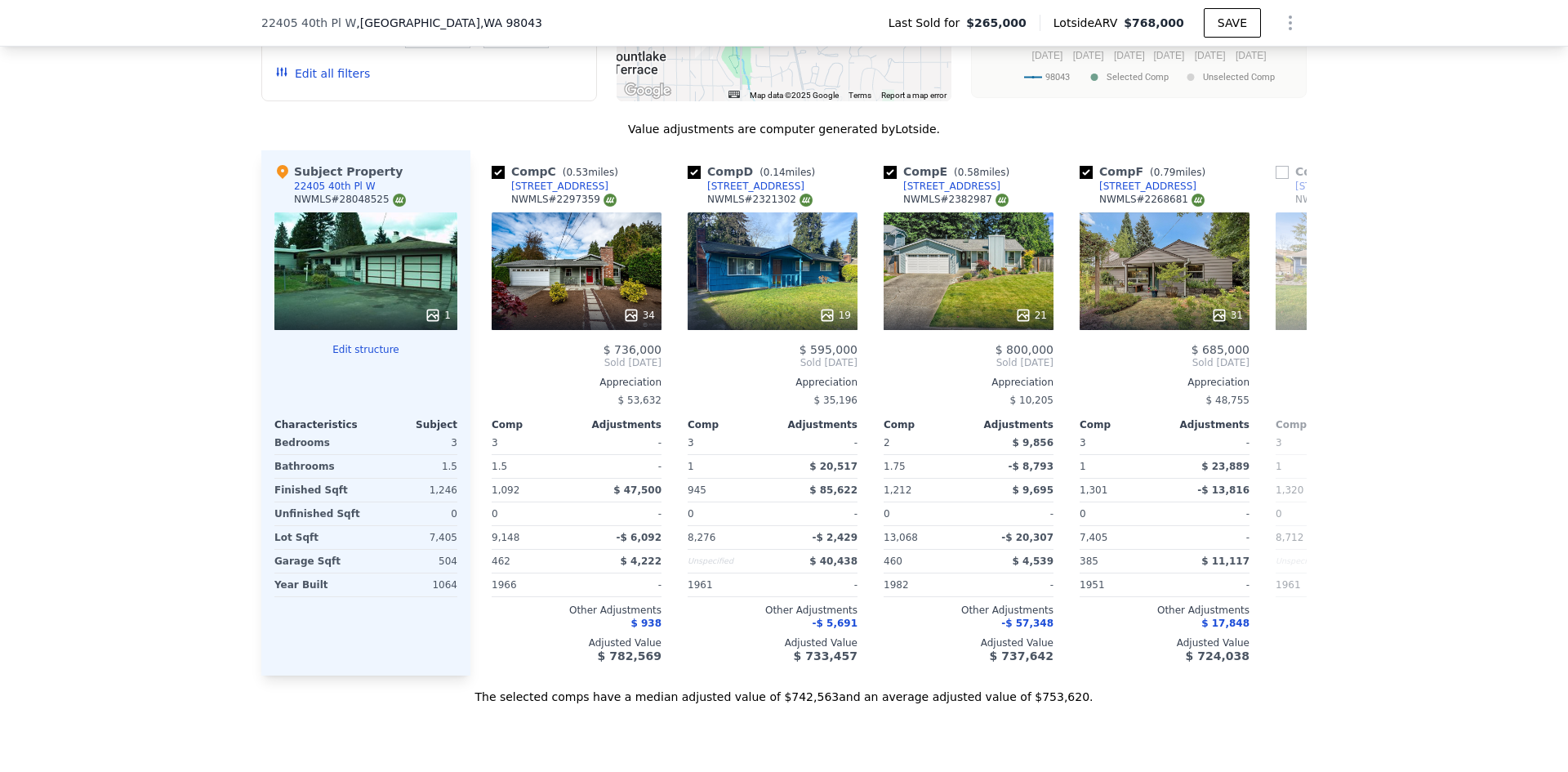
scroll to position [0, 392]
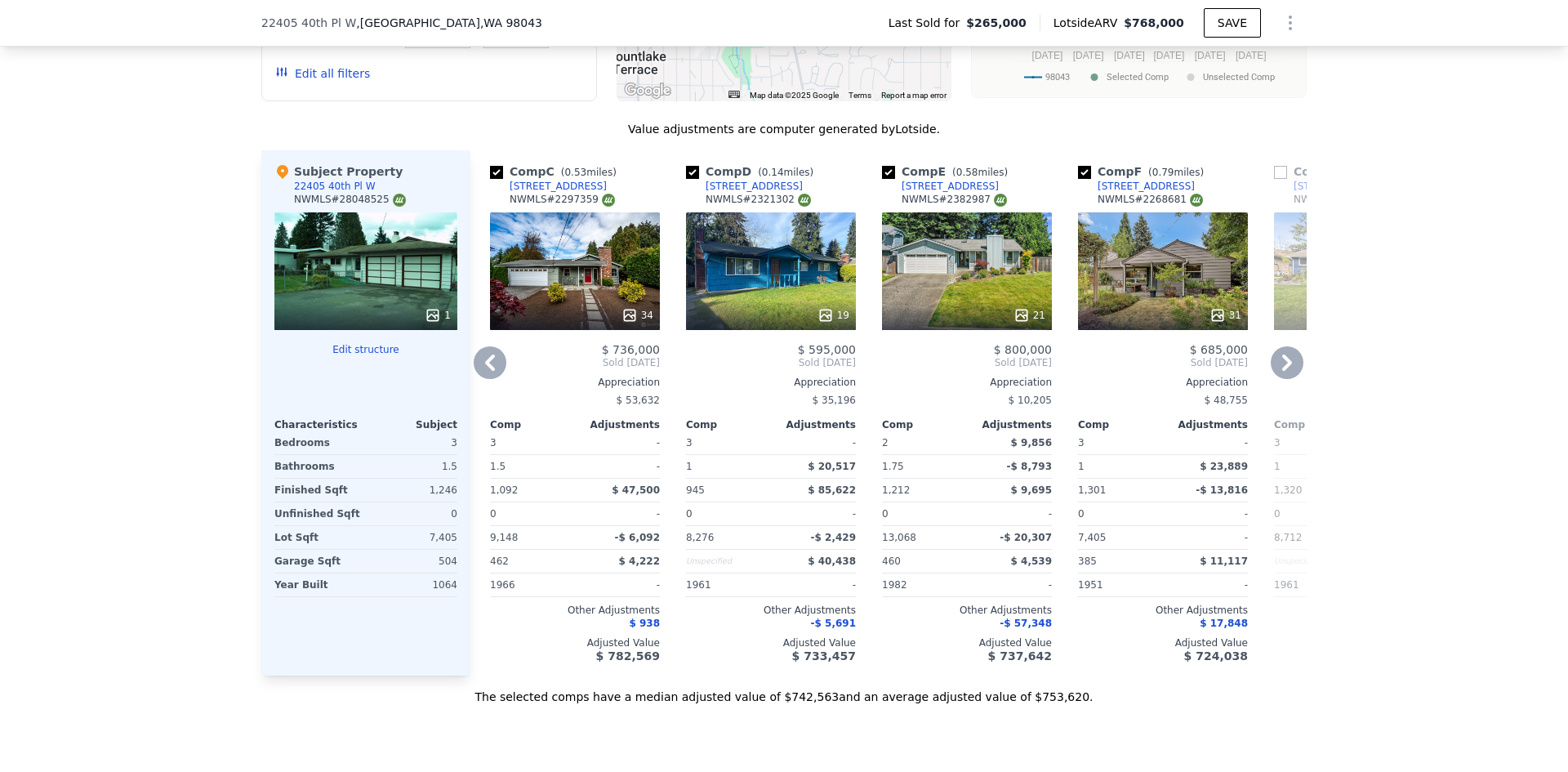
click at [1285, 365] on icon at bounding box center [1287, 362] width 32 height 32
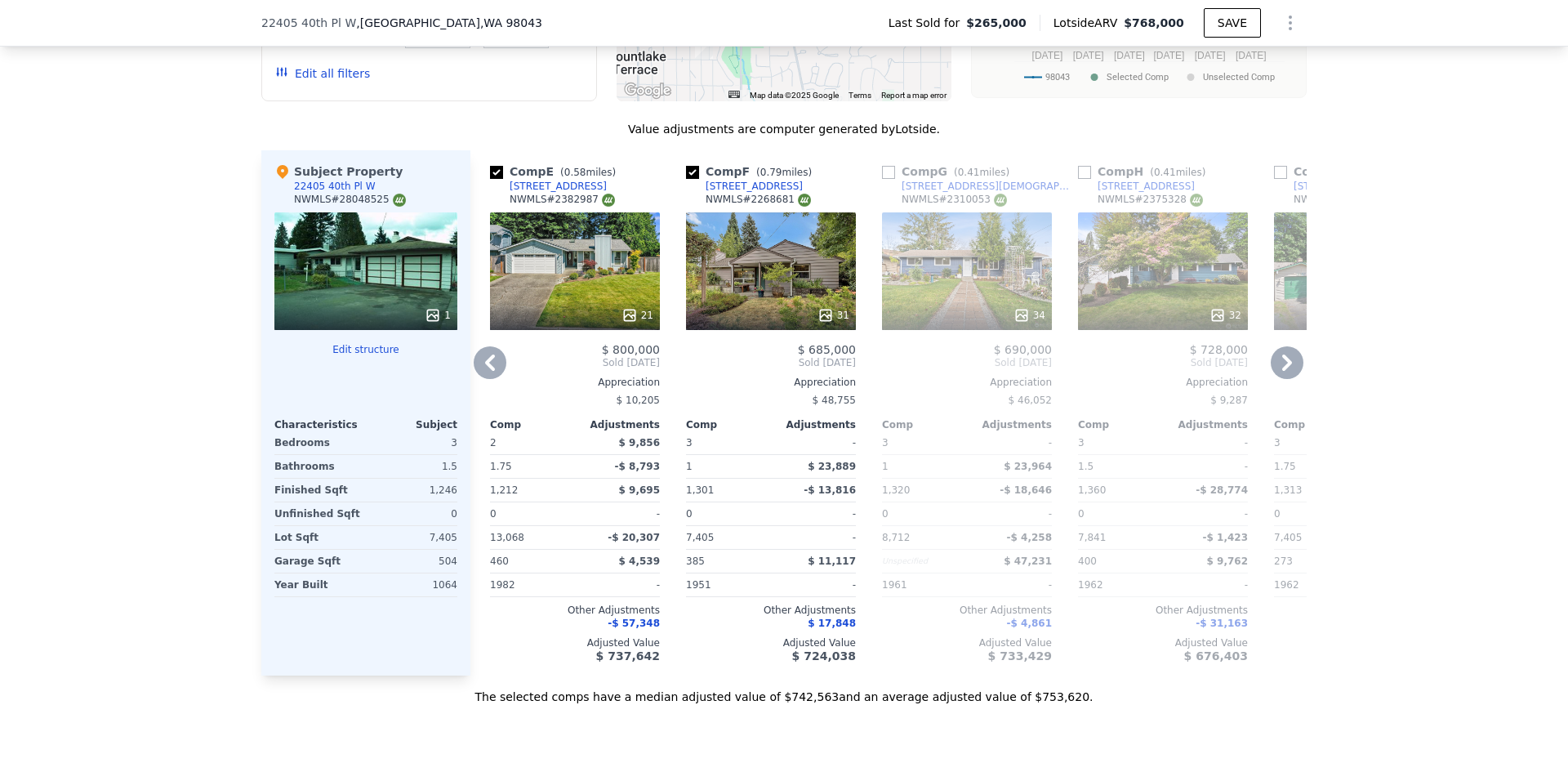
click at [1283, 364] on icon at bounding box center [1288, 363] width 10 height 17
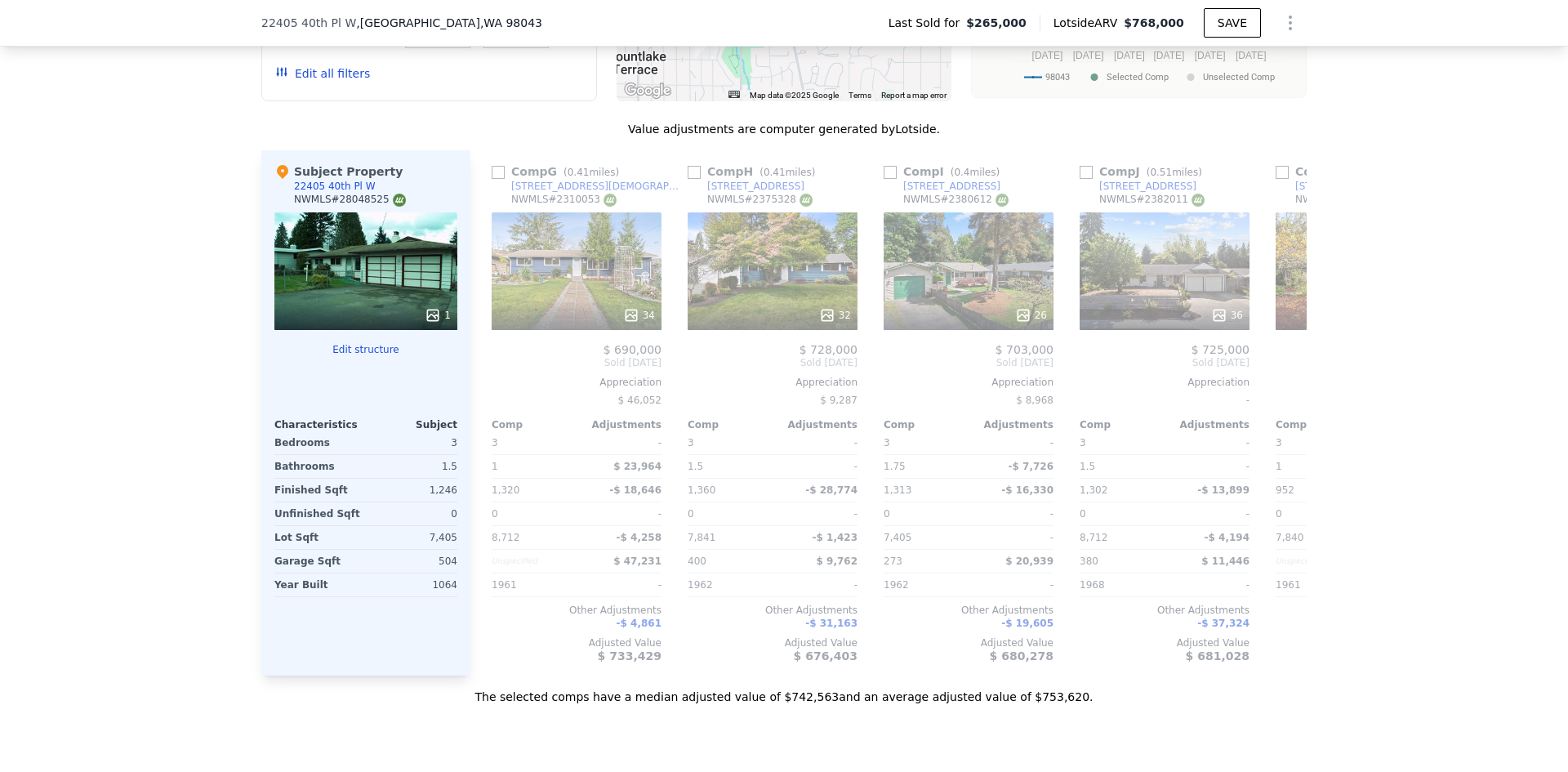
scroll to position [0, 1176]
click at [1286, 363] on icon at bounding box center [1287, 362] width 32 height 32
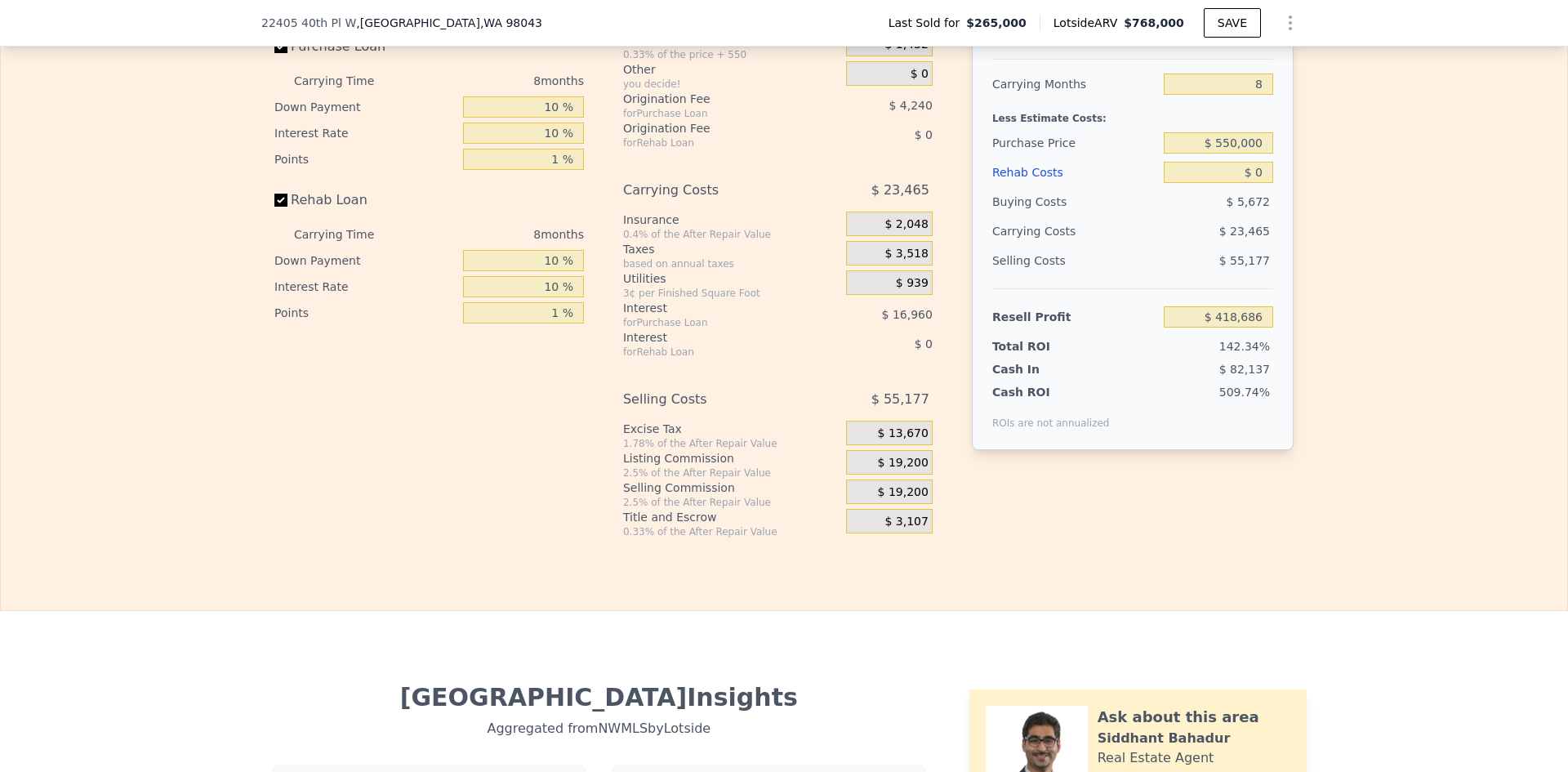
scroll to position [2533, 0]
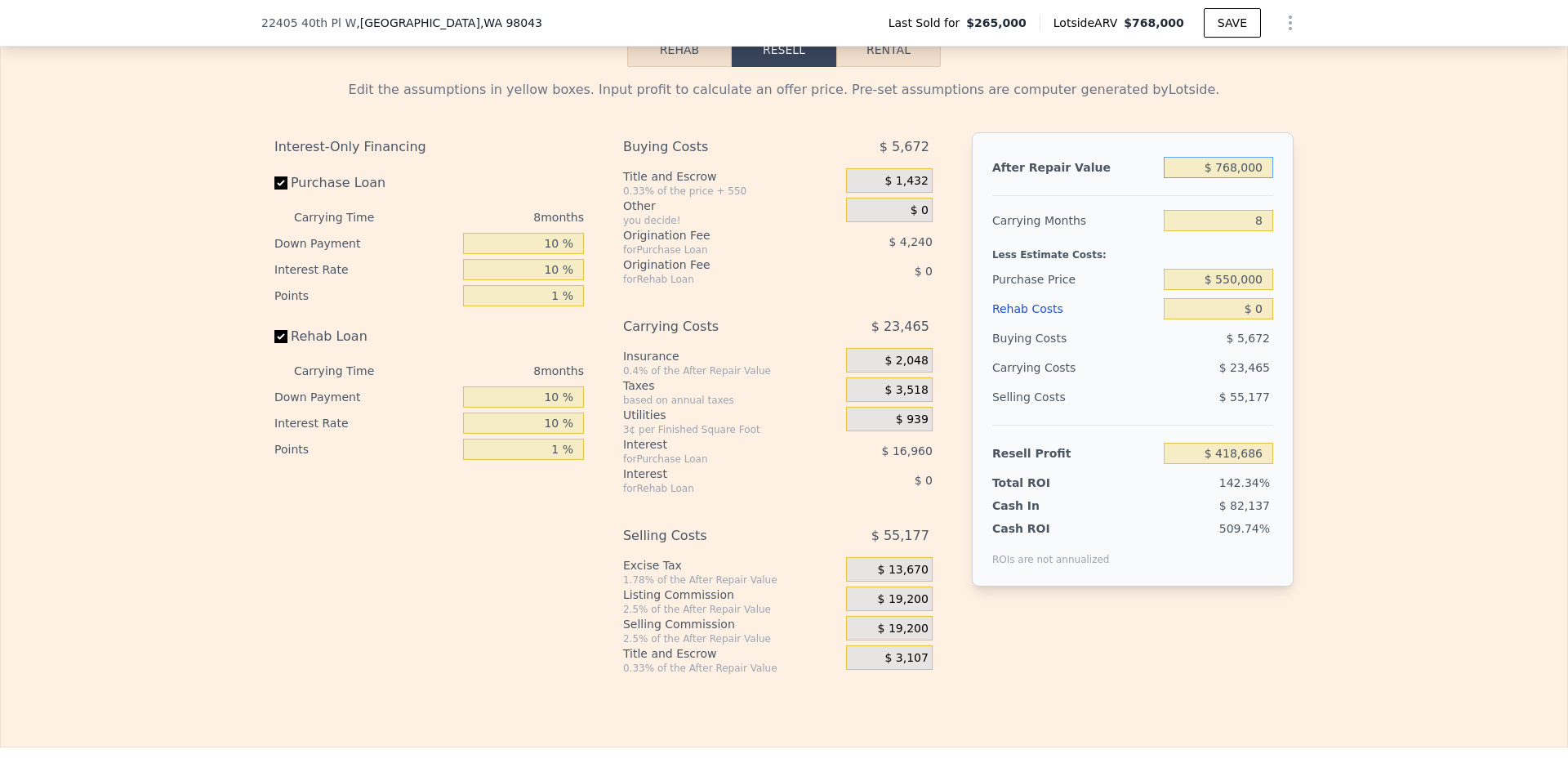
click at [1244, 178] on input "$ 768,000" at bounding box center [1219, 168] width 110 height 22
click at [1246, 177] on input "$ 768,000" at bounding box center [1219, 168] width 110 height 22
type input "$ 815"
type input "-$ 291,884"
type input "$ 815,000"
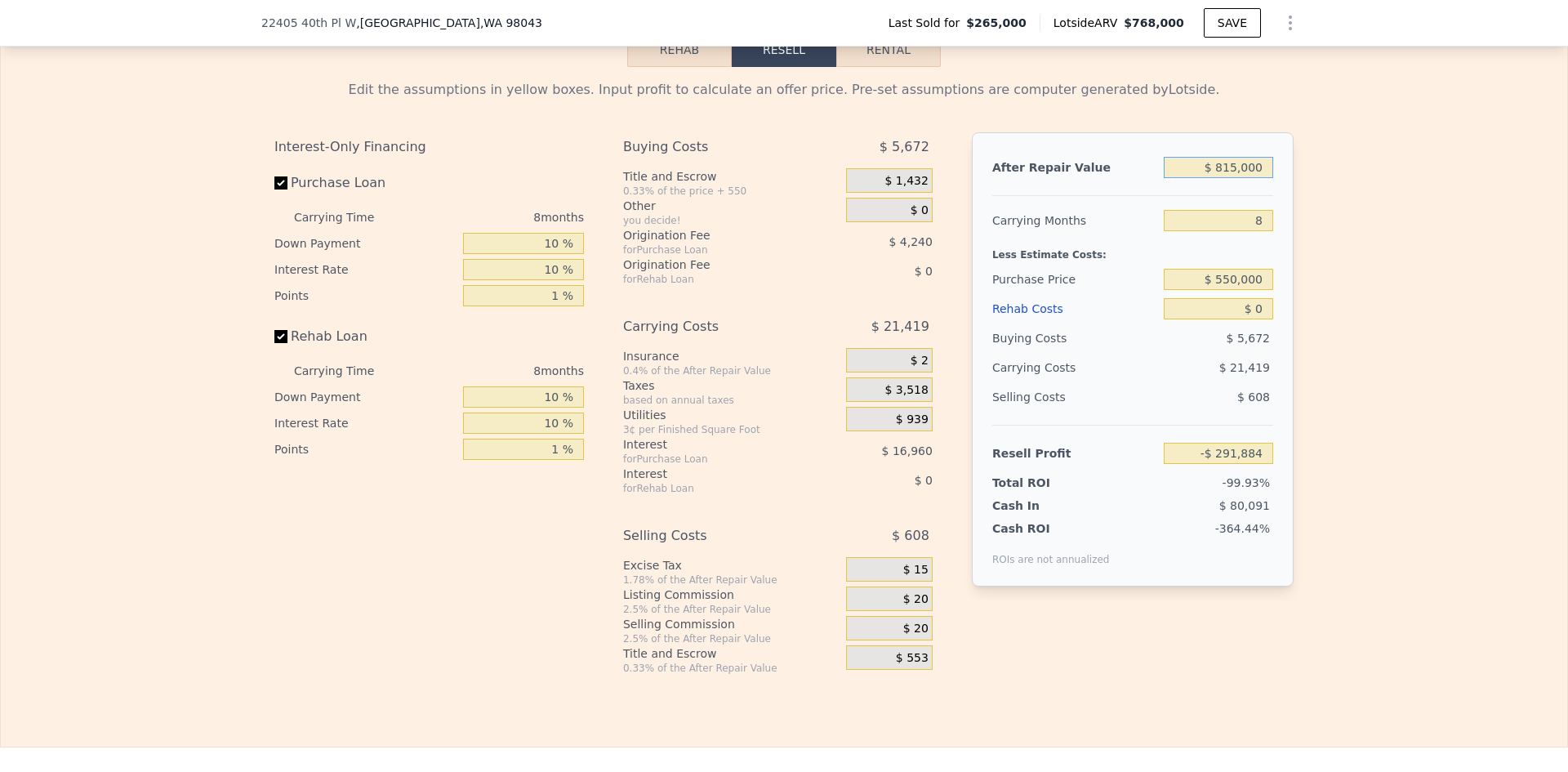
type input "$ 462,217"
type input "$ 815,000"
drag, startPoint x: 1263, startPoint y: 227, endPoint x: 1249, endPoint y: 226, distance: 14.0
click at [1251, 226] on input "8" at bounding box center [1219, 221] width 110 height 22
type input "4"
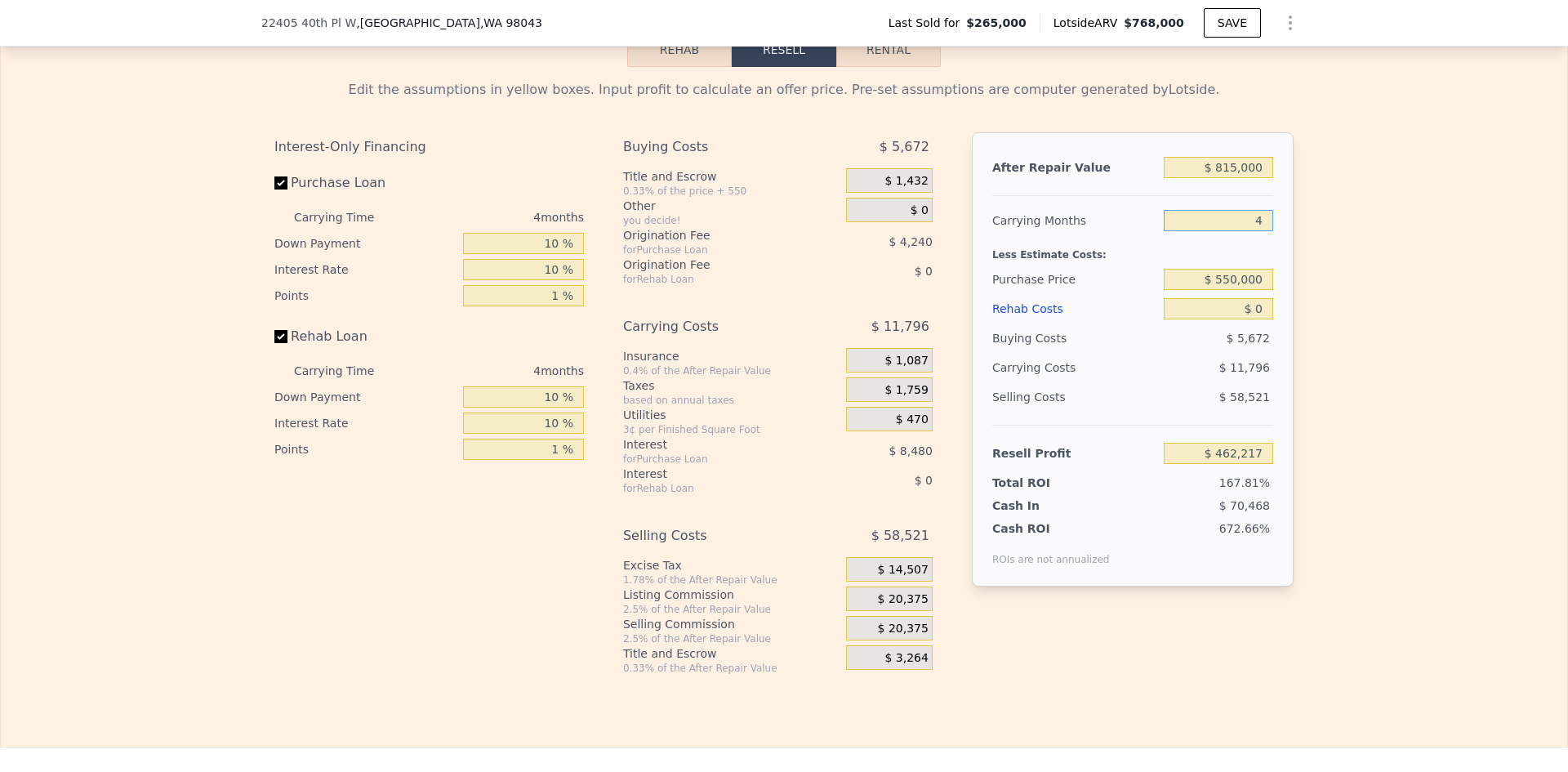
type input "$ 474,011"
type input "4"
click at [1241, 288] on input "$ 550,000" at bounding box center [1219, 280] width 110 height 22
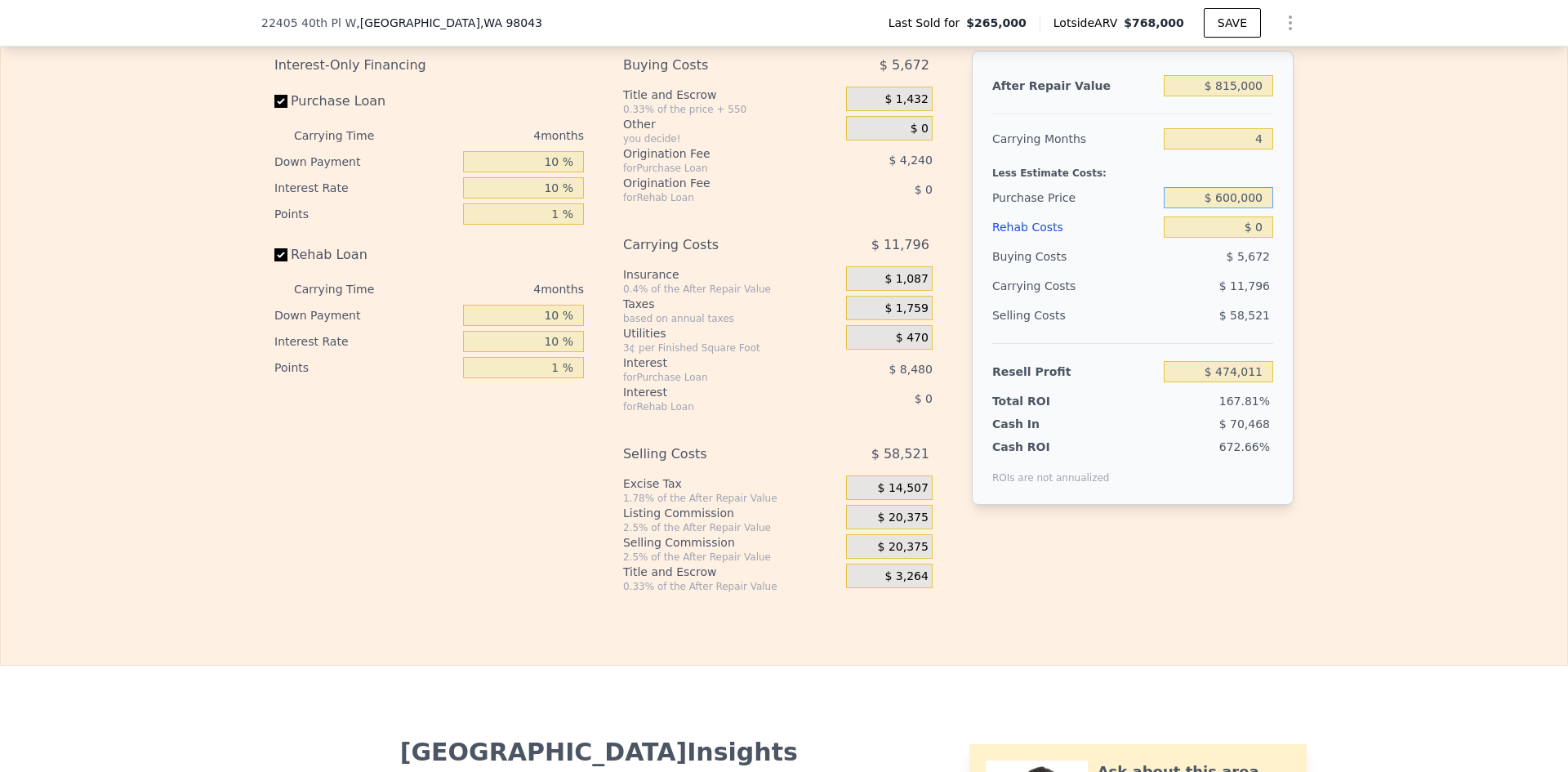
type input "$ 600,000"
click at [892, 525] on span "$ 20,375" at bounding box center [903, 518] width 51 height 15
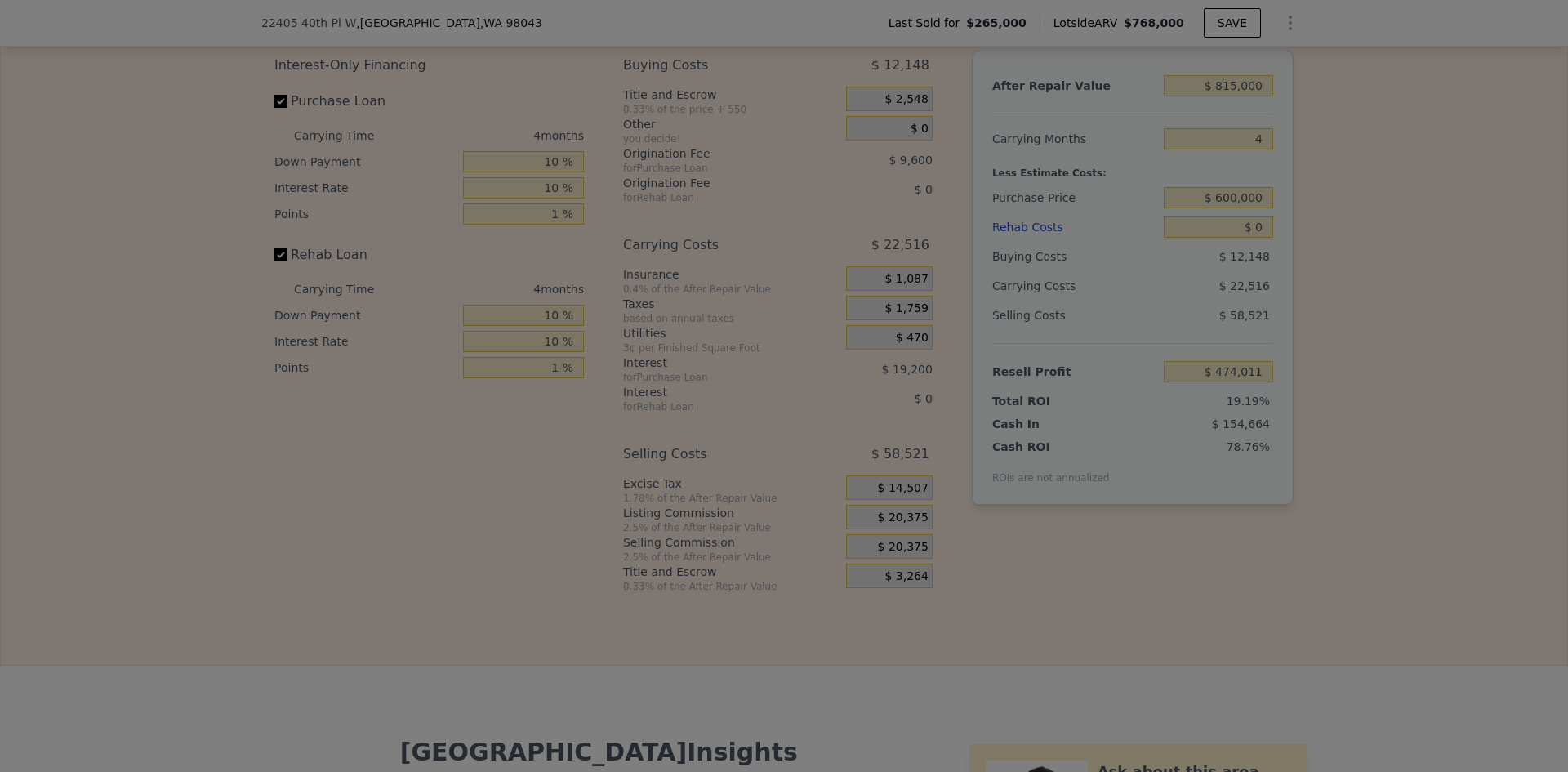
type input "$ 121,815"
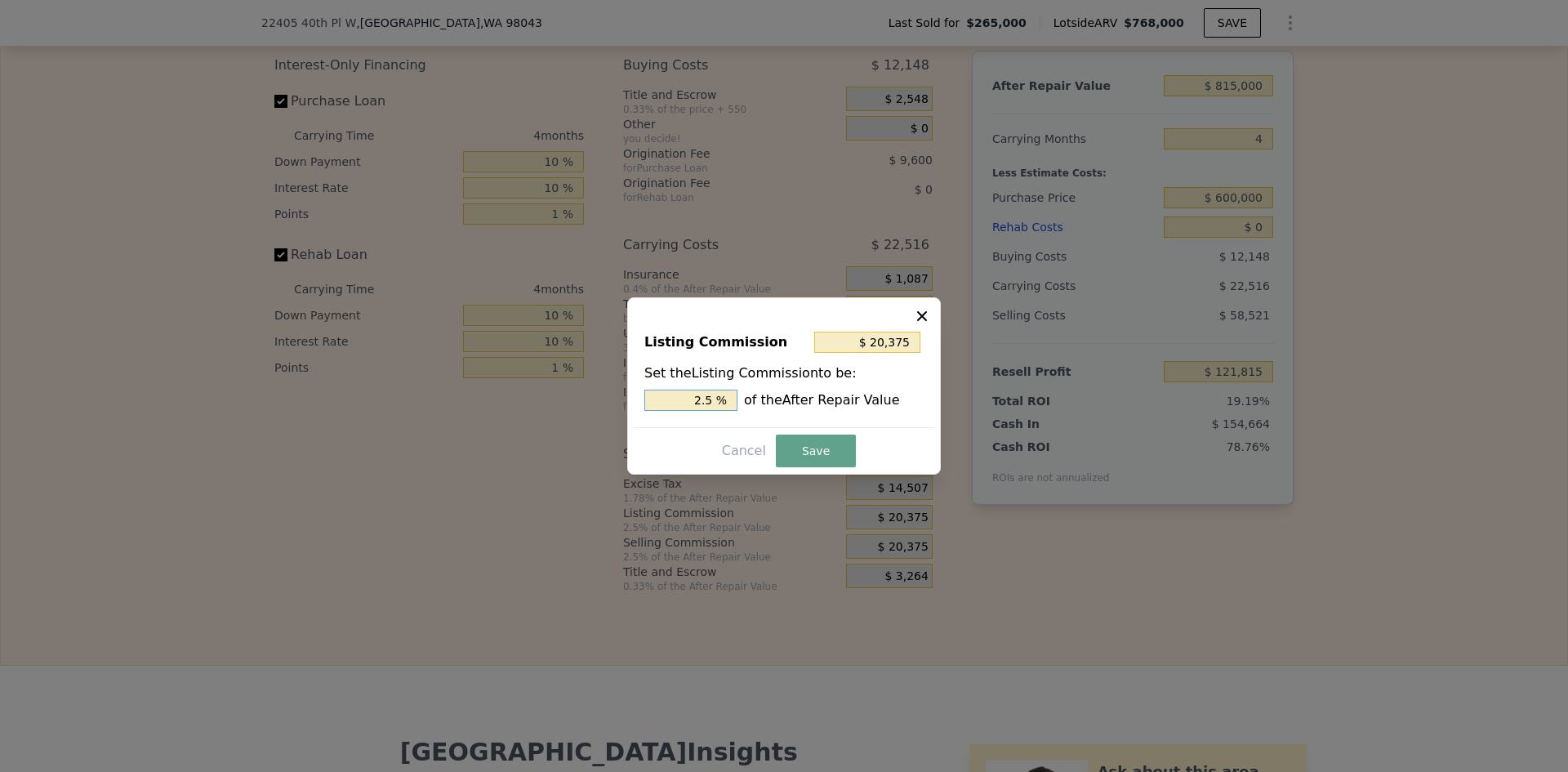
drag, startPoint x: 705, startPoint y: 399, endPoint x: 718, endPoint y: 399, distance: 13.0
click at [718, 399] on input "2.5 %" at bounding box center [691, 401] width 93 height 22
type input "$ 16,300"
type input "2 %"
click at [817, 451] on button "Save" at bounding box center [816, 451] width 80 height 32
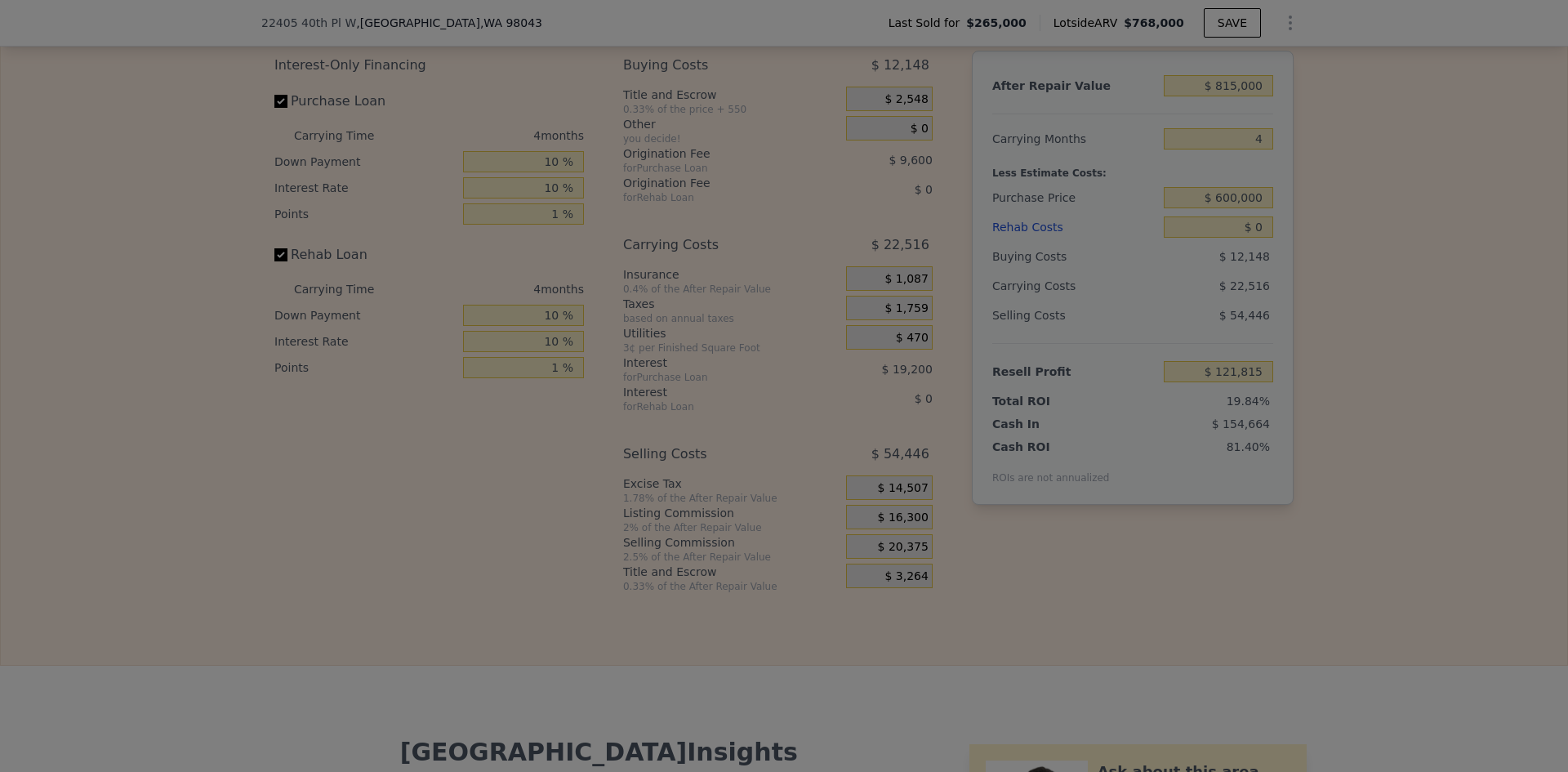
type input "$ 125,890"
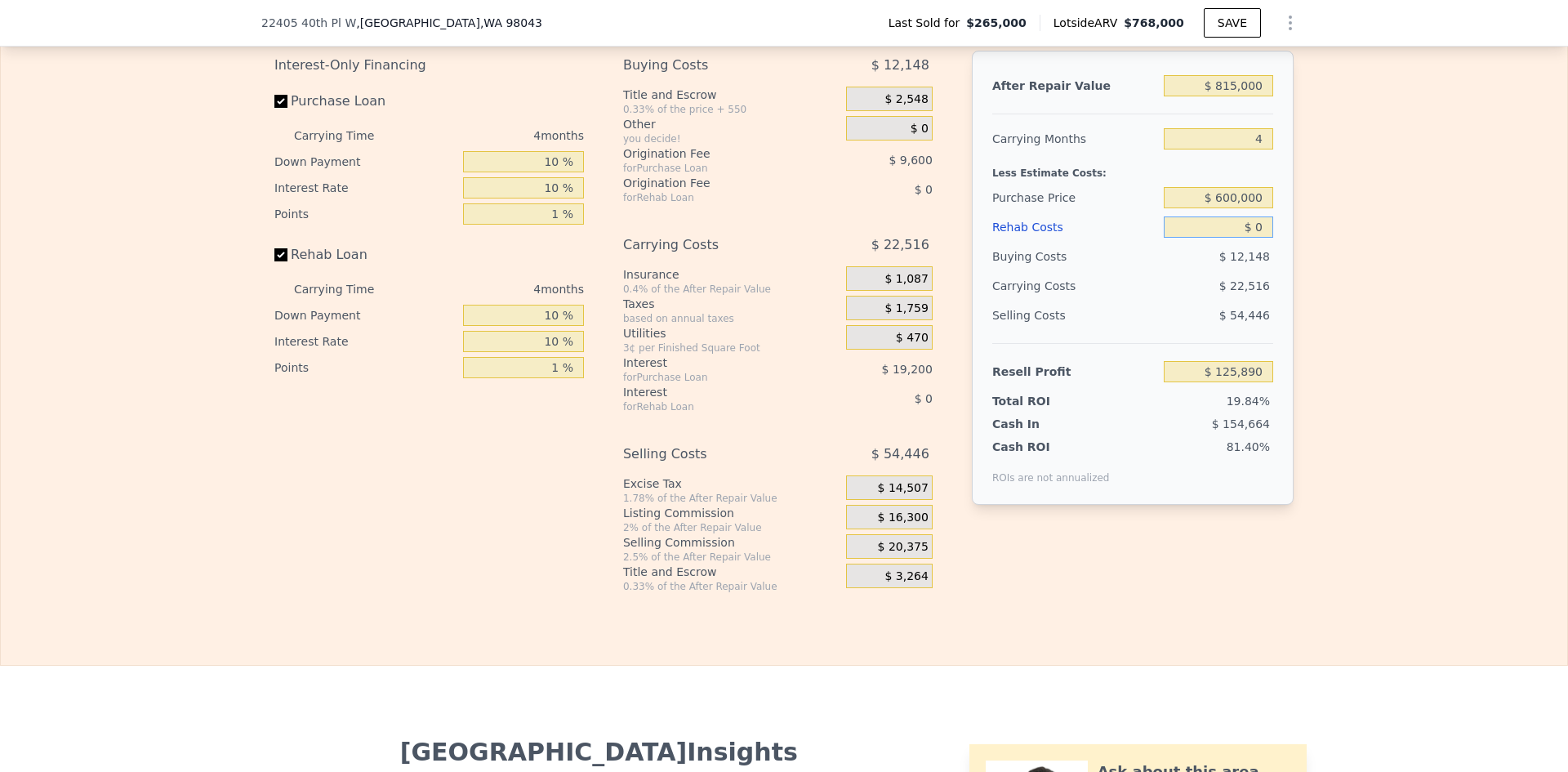
click at [1246, 237] on input "$ 0" at bounding box center [1219, 227] width 110 height 22
click at [1244, 237] on input "$ 0" at bounding box center [1219, 227] width 110 height 22
click at [1256, 235] on input "$ 0" at bounding box center [1219, 227] width 110 height 22
drag, startPoint x: 1256, startPoint y: 235, endPoint x: 1247, endPoint y: 236, distance: 9.1
click at [1247, 236] on input "$ 0" at bounding box center [1219, 227] width 110 height 22
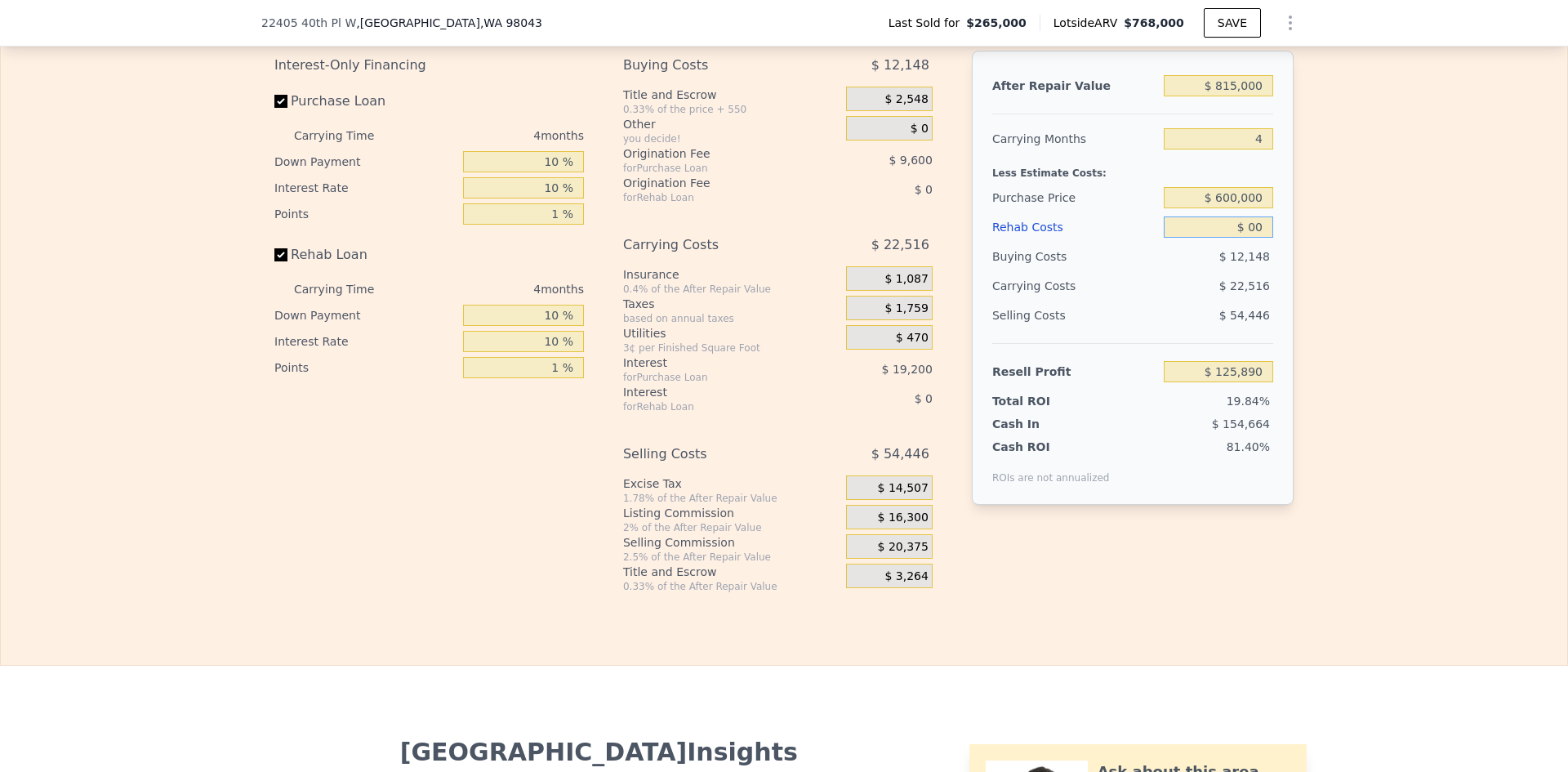
type input "$ 0"
type input "$ 60,000"
type input "$ 63,010"
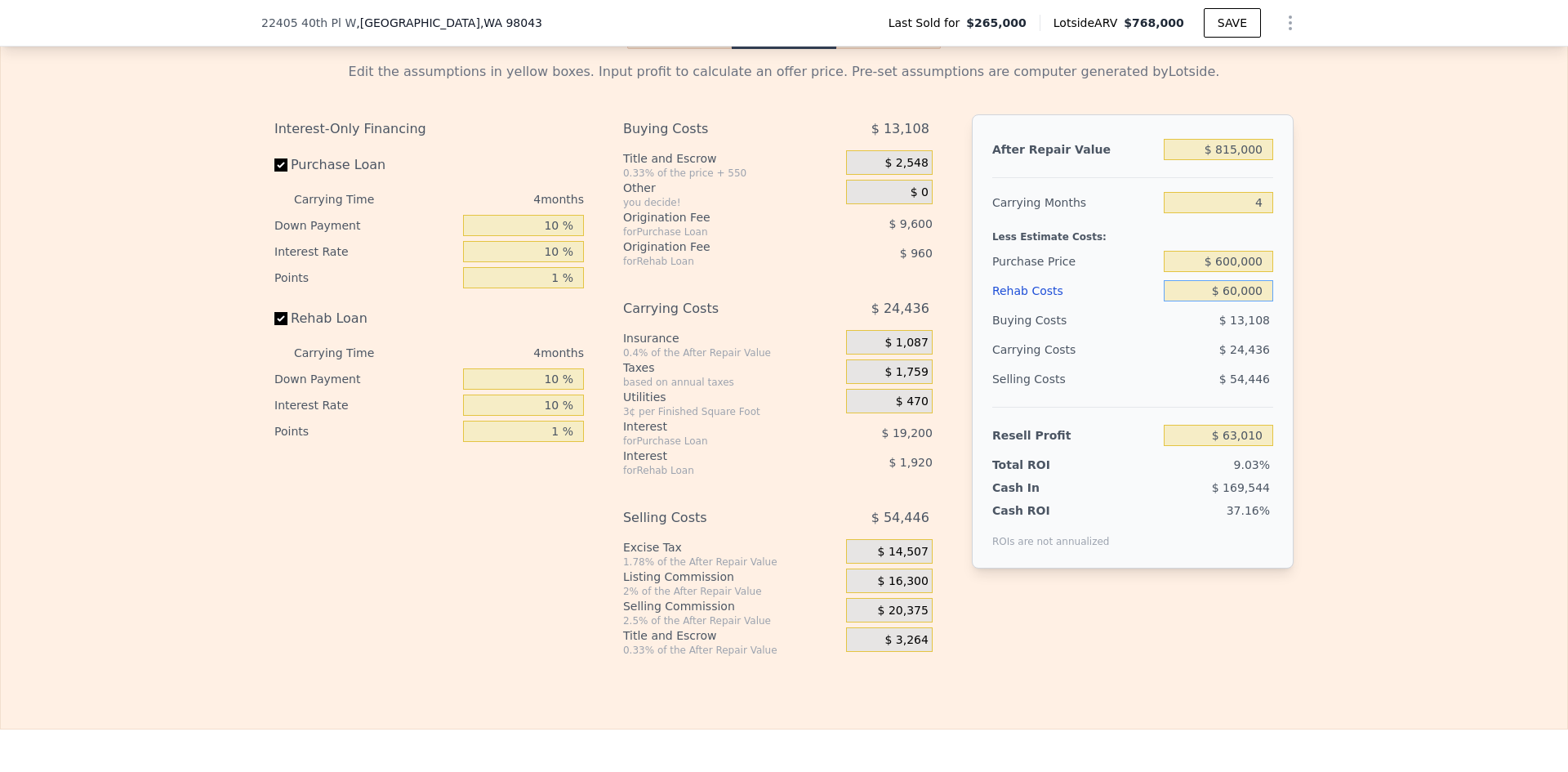
scroll to position [2533, 0]
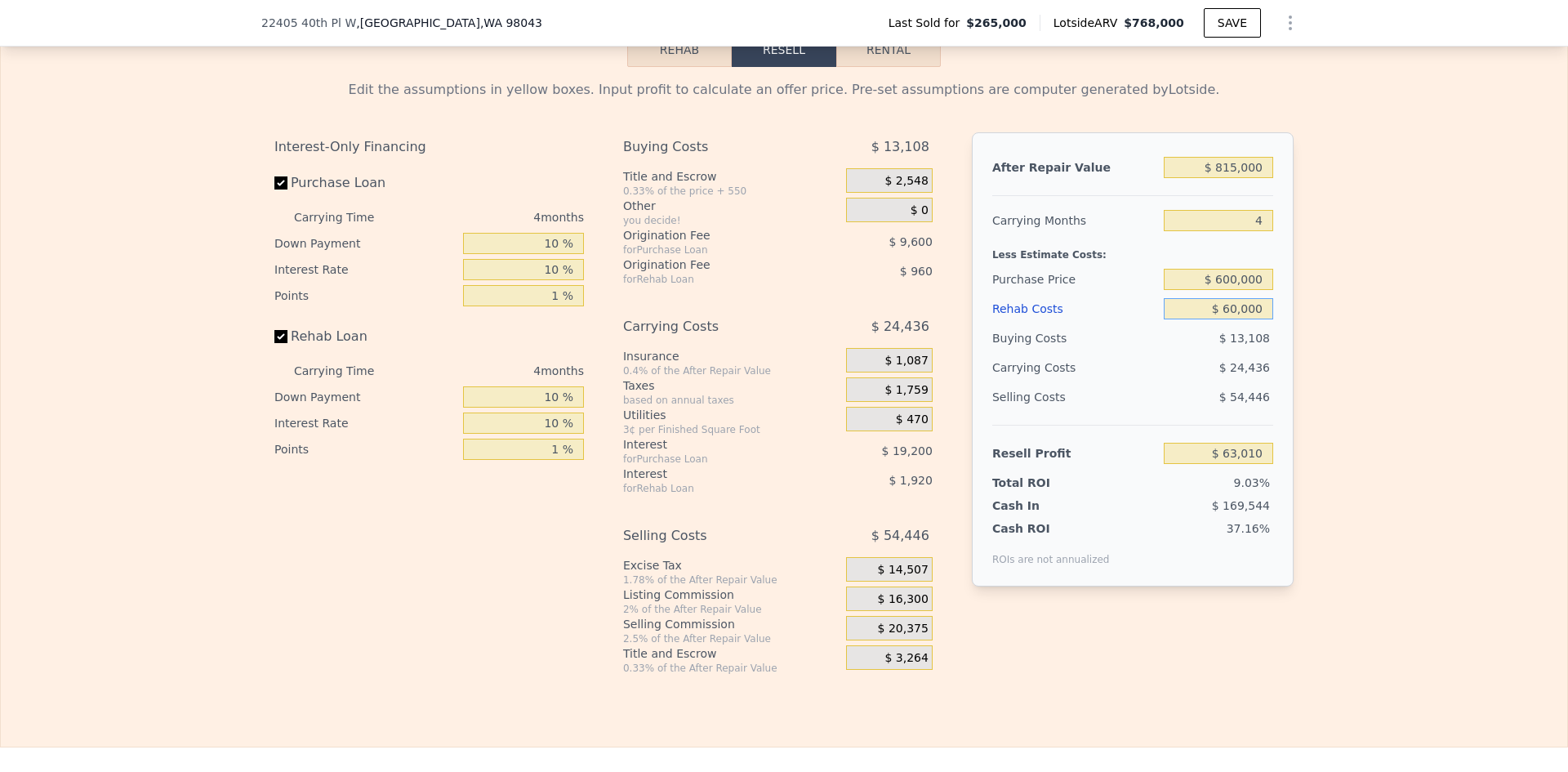
type input "$ 60,000"
click at [1265, 229] on input "4" at bounding box center [1219, 221] width 110 height 22
click at [1299, 231] on div "Edit the assumptions in yellow boxes. Input profit to calculate an offer price.…" at bounding box center [784, 371] width 1045 height 608
drag, startPoint x: 1217, startPoint y: 286, endPoint x: 1230, endPoint y: 286, distance: 13.0
click at [1230, 286] on input "$ 600,000" at bounding box center [1219, 280] width 110 height 22
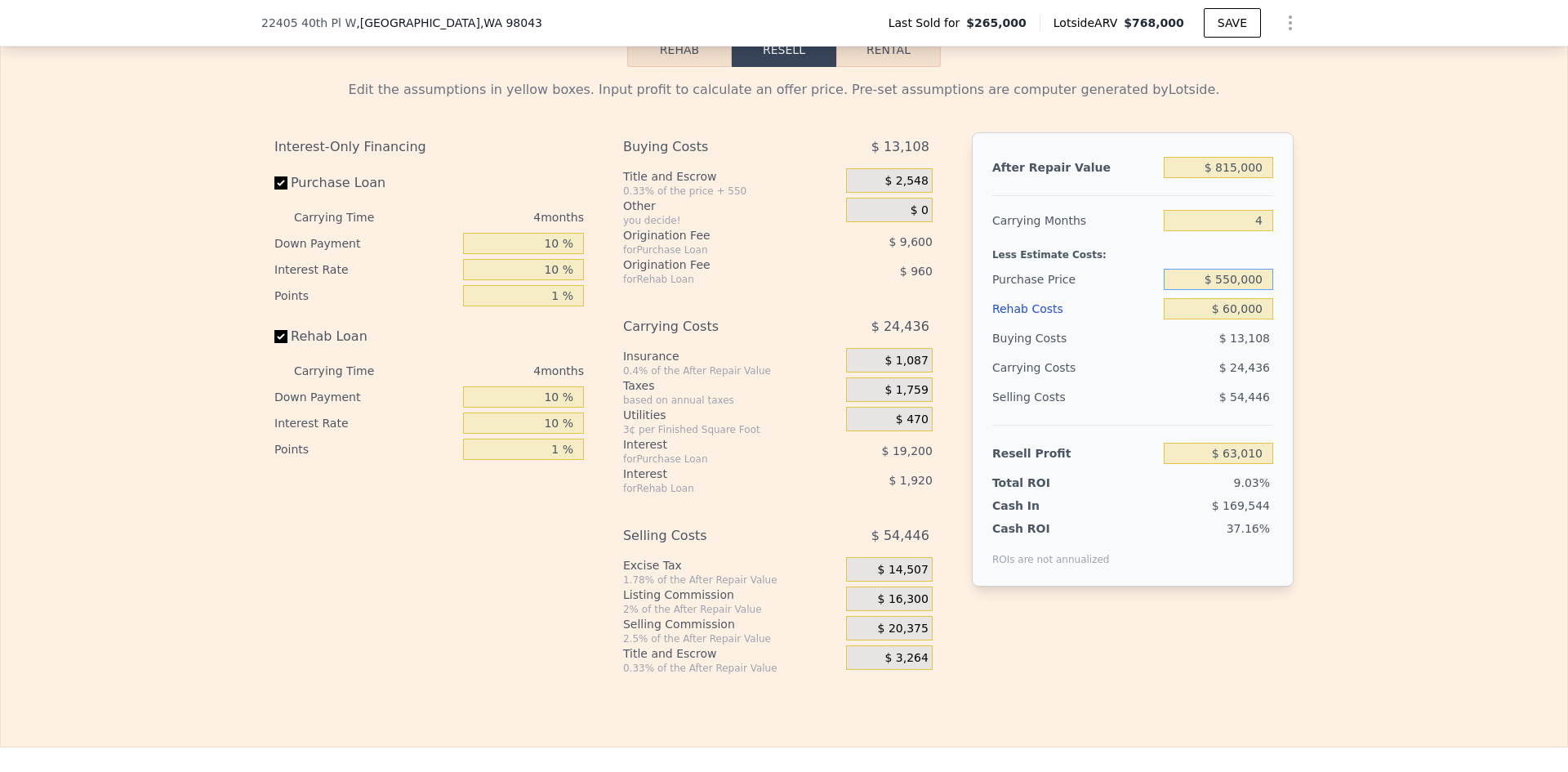
type input "$ 550,000"
click at [1294, 293] on div "Edit the assumptions in yellow boxes. Input profit to calculate an offer price.…" at bounding box center [784, 371] width 1045 height 608
type input "$ 115,576"
click at [1229, 283] on input "$ 550,000" at bounding box center [1219, 280] width 110 height 22
type input "$ 560,000"
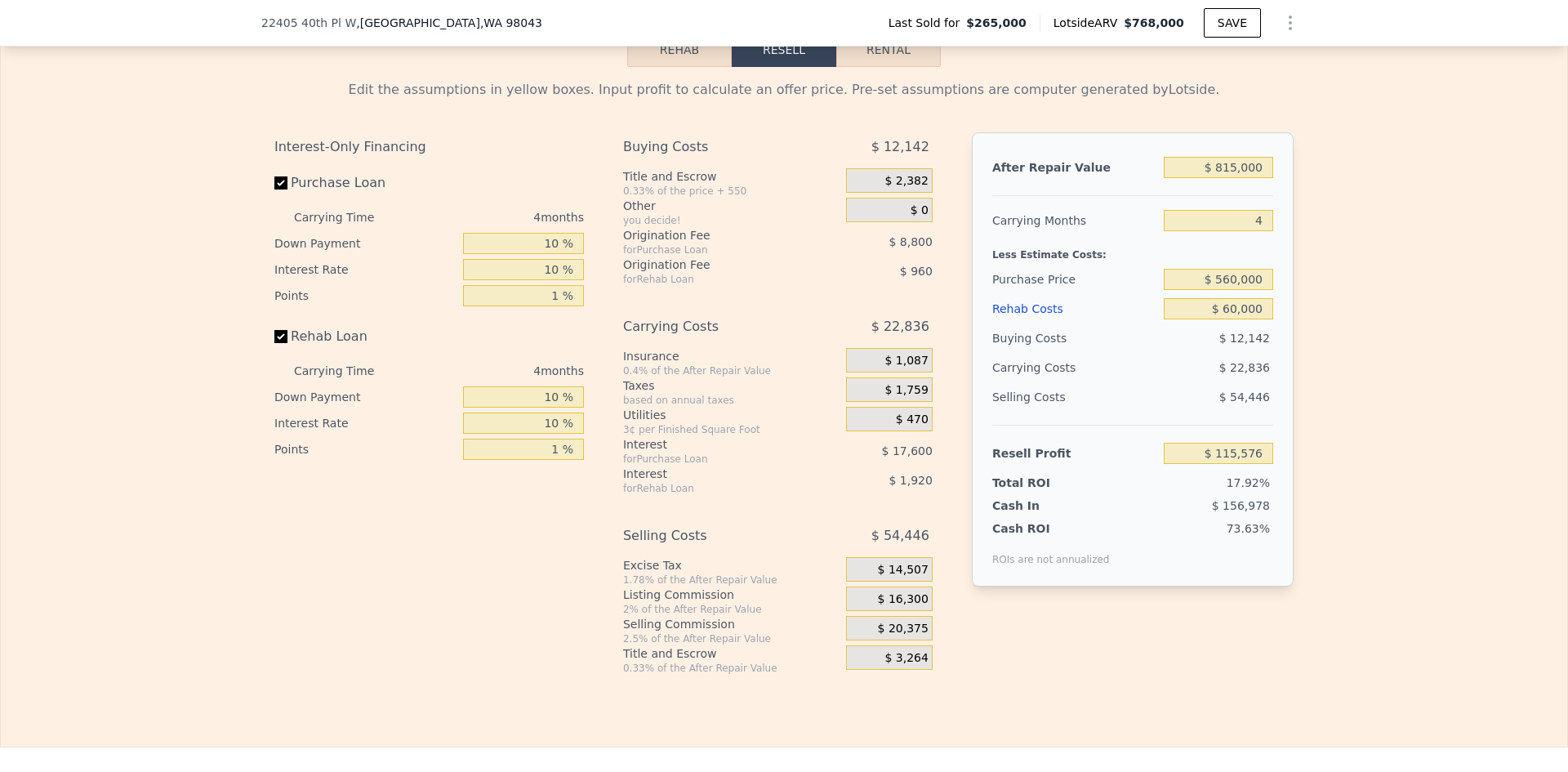
click at [1365, 288] on div "Edit the assumptions in yellow boxes. Input profit to calculate an offer price.…" at bounding box center [784, 371] width 1567 height 608
type input "$ 105,063"
click at [1232, 286] on input "$ 560,000" at bounding box center [1219, 280] width 110 height 22
type input "$ 590,000"
click at [1317, 300] on div "Edit the assumptions in yellow boxes. Input profit to calculate an offer price.…" at bounding box center [784, 371] width 1567 height 608
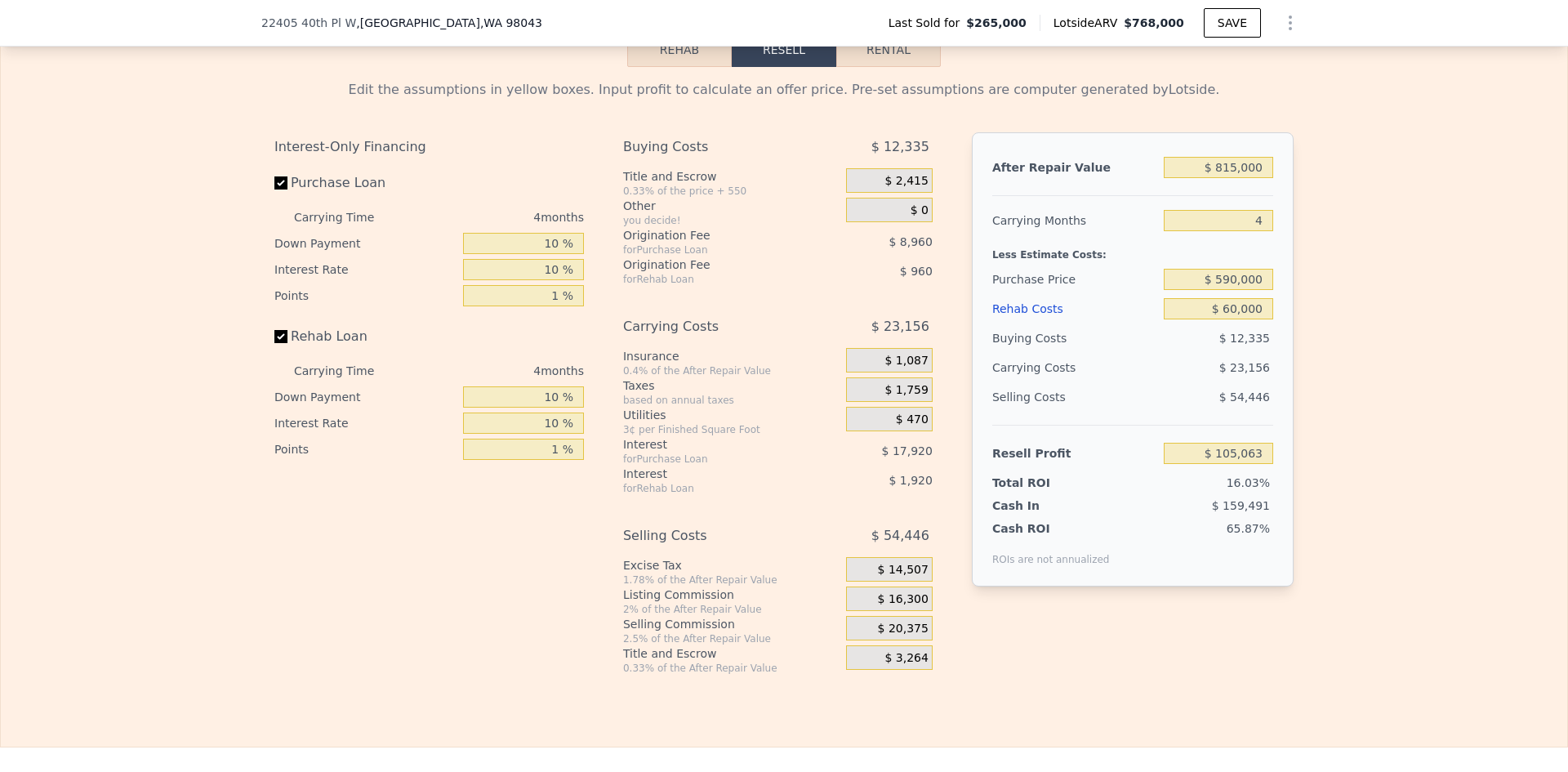
type input "$ 73,523"
drag, startPoint x: 1224, startPoint y: 285, endPoint x: 1233, endPoint y: 285, distance: 9.0
click at [1233, 285] on input "$ 590,000" at bounding box center [1219, 280] width 110 height 22
type input "$ 560,000"
click at [1350, 329] on div "Edit the assumptions in yellow boxes. Input profit to calculate an offer price.…" at bounding box center [784, 371] width 1567 height 608
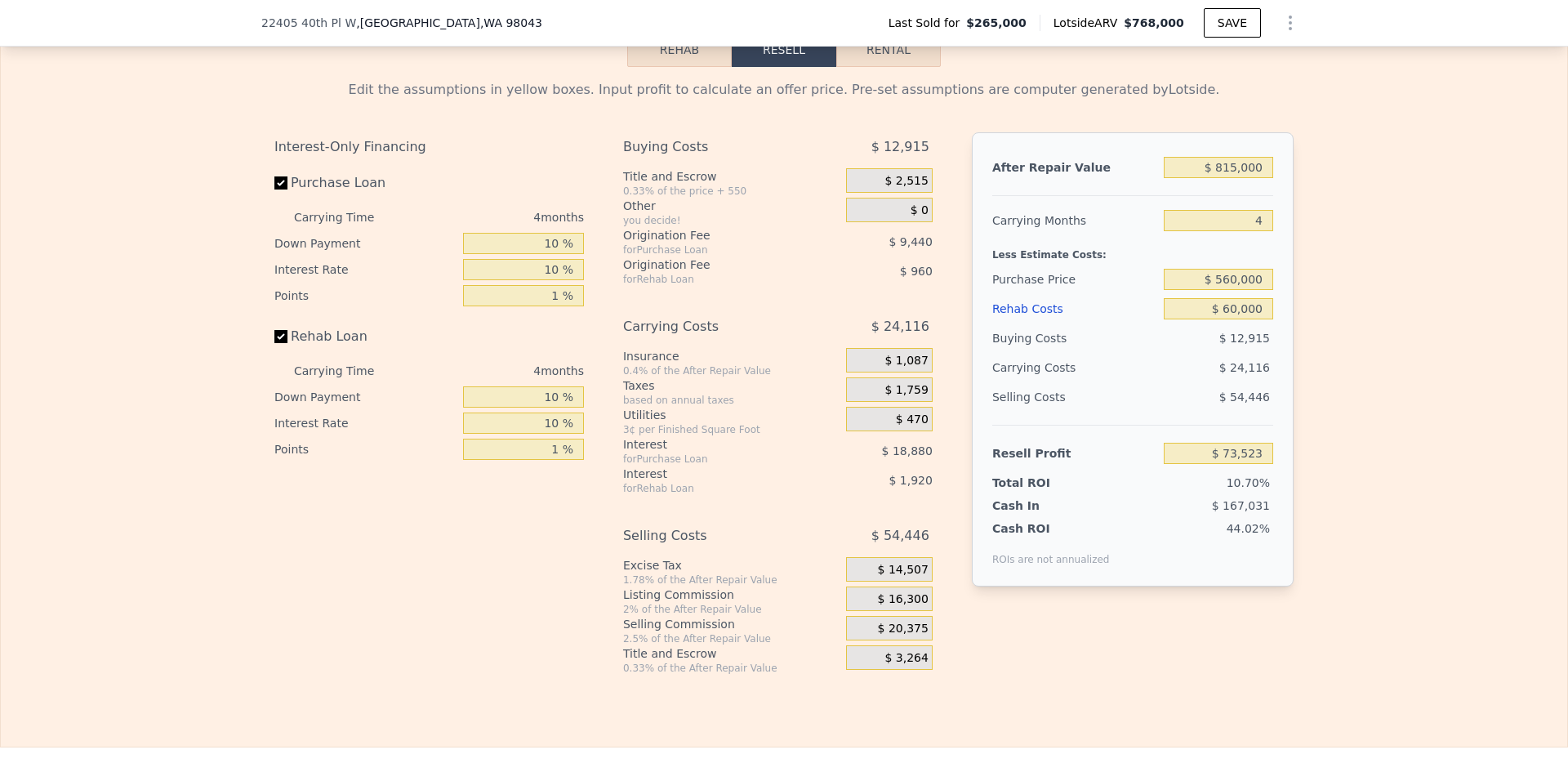
type input "$ 105,063"
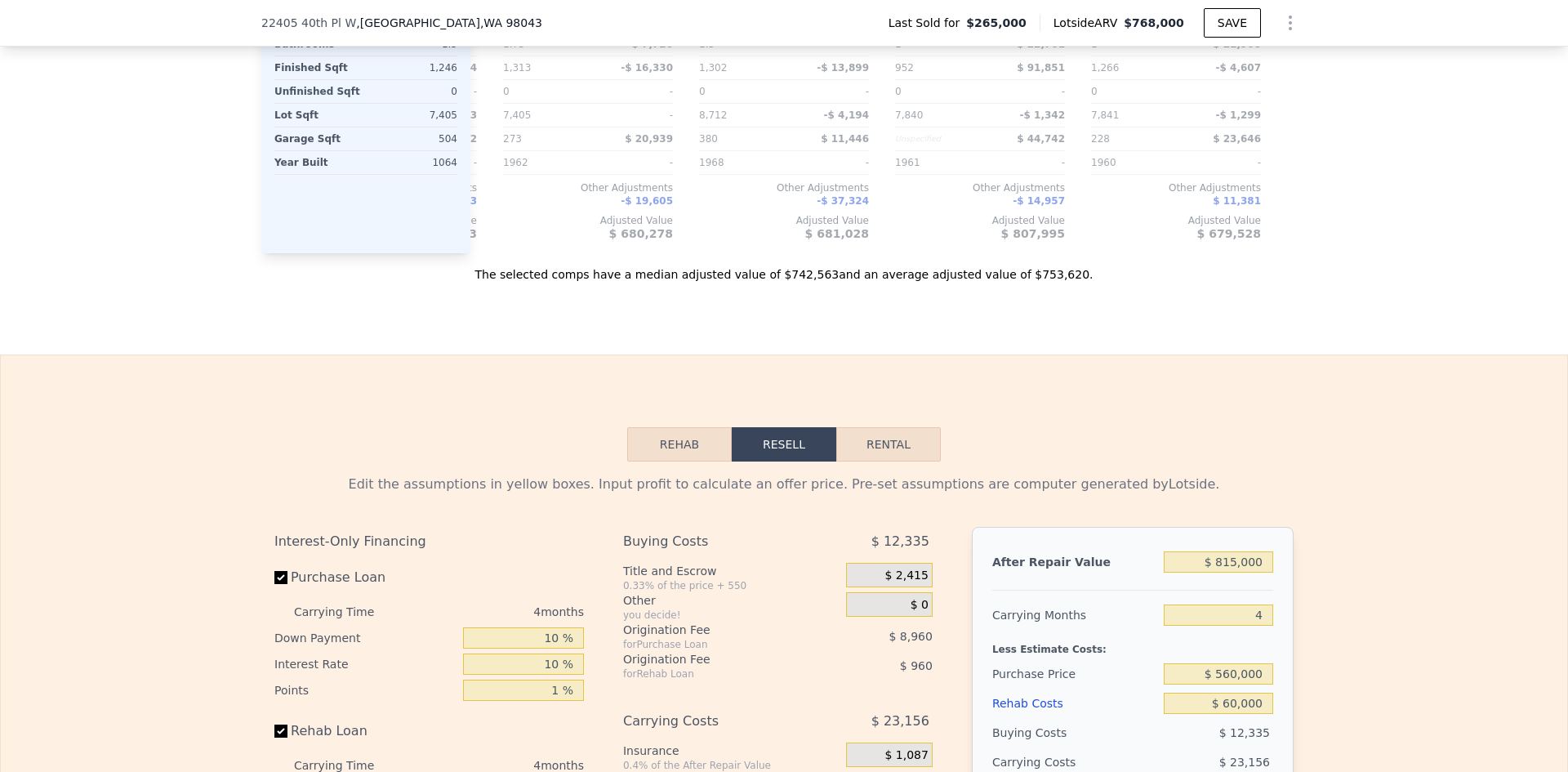
scroll to position [2452, 0]
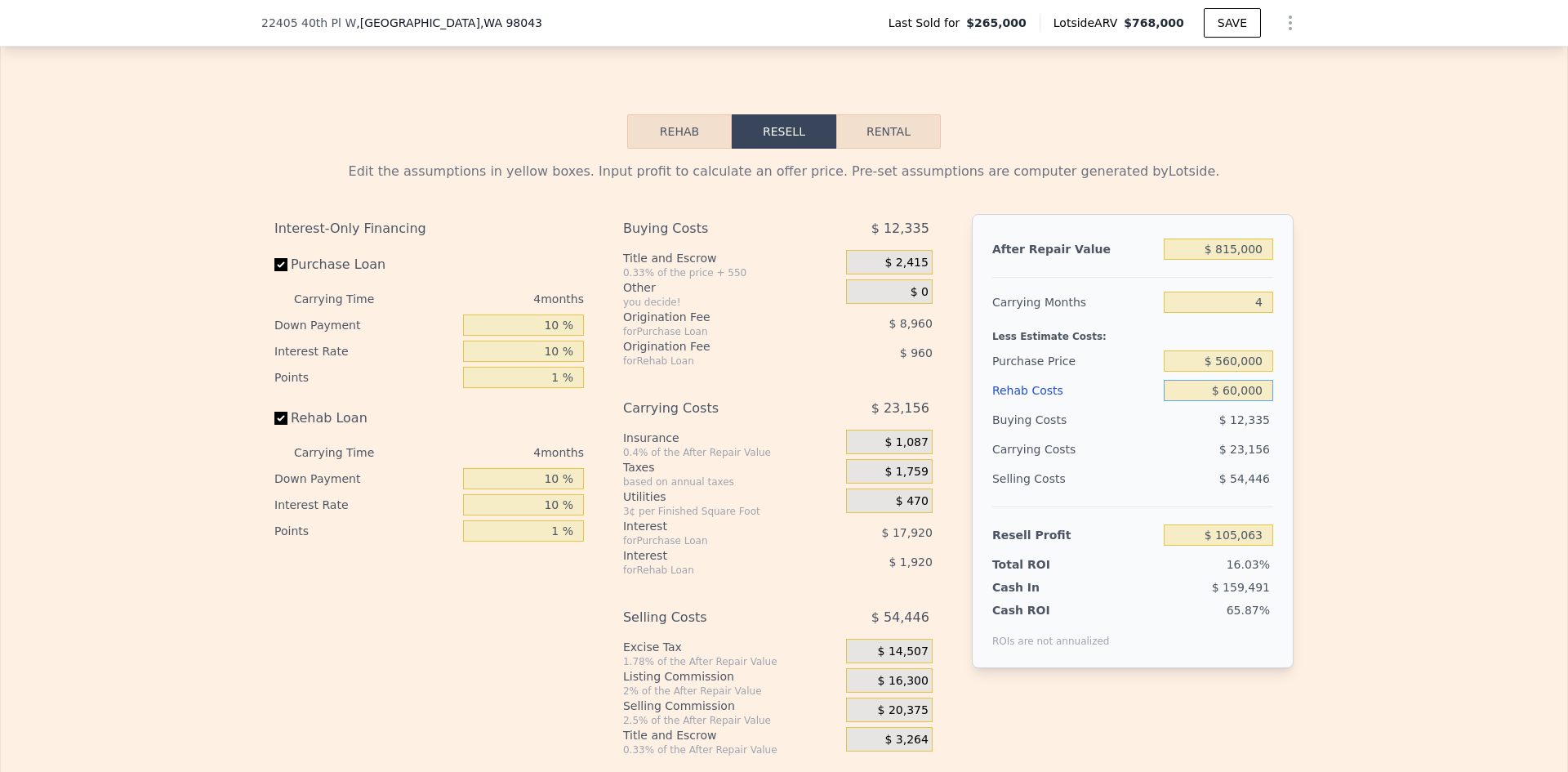
click at [1243, 398] on input "$ 60,000" at bounding box center [1219, 391] width 110 height 22
click at [1319, 390] on div "Edit the assumptions in yellow boxes. Input profit to calculate an offer price.…" at bounding box center [784, 452] width 1567 height 608
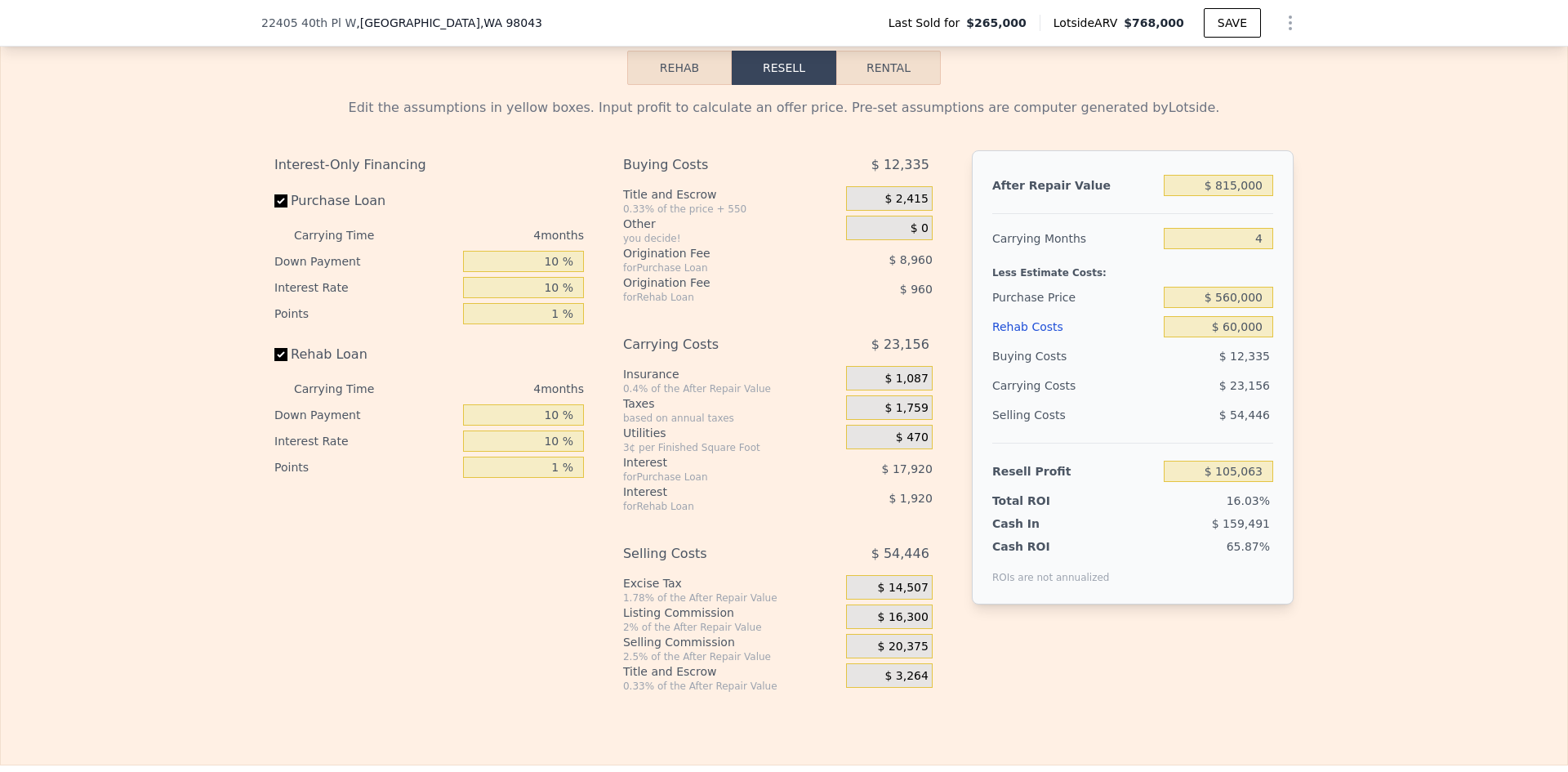
scroll to position [2533, 0]
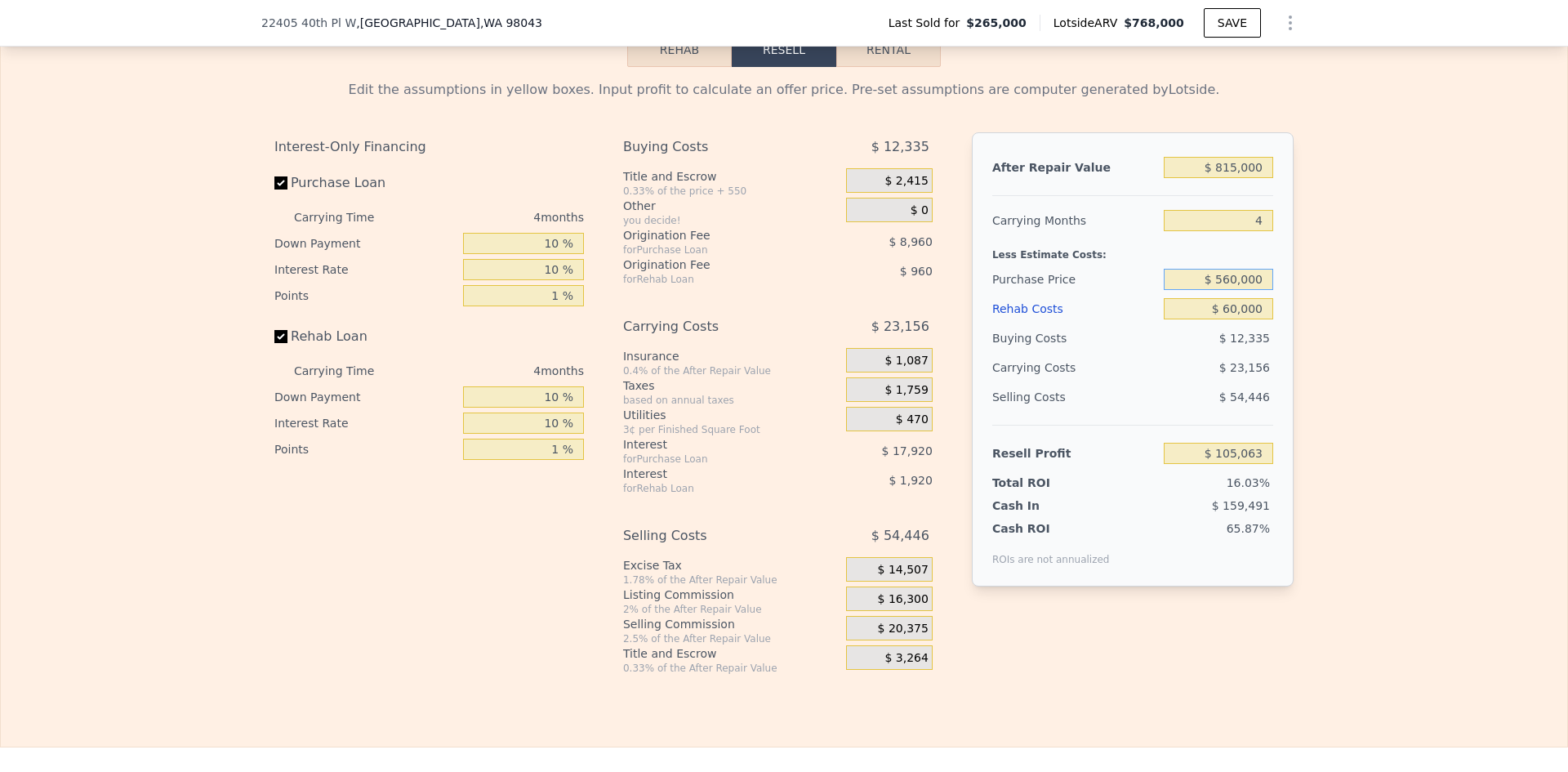
click at [1225, 287] on input "$ 560,000" at bounding box center [1219, 280] width 110 height 22
type input "$ 590,000"
click at [1338, 291] on div "Edit the assumptions in yellow boxes. Input profit to calculate an offer price.…" at bounding box center [784, 371] width 1567 height 608
type input "$ 73,523"
drag, startPoint x: 1228, startPoint y: 290, endPoint x: 1217, endPoint y: 290, distance: 11.0
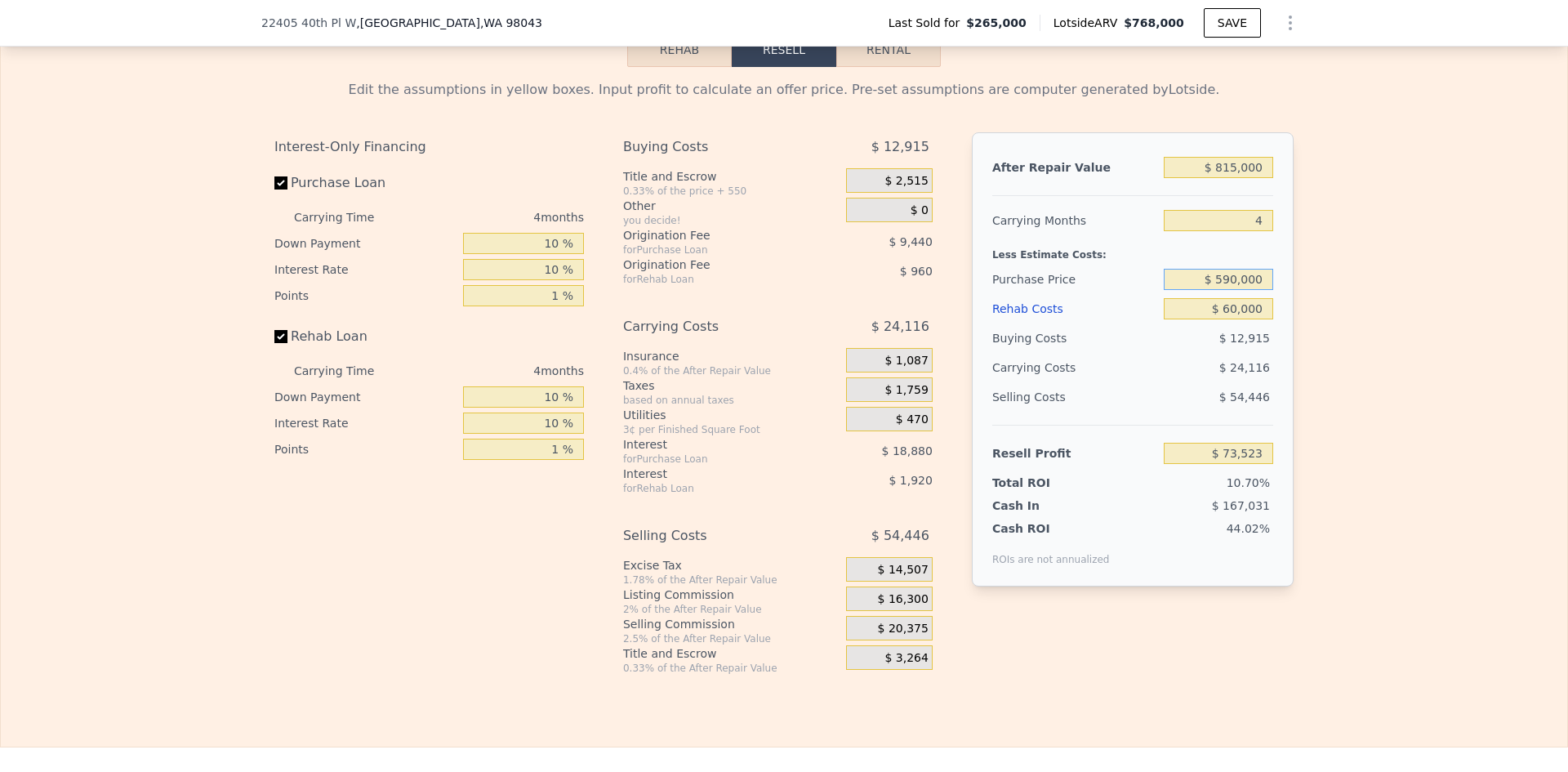
click at [1217, 290] on input "$ 590,000" at bounding box center [1219, 280] width 110 height 22
type input "$ 600,000"
click at [1338, 300] on div "Edit the assumptions in yellow boxes. Input profit to calculate an offer price.…" at bounding box center [784, 371] width 1567 height 608
type input "$ 63,010"
drag, startPoint x: 1227, startPoint y: 286, endPoint x: 1218, endPoint y: 286, distance: 9.0
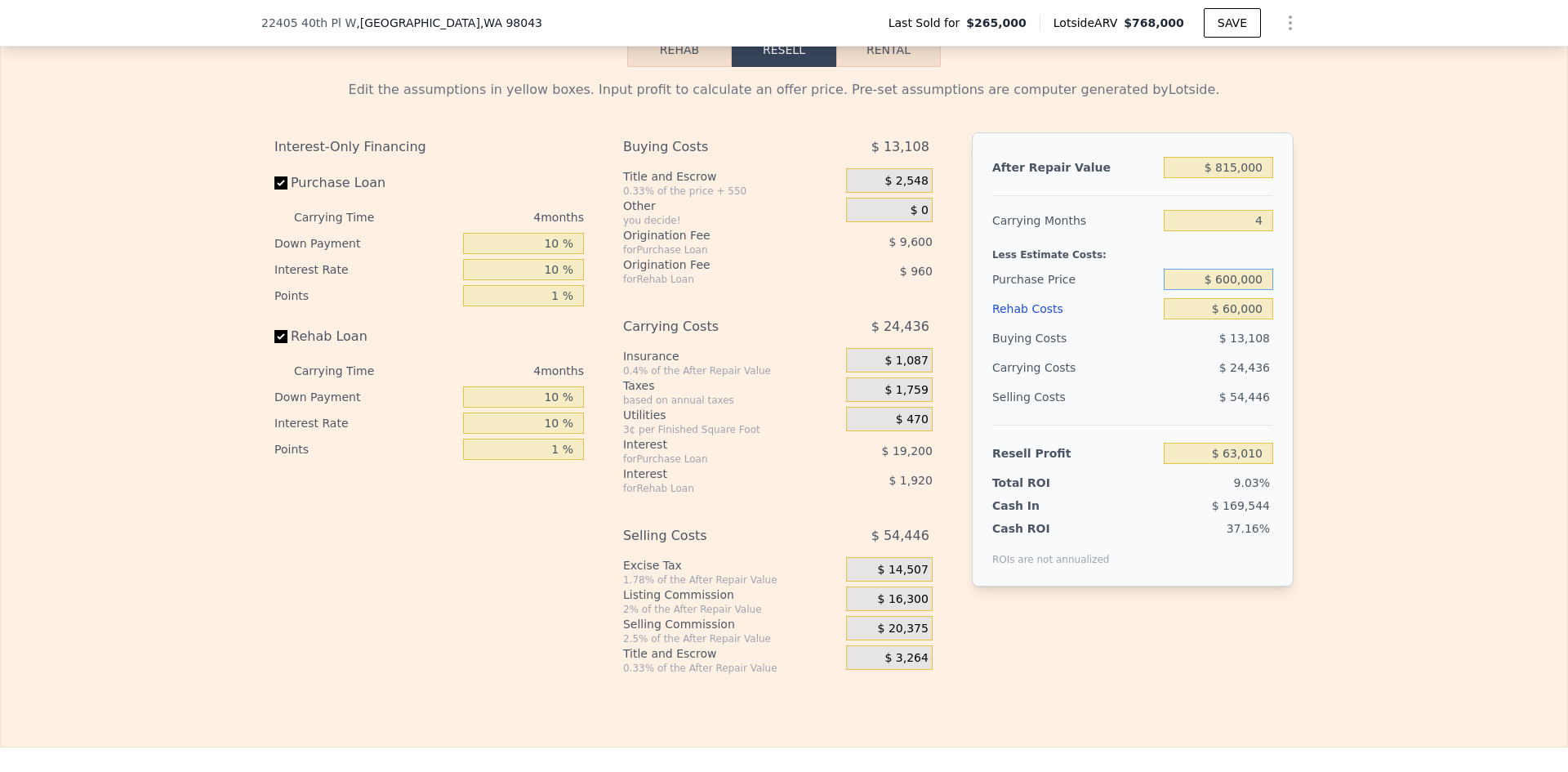
click at [1218, 286] on input "$ 600,000" at bounding box center [1219, 280] width 110 height 22
type input "$ 590,000"
click at [1313, 306] on div "Edit the assumptions in yellow boxes. Input profit to calculate an offer price.…" at bounding box center [784, 371] width 1567 height 608
type input "$ 73,523"
drag, startPoint x: 1261, startPoint y: 232, endPoint x: 1249, endPoint y: 230, distance: 12.2
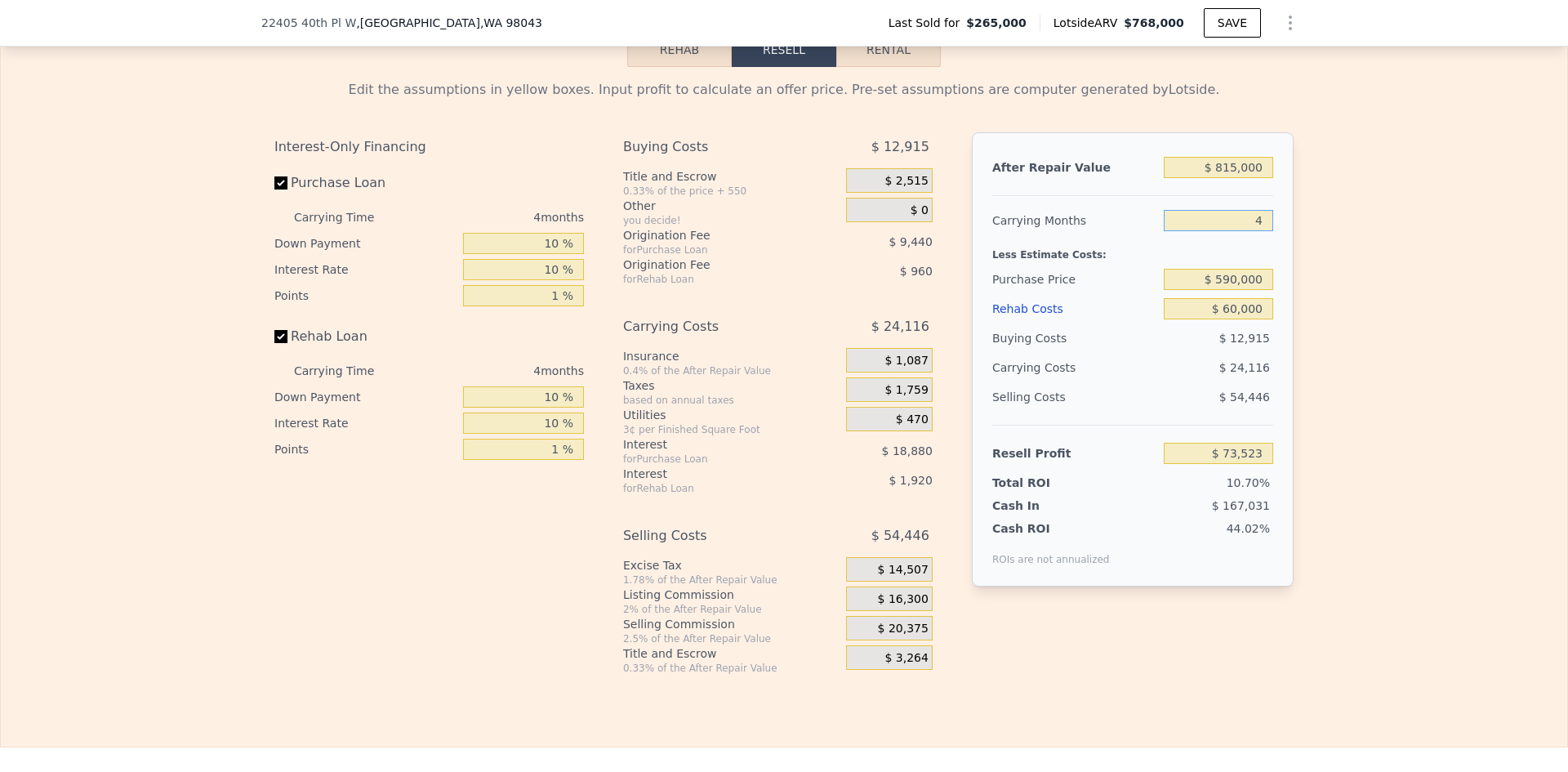
click at [1250, 230] on input "4" at bounding box center [1219, 221] width 110 height 22
type input "5"
type input "$ 67,495"
click at [1388, 271] on div "Edit the assumptions in yellow boxes. Input profit to calculate an offer price.…" at bounding box center [784, 371] width 1567 height 608
click at [1249, 226] on input "5" at bounding box center [1219, 221] width 110 height 22
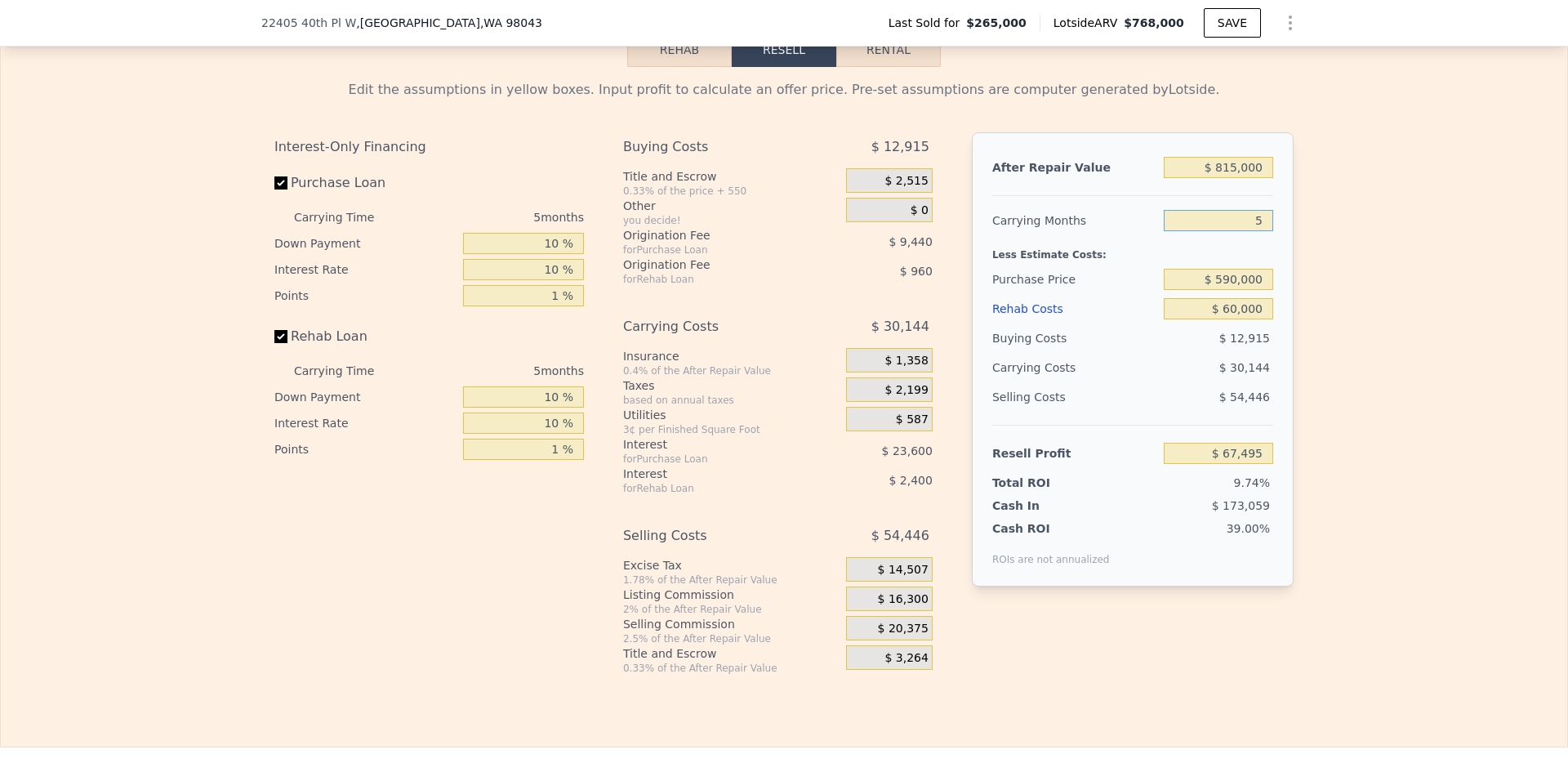
type input "6"
type input "$ 61,466"
click at [1436, 258] on div "Edit the assumptions in yellow boxes. Input profit to calculate an offer price.…" at bounding box center [784, 371] width 1567 height 608
click at [1251, 229] on input "6" at bounding box center [1219, 221] width 110 height 22
type input "7"
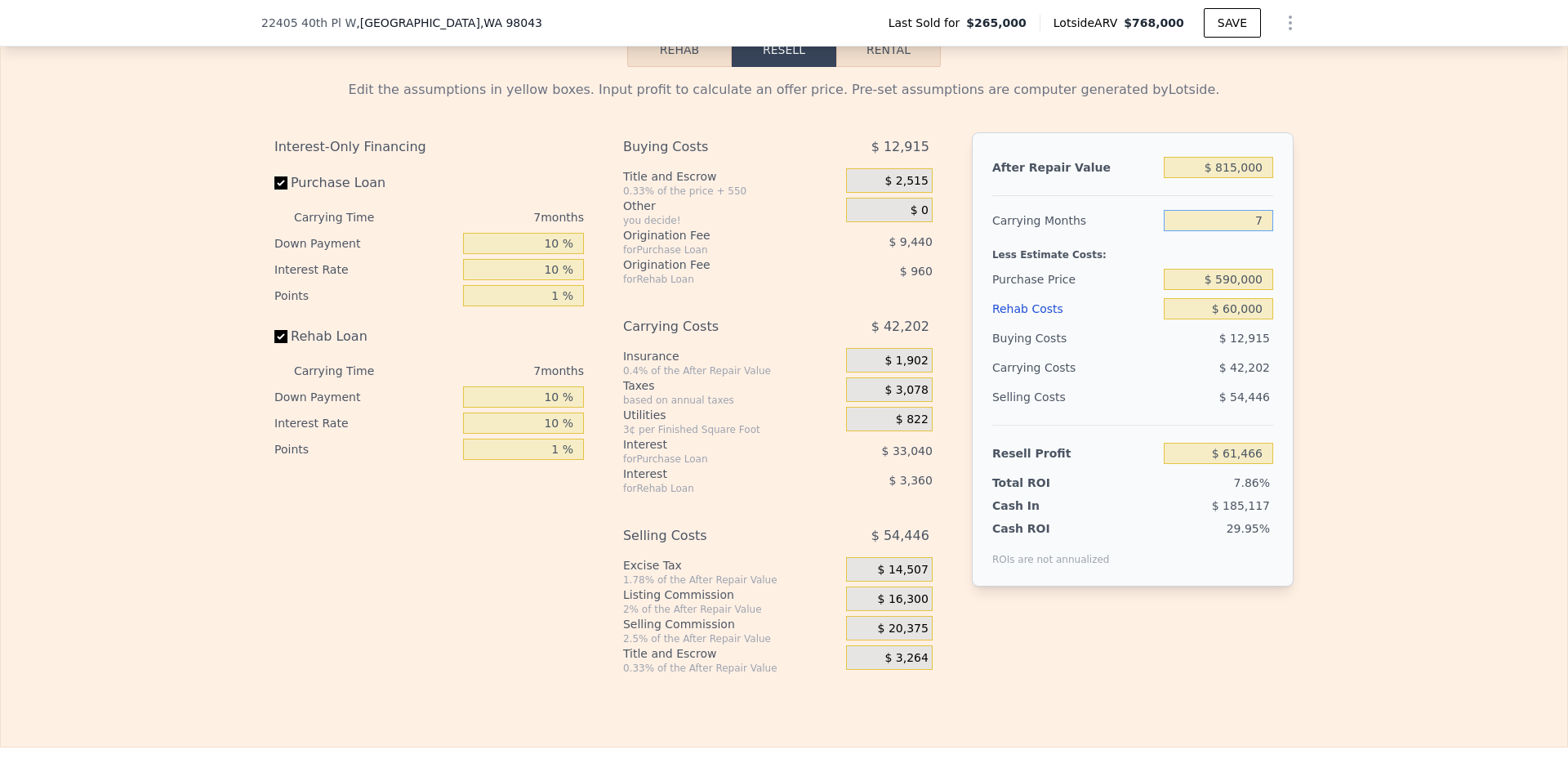
type input "$ 55,437"
click at [1414, 289] on div "Edit the assumptions in yellow boxes. Input profit to calculate an offer price.…" at bounding box center [784, 371] width 1567 height 608
drag, startPoint x: 1264, startPoint y: 228, endPoint x: 1249, endPoint y: 227, distance: 15.0
click at [1249, 227] on input "7" at bounding box center [1219, 221] width 110 height 22
type input "4"
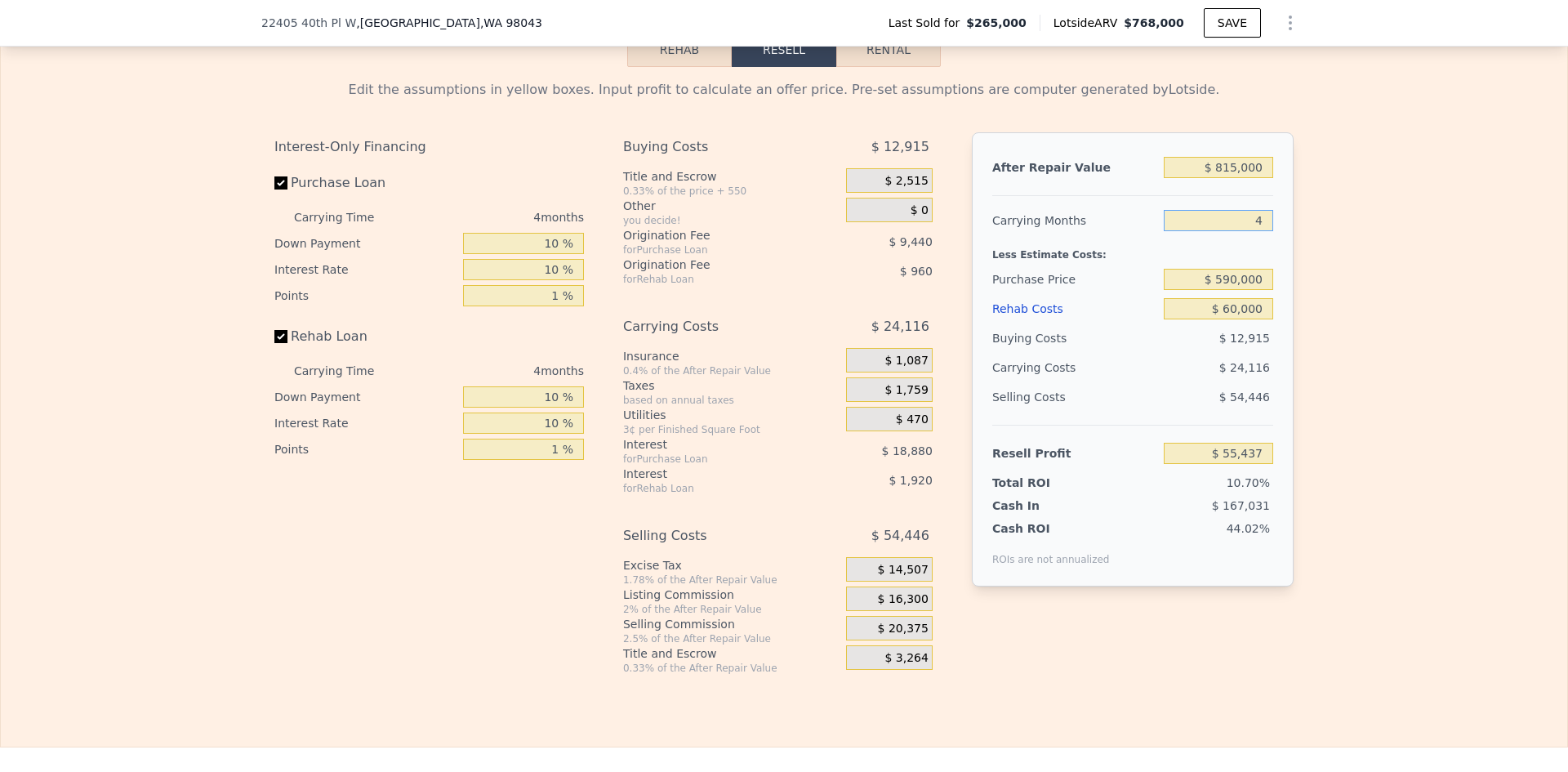
type input "$ 73,523"
type input "3"
type input "$ 79,553"
type input "3"
click at [1391, 315] on div "Edit the assumptions in yellow boxes. Input profit to calculate an offer price.…" at bounding box center [784, 371] width 1567 height 608
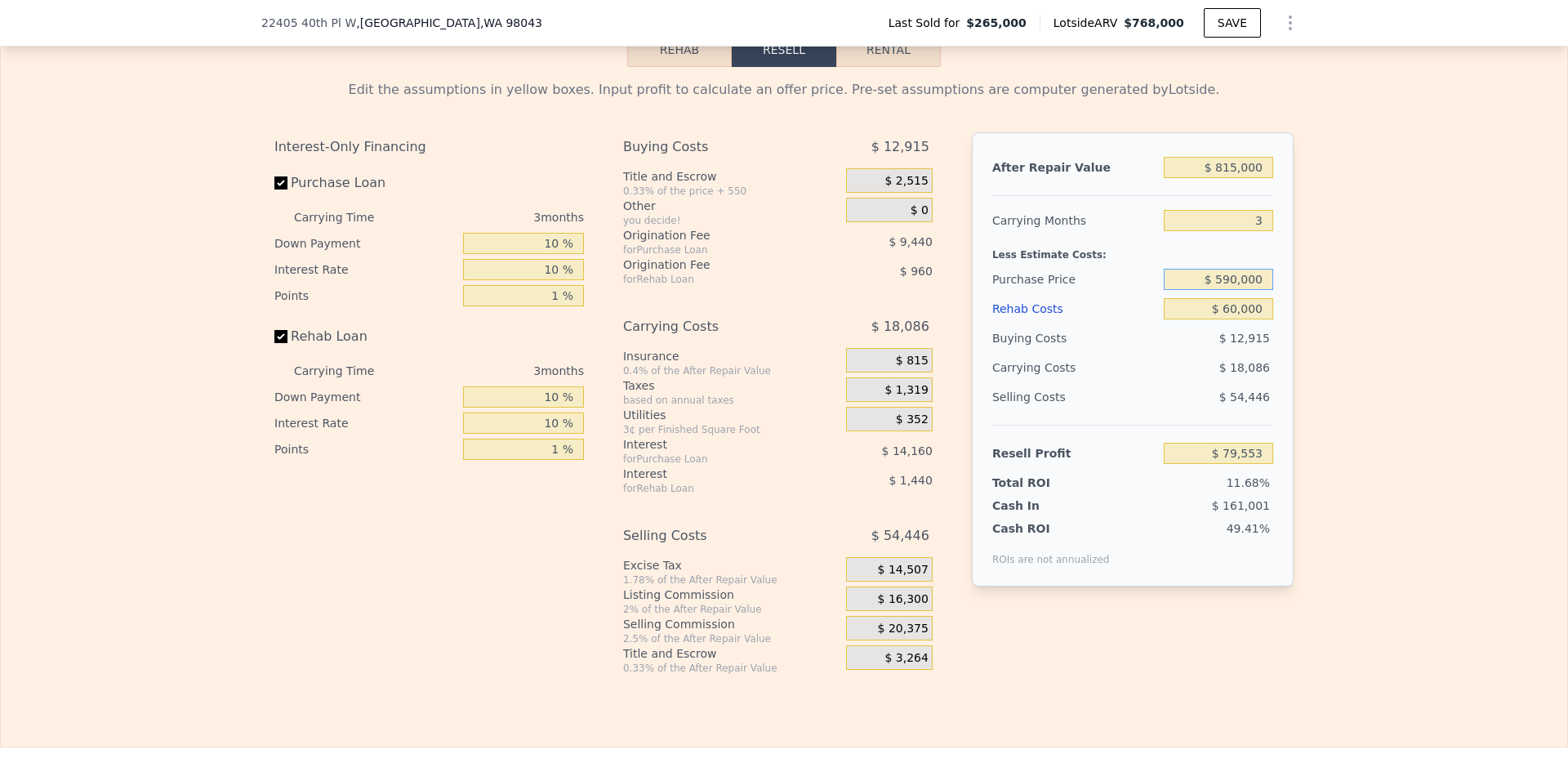
drag, startPoint x: 1229, startPoint y: 288, endPoint x: 1220, endPoint y: 287, distance: 9.1
click at [1220, 287] on input "$ 590,000" at bounding box center [1219, 280] width 110 height 22
type input "$ 600,000"
click at [1318, 300] on div "Edit the assumptions in yellow boxes. Input profit to calculate an offer price.…" at bounding box center [784, 371] width 1567 height 608
type input "$ 69,120"
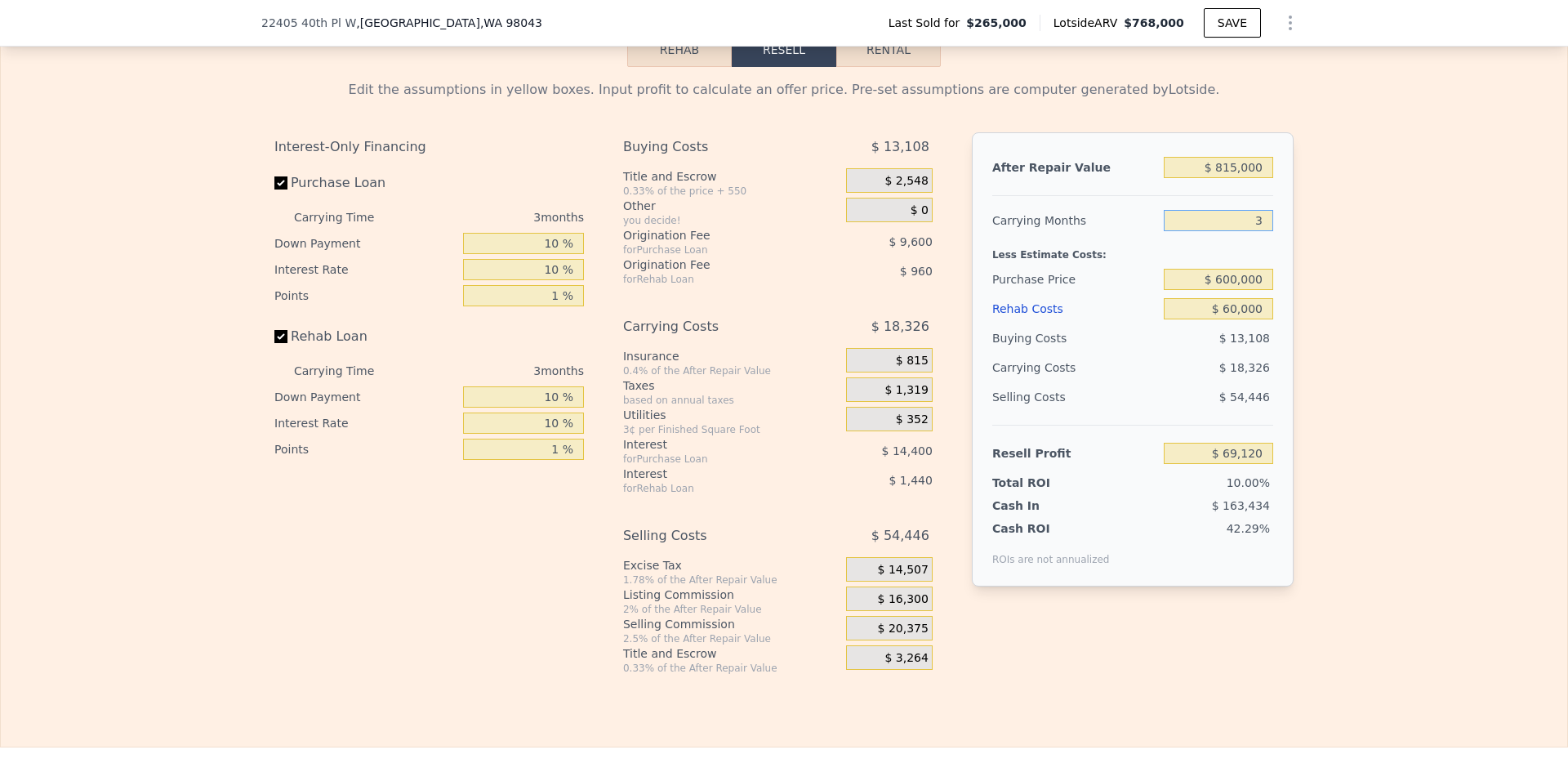
drag, startPoint x: 1260, startPoint y: 230, endPoint x: 1251, endPoint y: 230, distance: 9.0
click at [1251, 230] on input "3" at bounding box center [1219, 221] width 110 height 22
type input "4"
type input "$ 63,010"
type input "4"
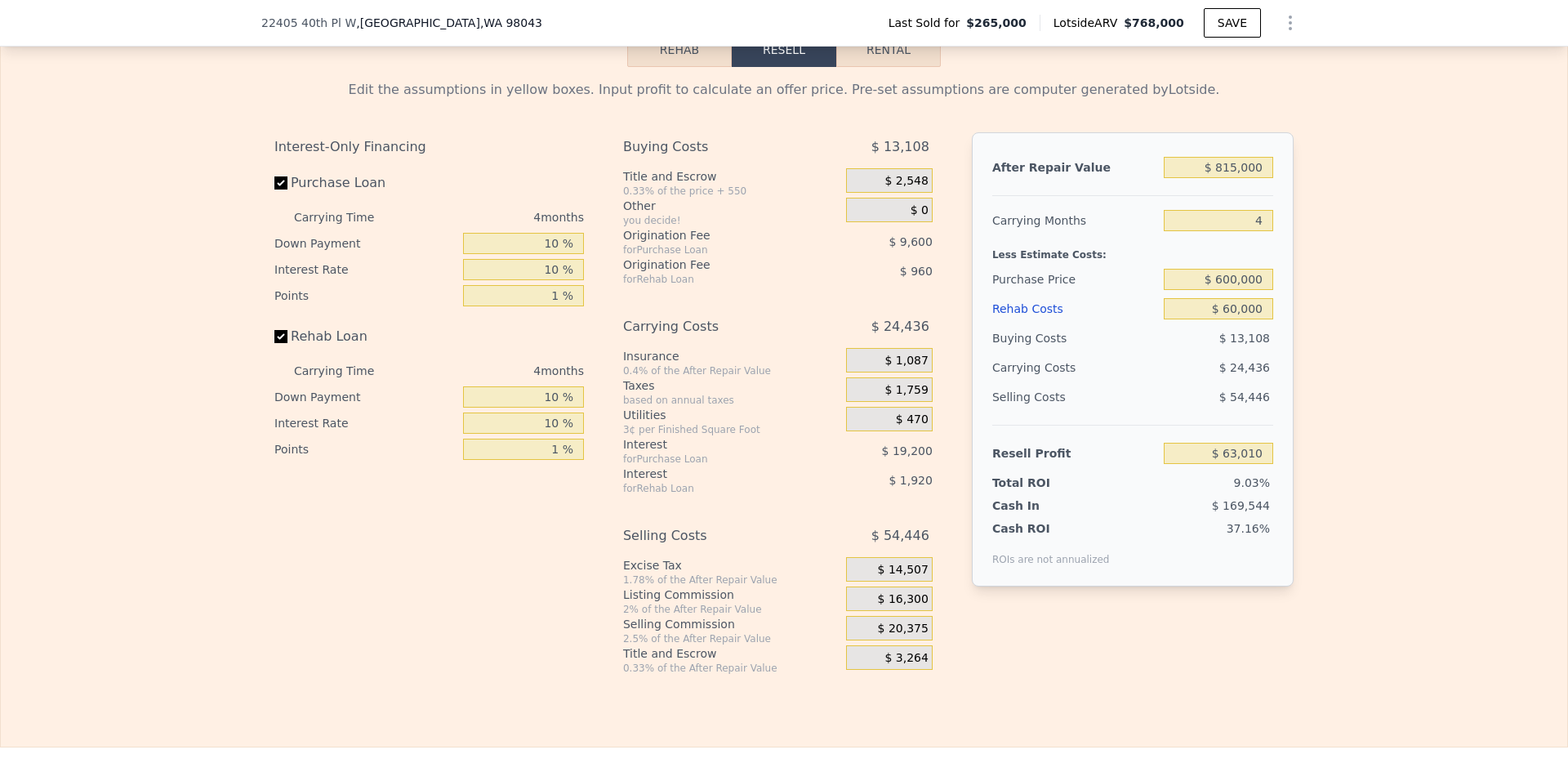
drag, startPoint x: 1291, startPoint y: 240, endPoint x: 1296, endPoint y: 250, distance: 11.2
click at [1292, 240] on div "Edit the assumptions in yellow boxes. Input profit to calculate an offer price.…" at bounding box center [784, 371] width 1045 height 608
type input "$ 768,000"
type input "8"
type input "$ 0"
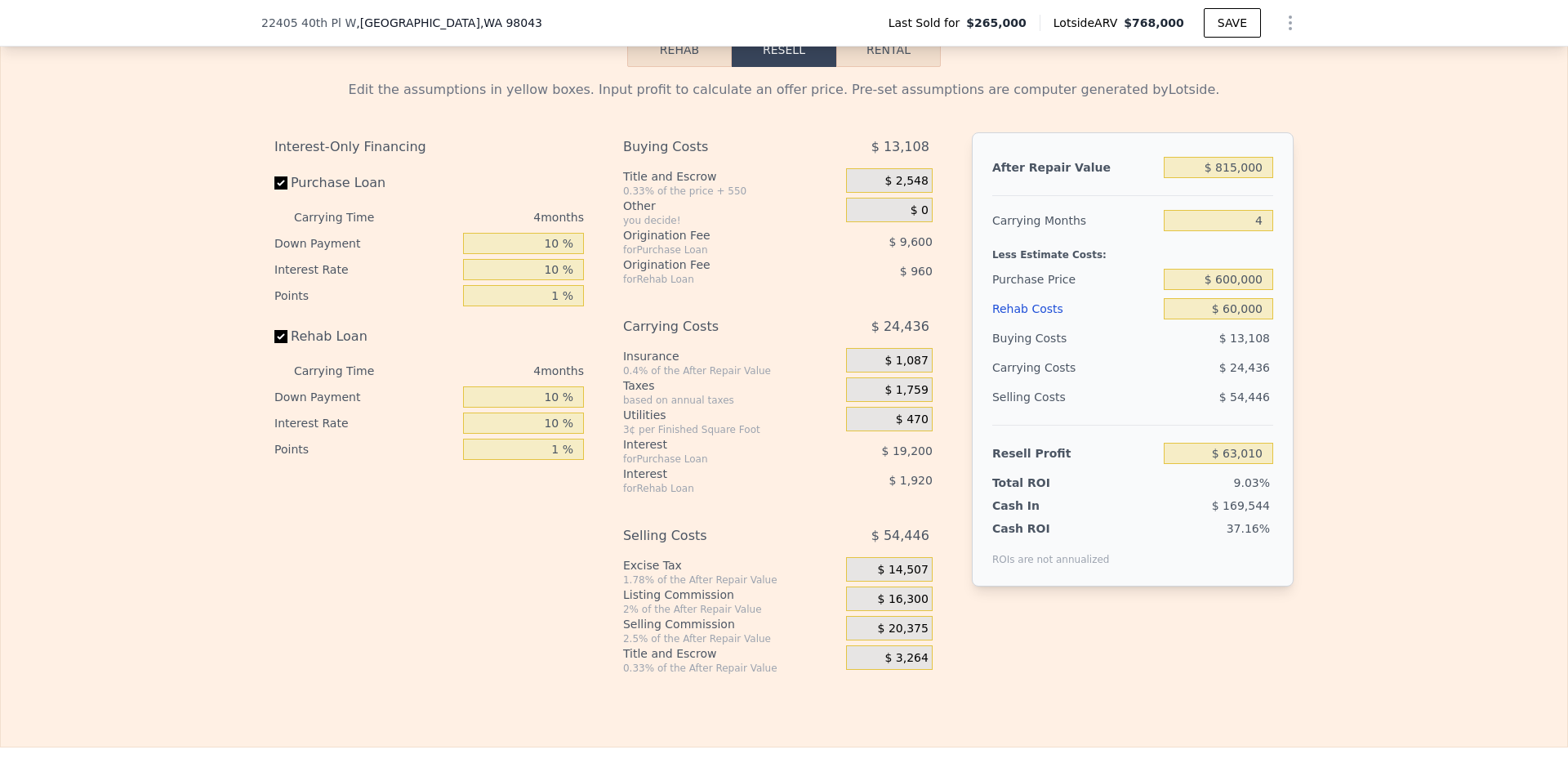
type input "$ 418,686"
click at [1240, 175] on input "$ 768,000" at bounding box center [1219, 168] width 110 height 22
type input "$ 1"
type input "-$ 292,638"
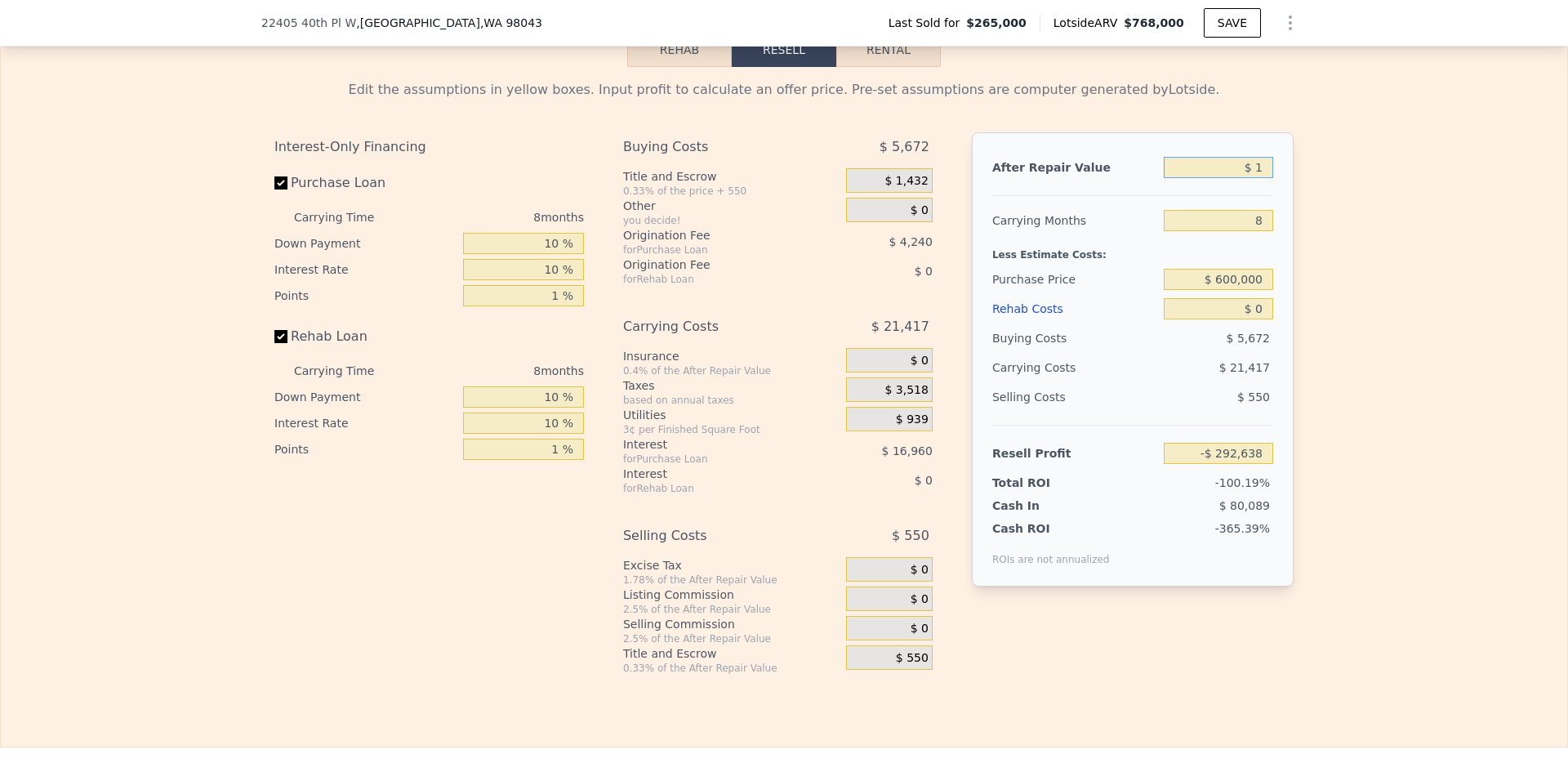
type input "$ 17"
type input "-$ 292,622"
type input "$ 1,700"
type input "-$ 291,066"
type input "$ 1,700,000"
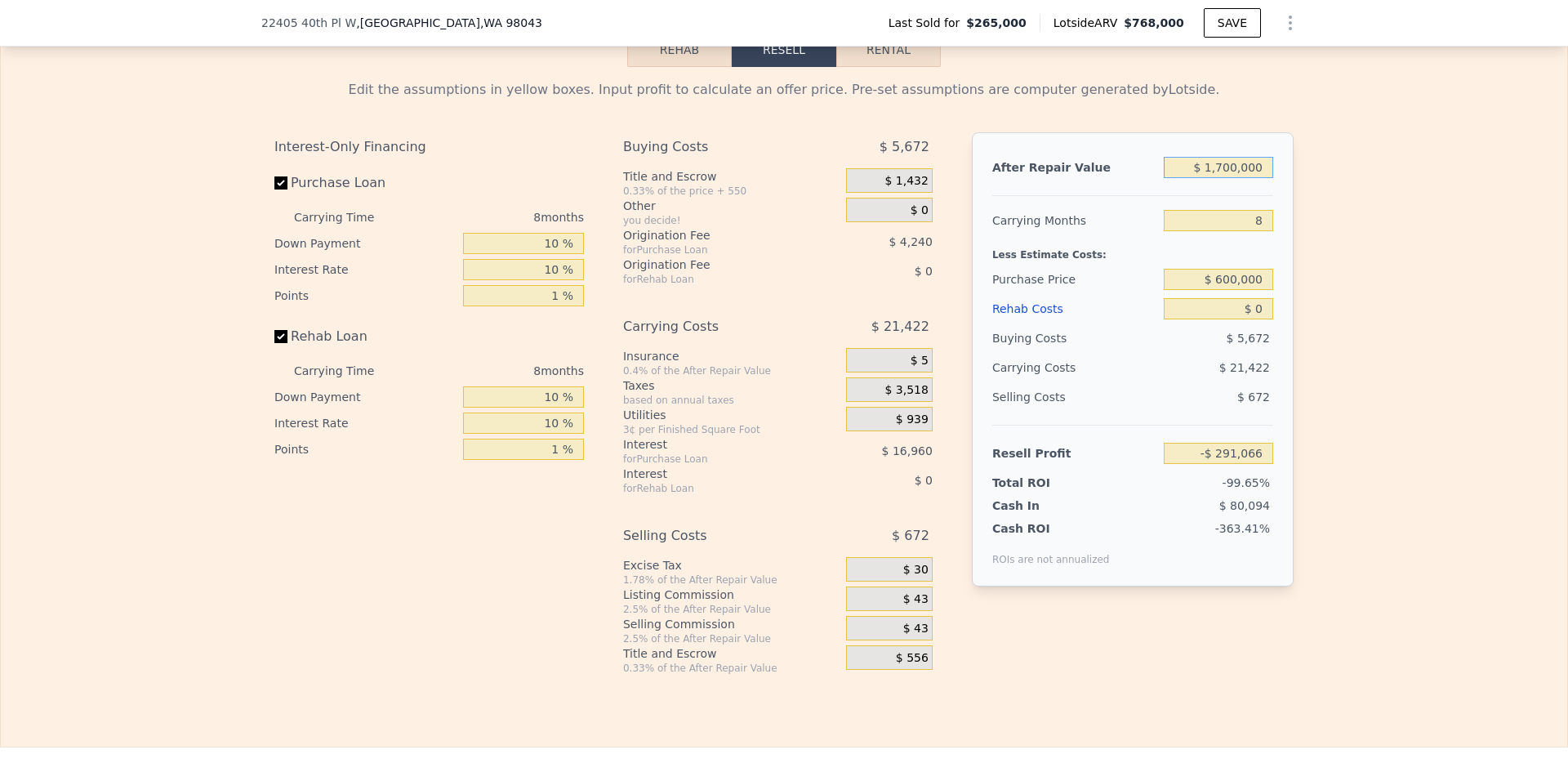
type input "$ 1,281,907"
type input "$ 1,700,000"
click at [1259, 227] on input "8" at bounding box center [1219, 221] width 110 height 22
type input "12"
type input "$ 1,268,931"
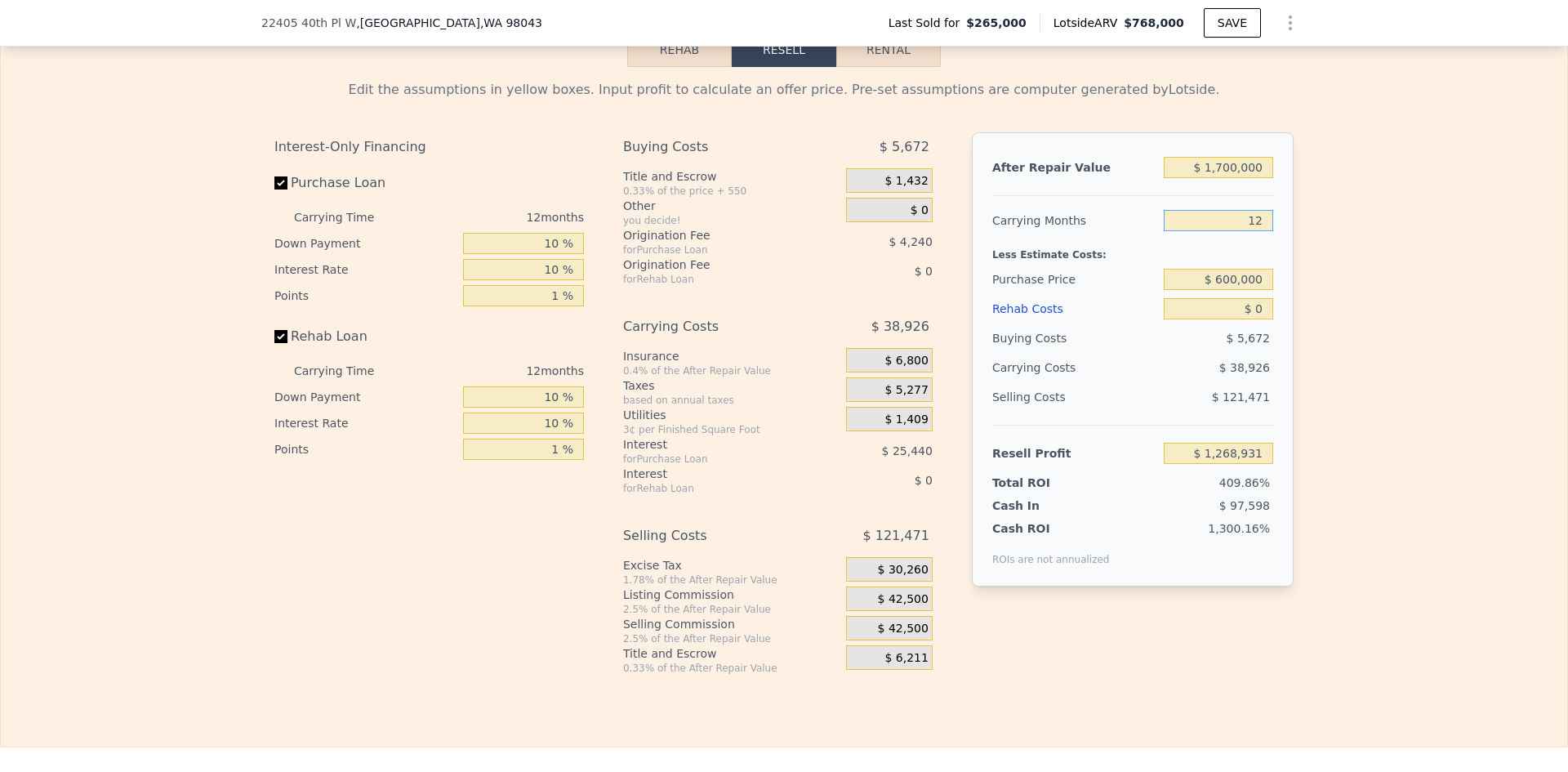
type input "12"
click at [1245, 291] on input "$ 600,000" at bounding box center [1219, 280] width 110 height 22
type input "$ 450,000"
click at [1257, 313] on input "$ 0" at bounding box center [1219, 309] width 110 height 22
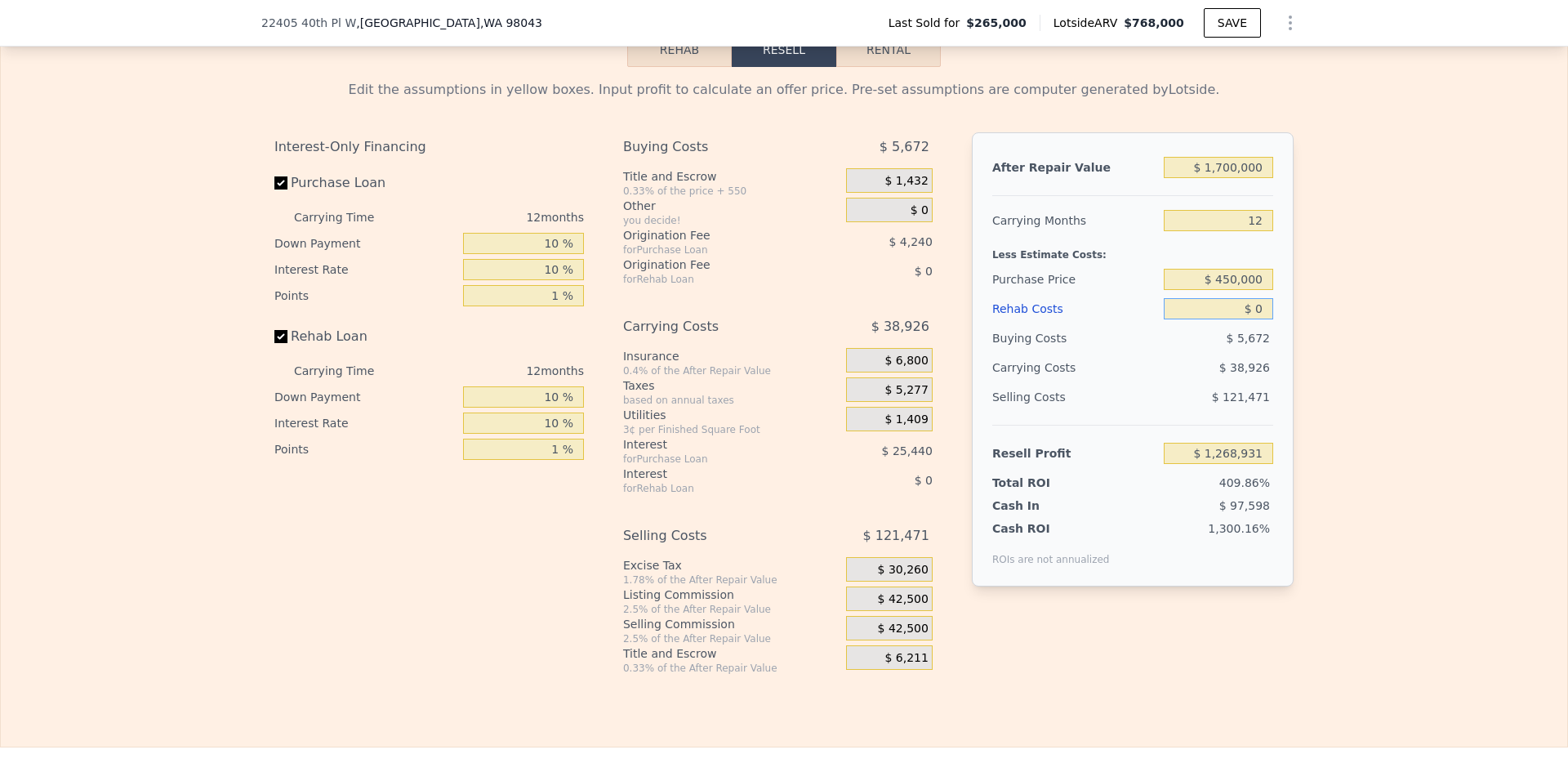
type input "$ 1,062,594"
type input "$ 14"
type input "$ 1,062,580"
type input "$ 1,412"
type input "$ 1,061,027"
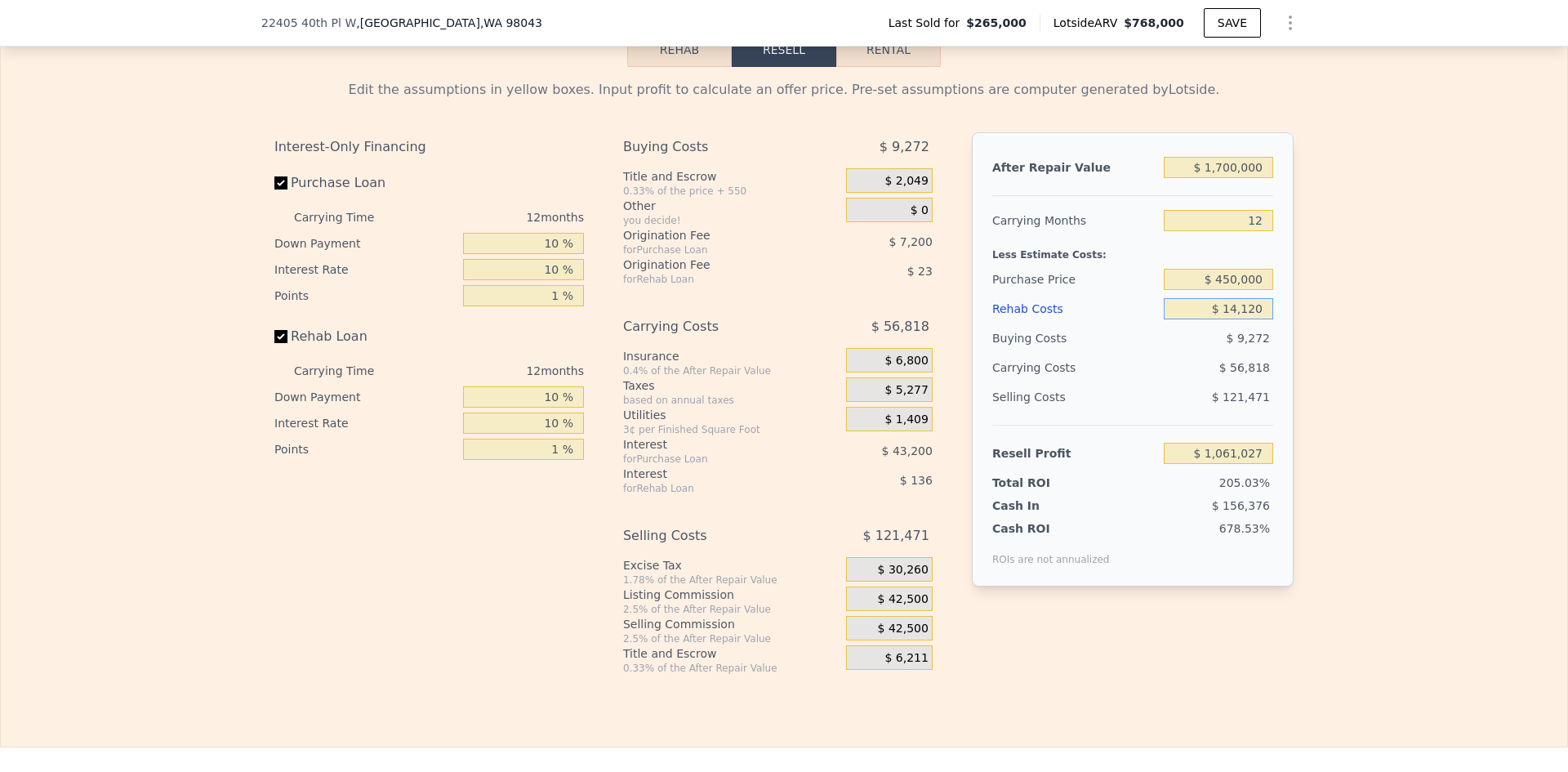
type input "$ 141,200"
type input "$ 905,575"
type input "$ 1,412,000"
type input "-$ 507,550"
type input "$ 1,412,000"
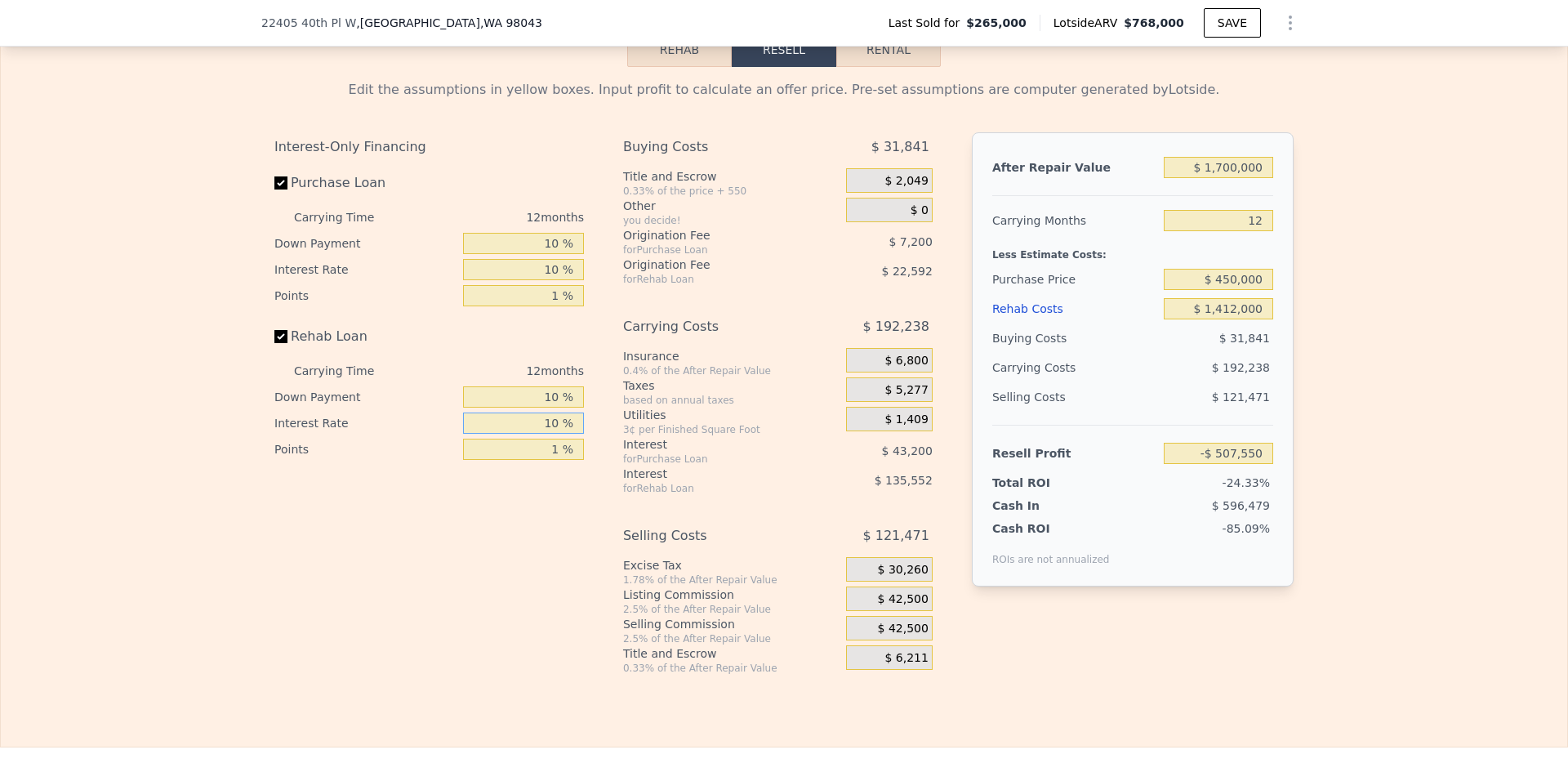
click at [549, 432] on input "10 %" at bounding box center [523, 423] width 121 height 22
type input "3 %"
type input "-$ 405,886"
type input "3 %"
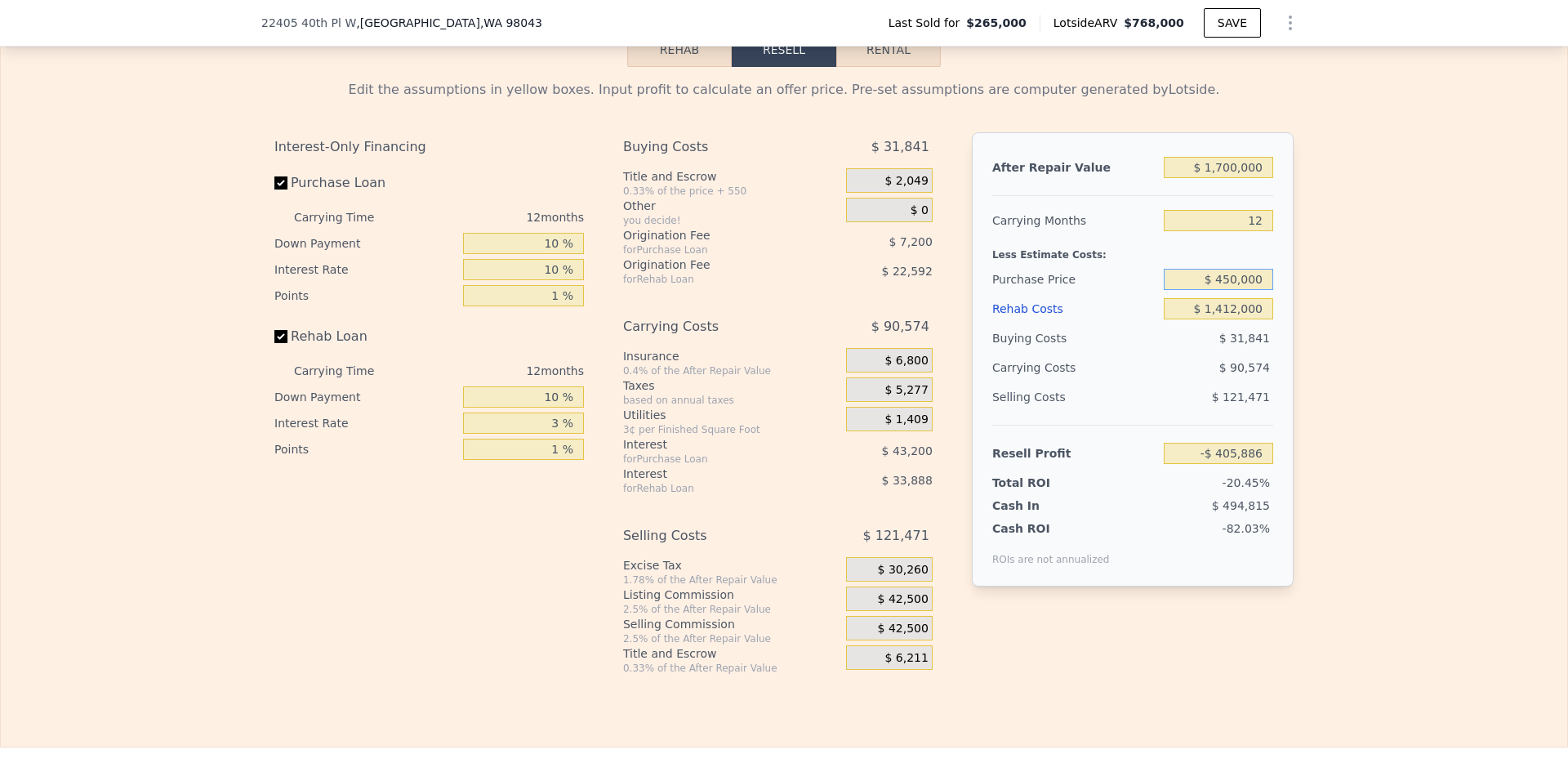
drag, startPoint x: 1233, startPoint y: 284, endPoint x: 1281, endPoint y: 284, distance: 48.0
click at [1281, 284] on div "After Repair Value $ 1,700,000 Carrying Months 12 Less Estimate Costs: Purchase…" at bounding box center [1133, 359] width 322 height 454
type input "$ 0"
click at [1303, 278] on div "Edit the assumptions in yellow boxes. Input profit to calculate an offer price.…" at bounding box center [784, 371] width 1567 height 608
click at [1237, 284] on input "$ 0" at bounding box center [1219, 280] width 110 height 22
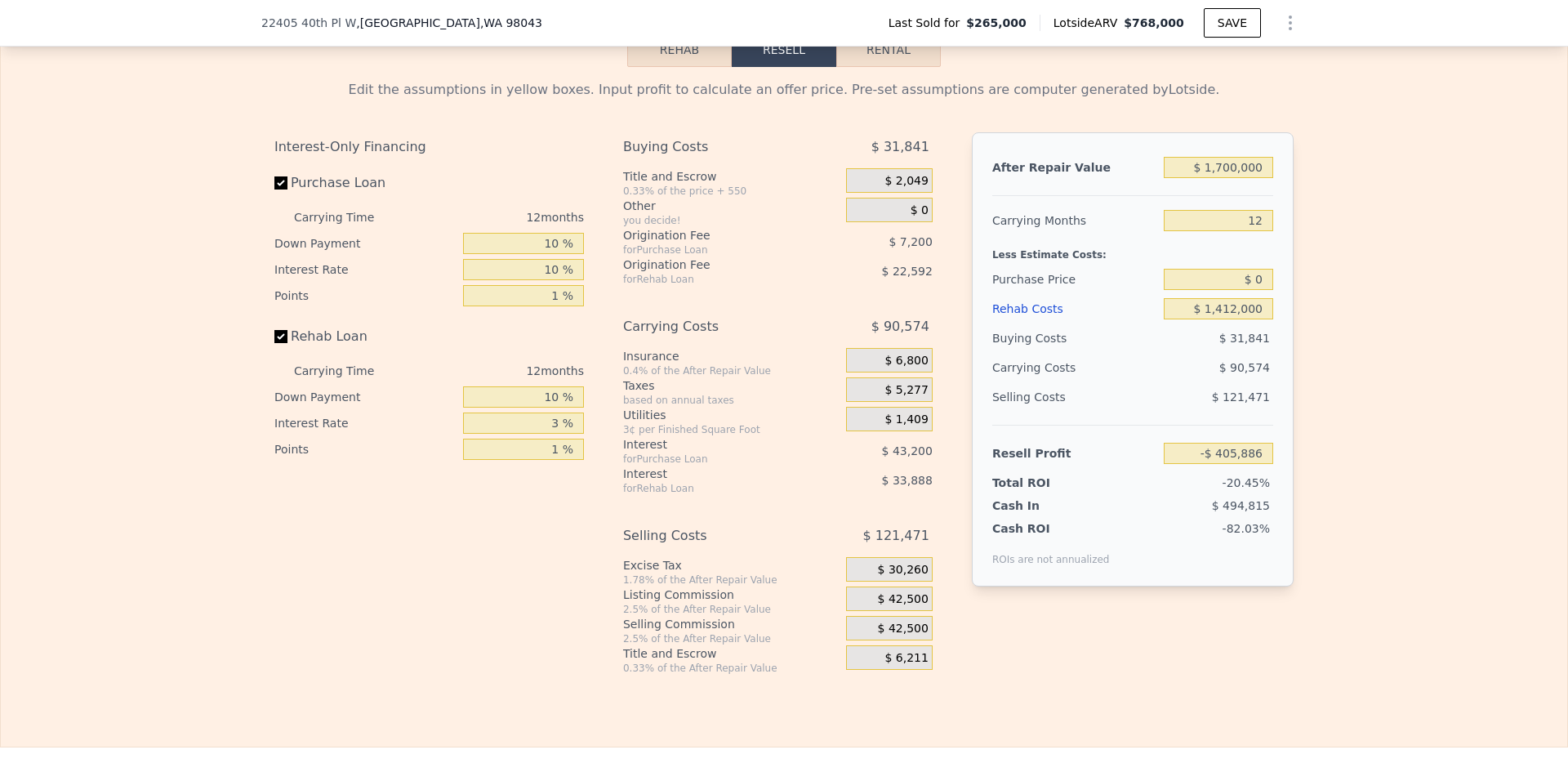
click at [1366, 297] on div "Edit the assumptions in yellow boxes. Input profit to calculate an offer price.…" at bounding box center [784, 371] width 1567 height 608
click at [1258, 286] on input "$ 0" at bounding box center [1219, 280] width 110 height 22
type input "$ 100"
click at [1322, 293] on div "Edit the assumptions in yellow boxes. Input profit to calculate an offer price.…" at bounding box center [784, 371] width 1567 height 608
type input "$ 95,899"
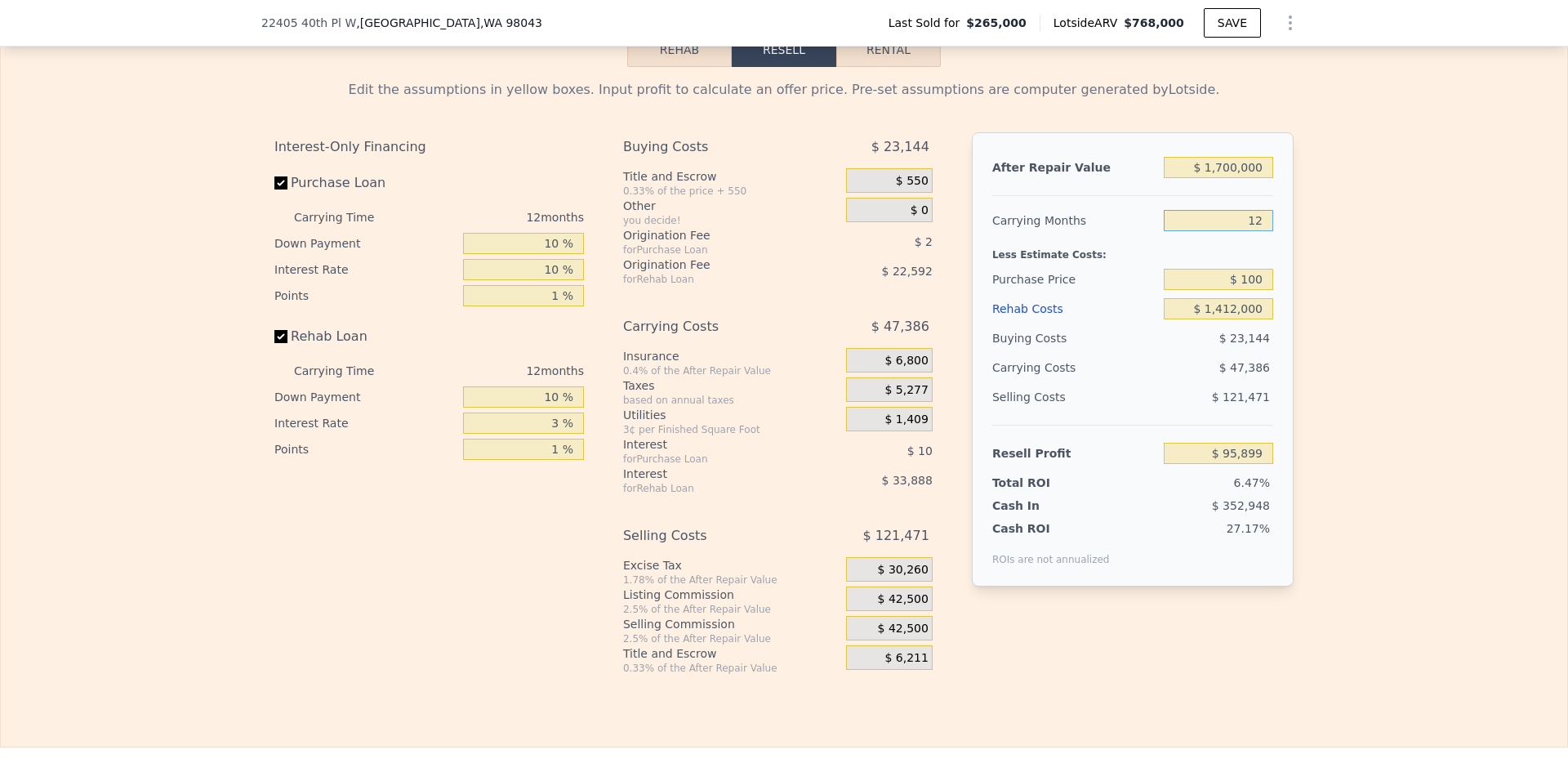
click at [1252, 224] on input "12" at bounding box center [1219, 221] width 110 height 22
type input "18"
type input "$ 72,206"
click at [1373, 252] on div "Edit the assumptions in yellow boxes. Input profit to calculate an offer price.…" at bounding box center [784, 371] width 1567 height 608
click at [1250, 225] on input "18" at bounding box center [1219, 221] width 110 height 22
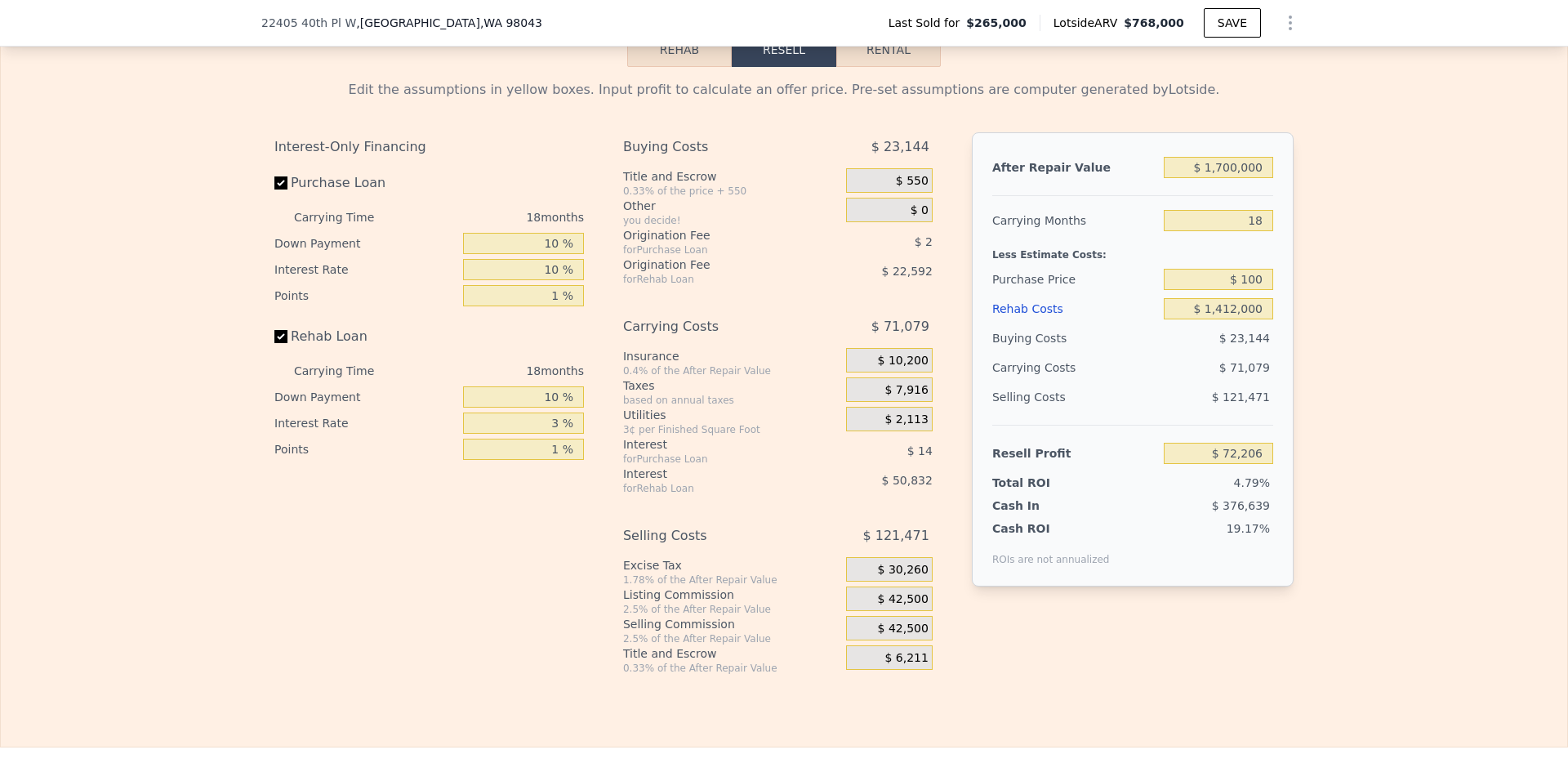
click at [1298, 232] on div "Edit the assumptions in yellow boxes. Input profit to calculate an offer price.…" at bounding box center [784, 371] width 1045 height 608
click at [1251, 227] on input "18" at bounding box center [1219, 221] width 110 height 22
type input "12"
type input "$ 95,899"
type input "12"
